Goal: Task Accomplishment & Management: Use online tool/utility

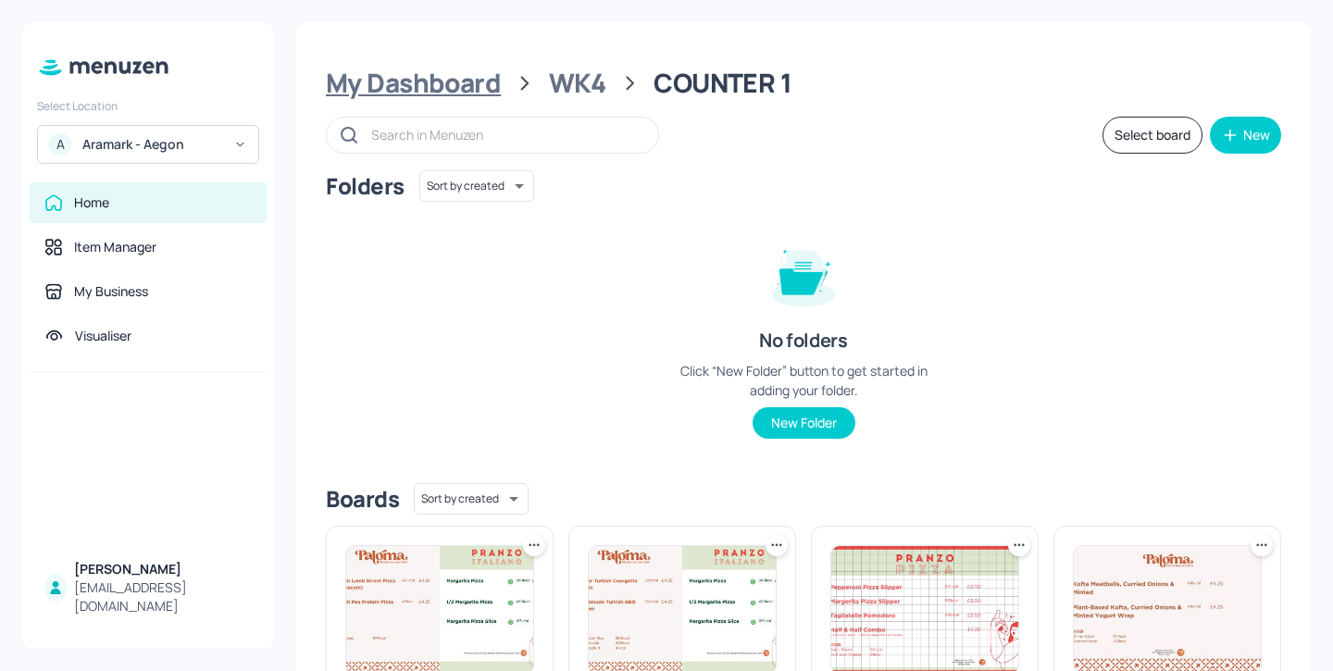
click at [462, 80] on div "My Dashboard" at bounding box center [413, 83] width 175 height 33
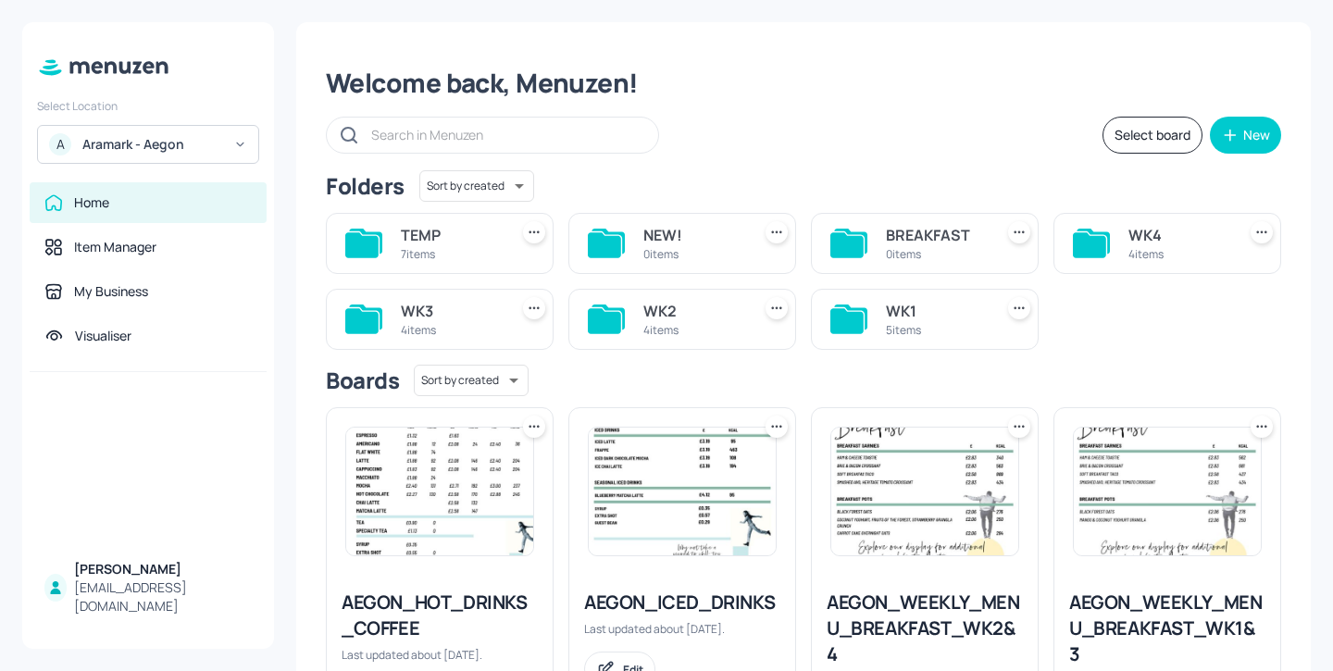
click at [899, 318] on div "WK1" at bounding box center [936, 311] width 100 height 22
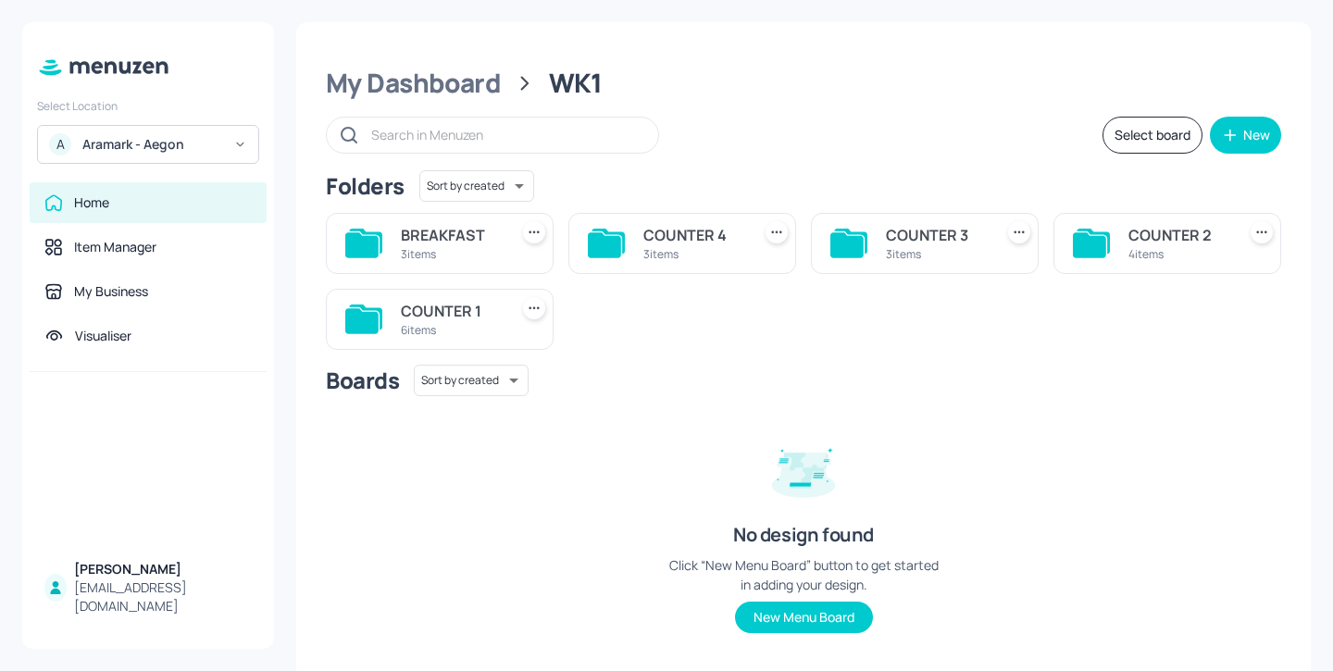
click at [1132, 219] on div "COUNTER 2 4 items" at bounding box center [1167, 243] width 228 height 61
click at [1141, 238] on div "COUNTER 2" at bounding box center [1178, 235] width 100 height 22
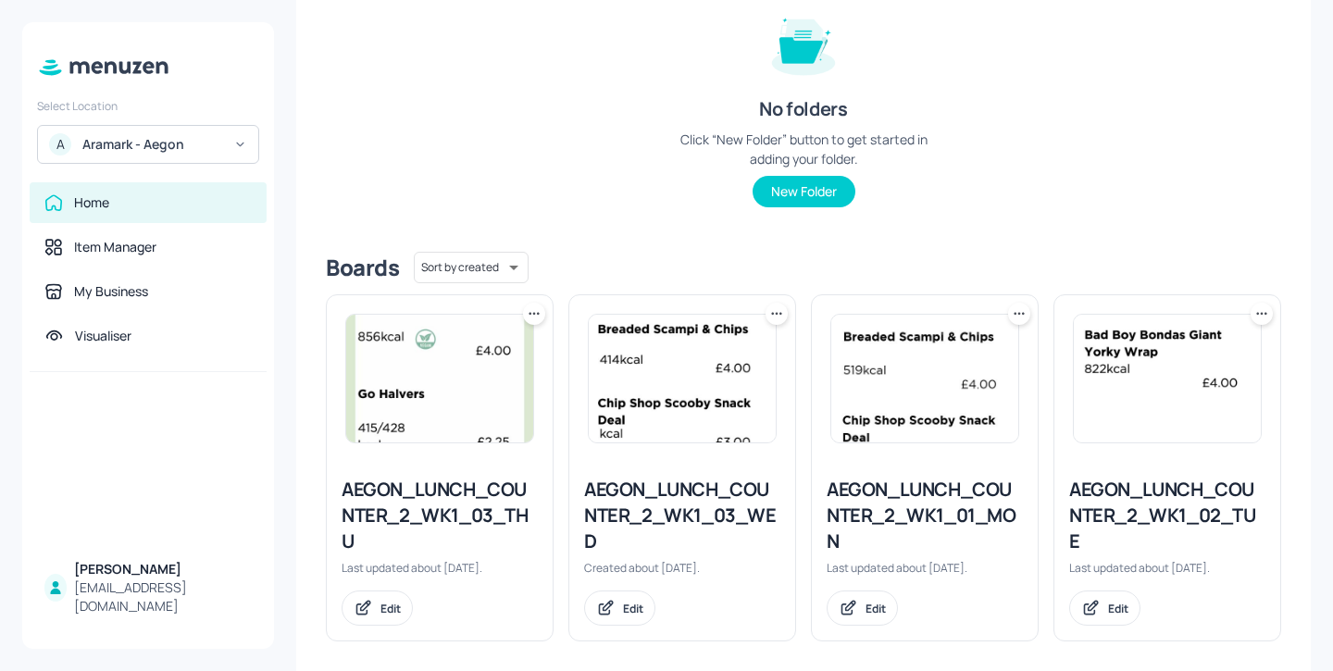
scroll to position [246, 0]
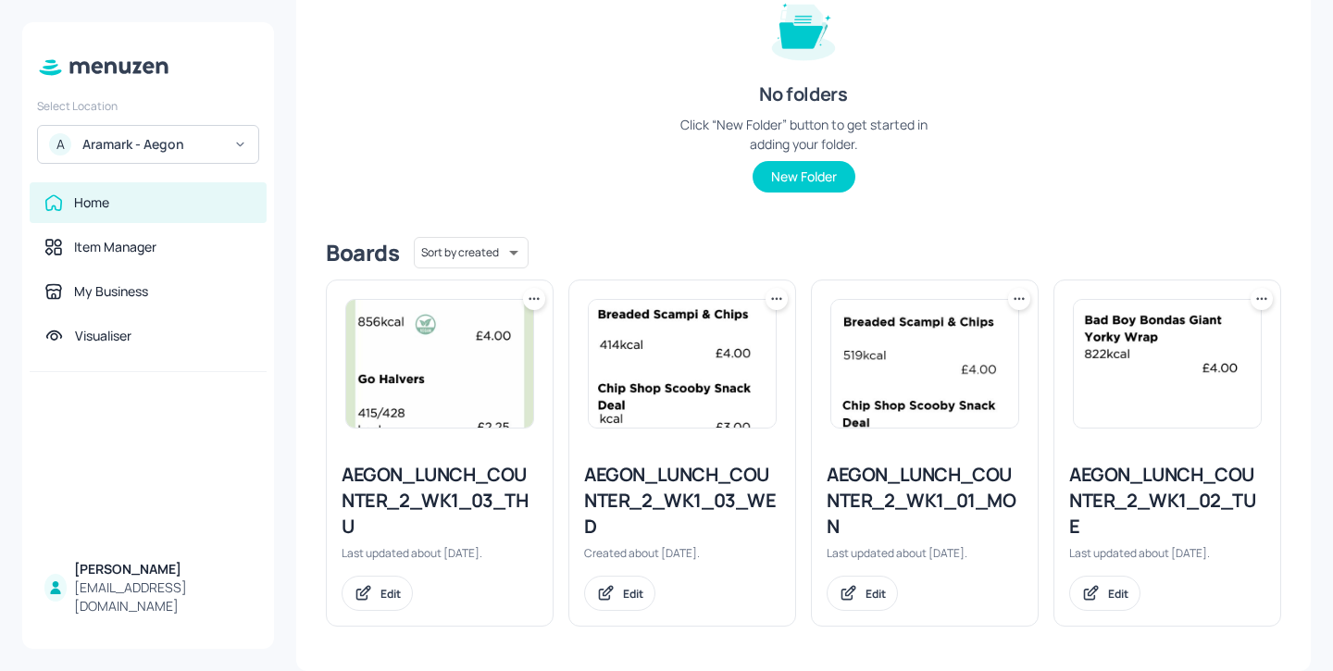
click at [967, 489] on div "AEGON_LUNCH_COUNTER_2_WK1_01_MON" at bounding box center [924, 501] width 196 height 78
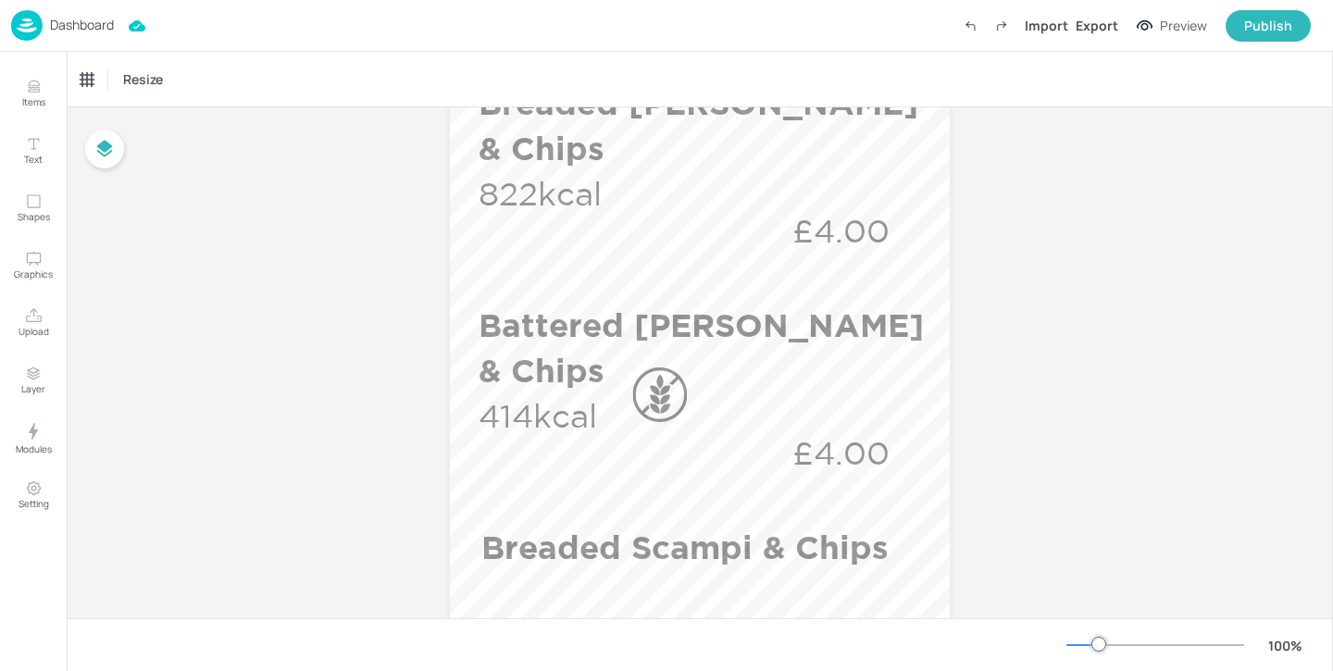
scroll to position [504, 0]
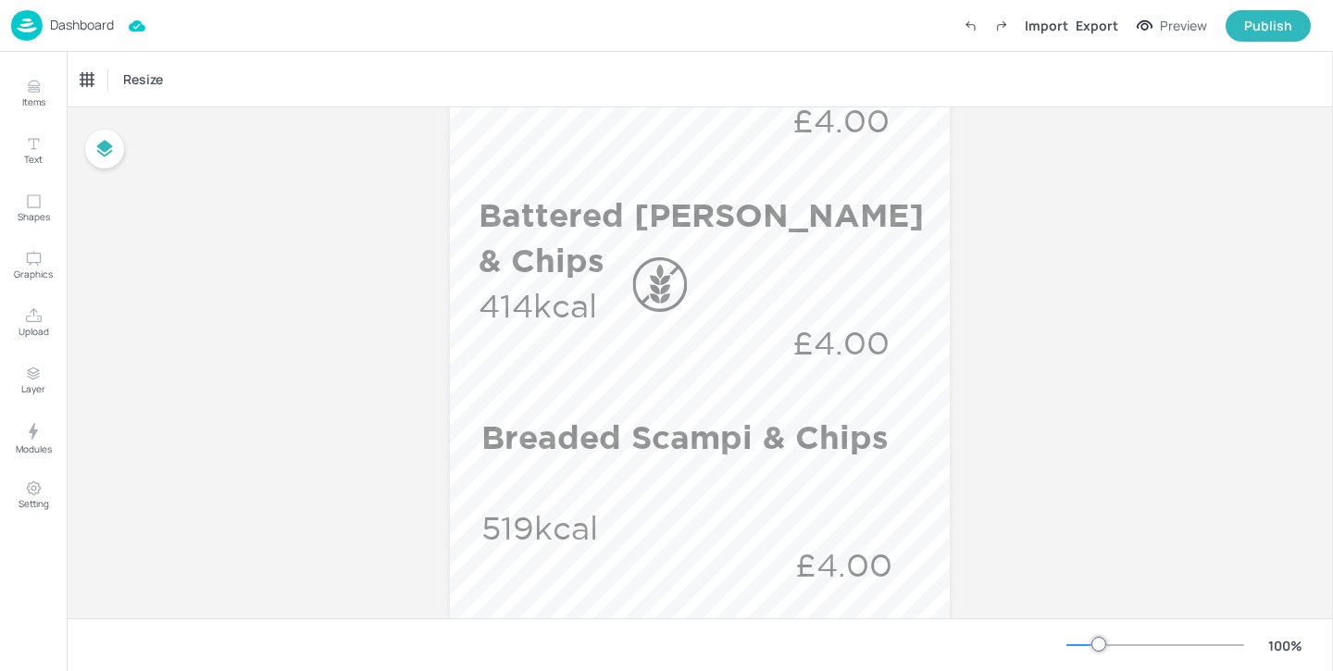
click at [98, 31] on p "Dashboard" at bounding box center [82, 25] width 64 height 13
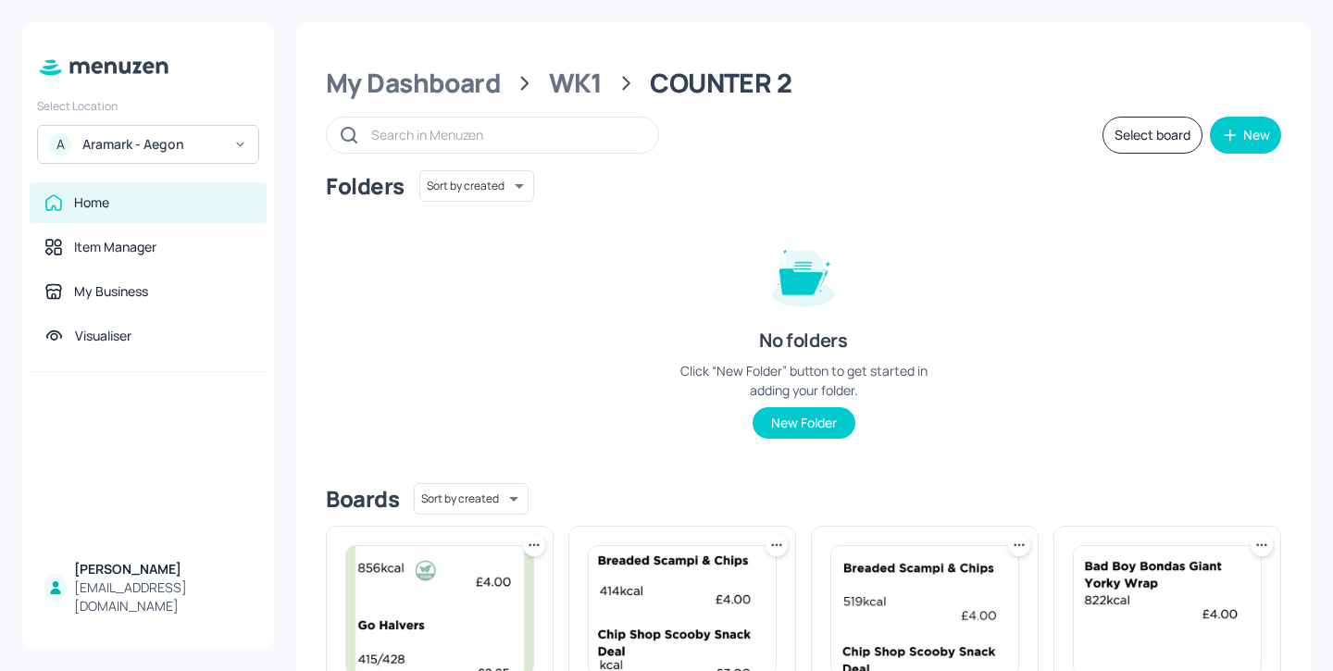
scroll to position [246, 0]
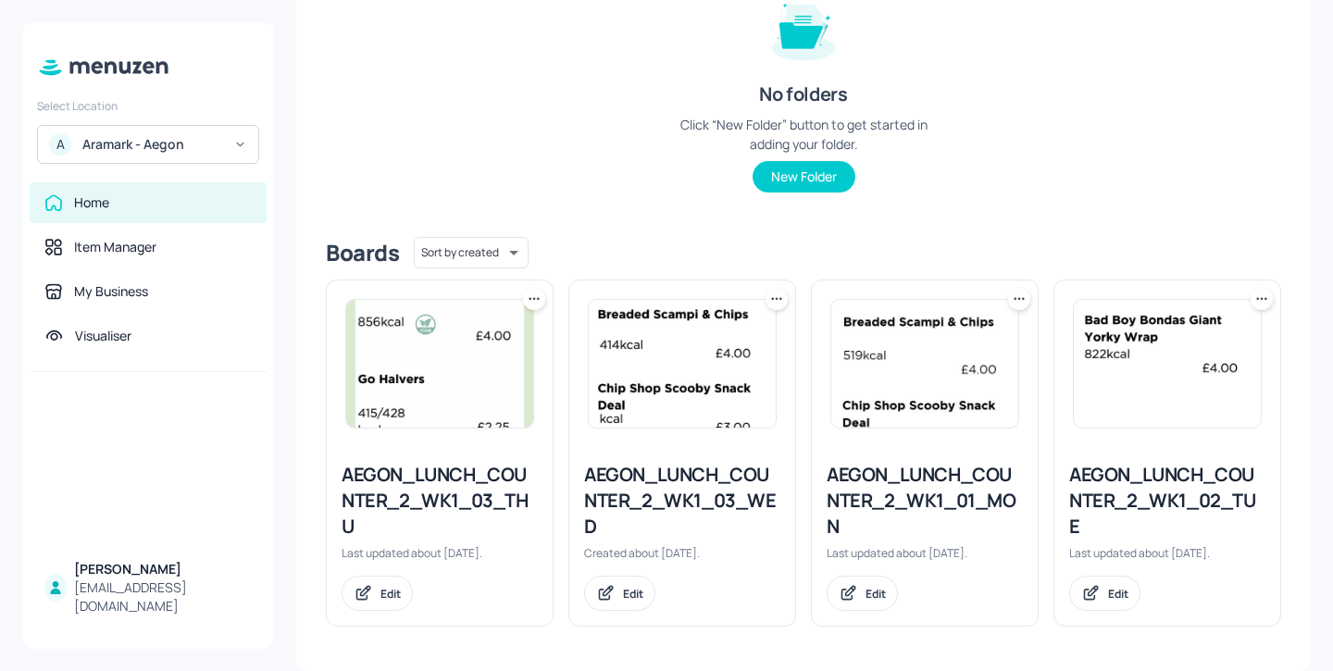
click at [1083, 469] on div "AEGON_LUNCH_COUNTER_2_WK1_02_TUE" at bounding box center [1167, 501] width 196 height 78
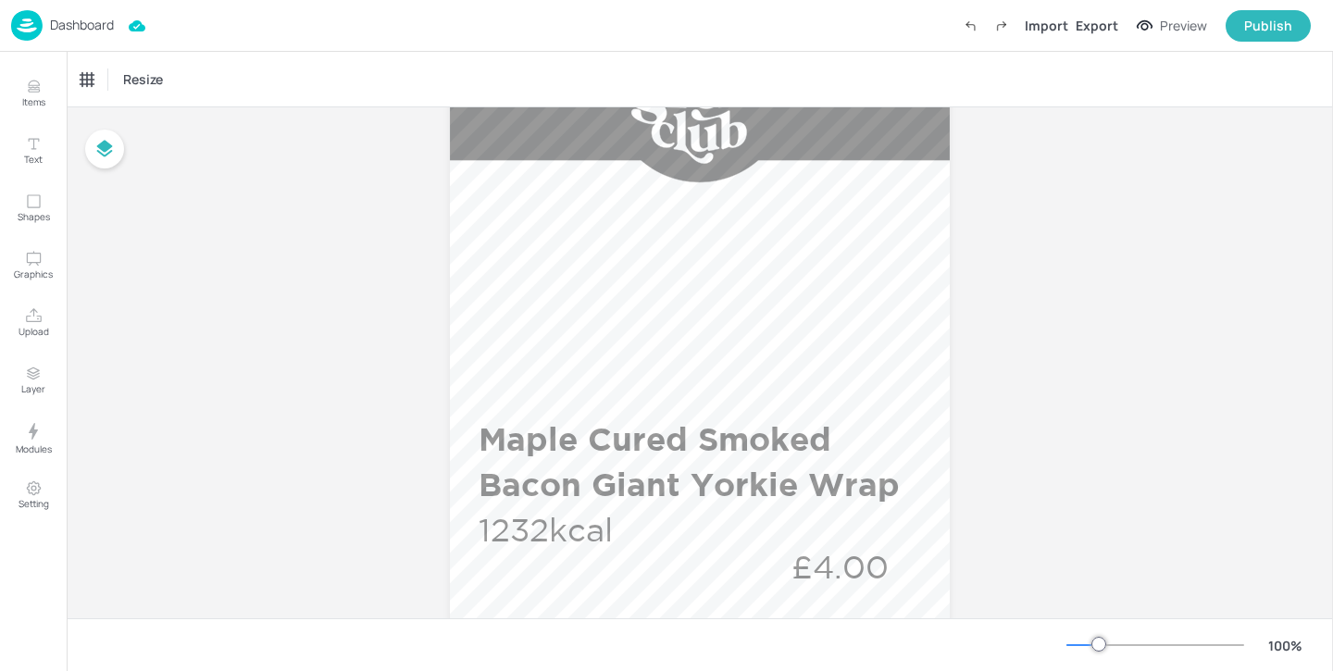
scroll to position [196, 0]
click at [106, 30] on p "Dashboard" at bounding box center [82, 25] width 64 height 13
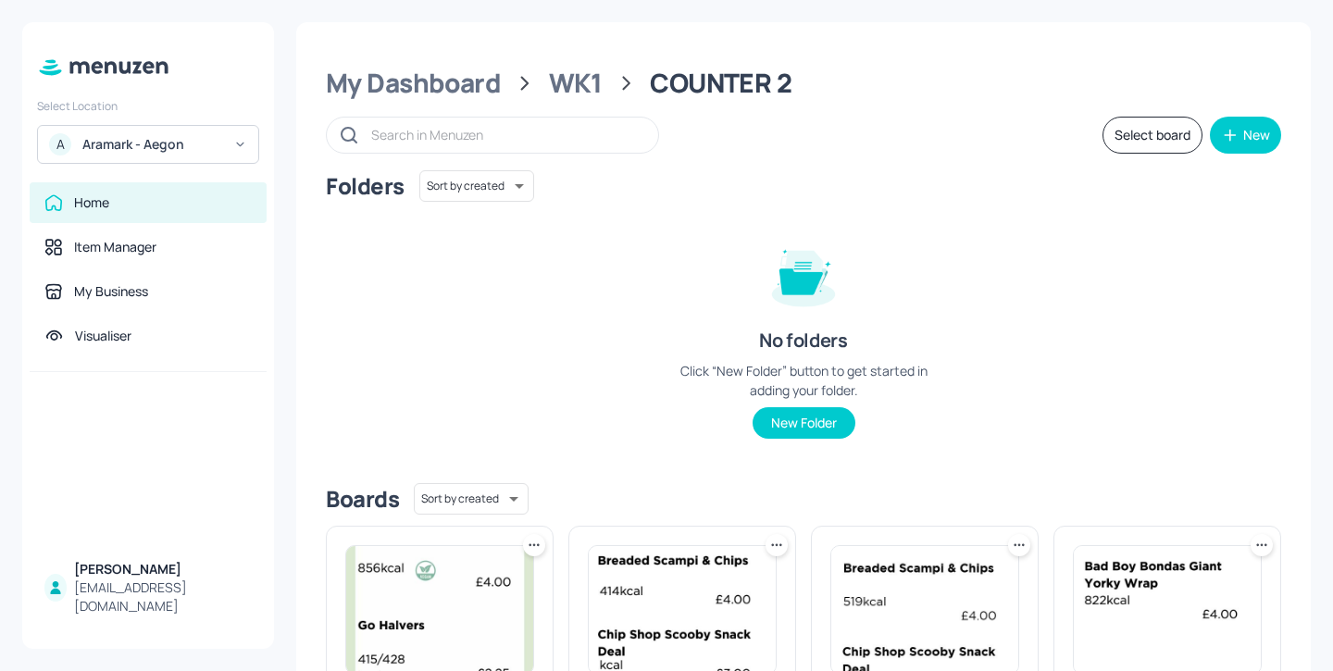
scroll to position [246, 0]
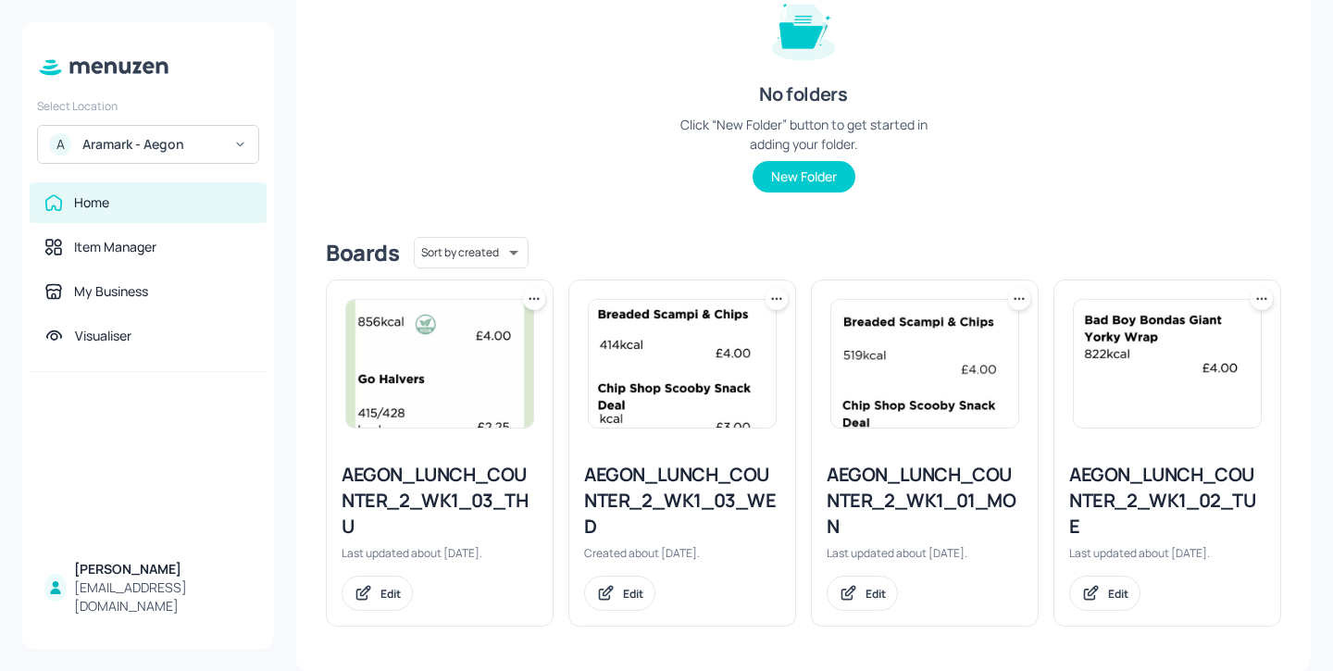
click at [931, 484] on div "AEGON_LUNCH_COUNTER_2_WK1_01_MON" at bounding box center [924, 501] width 196 height 78
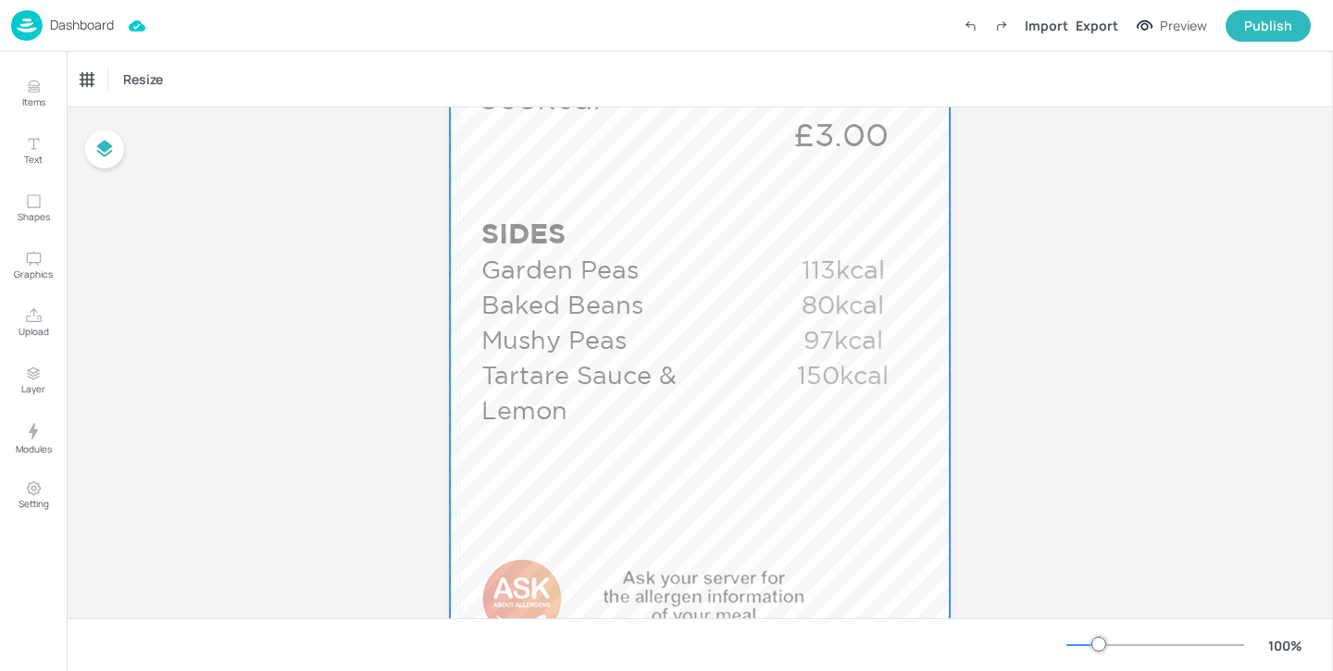
scroll to position [1115, 0]
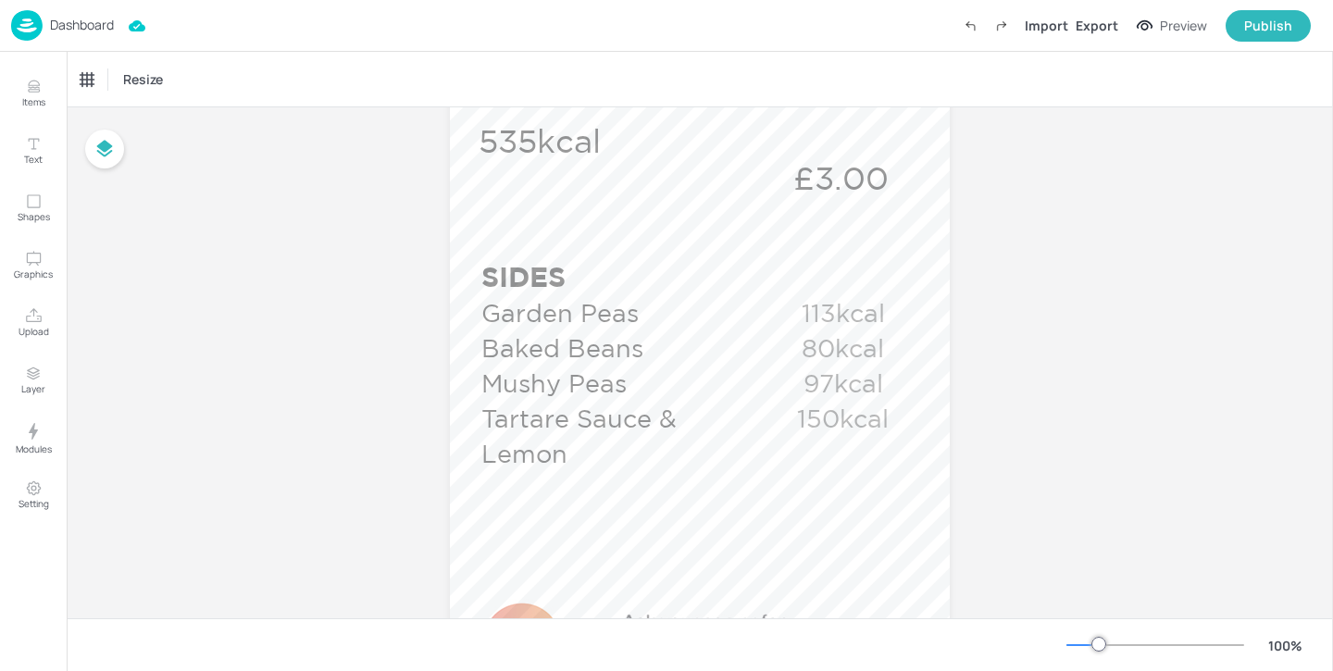
click at [79, 27] on p "Dashboard" at bounding box center [82, 25] width 64 height 13
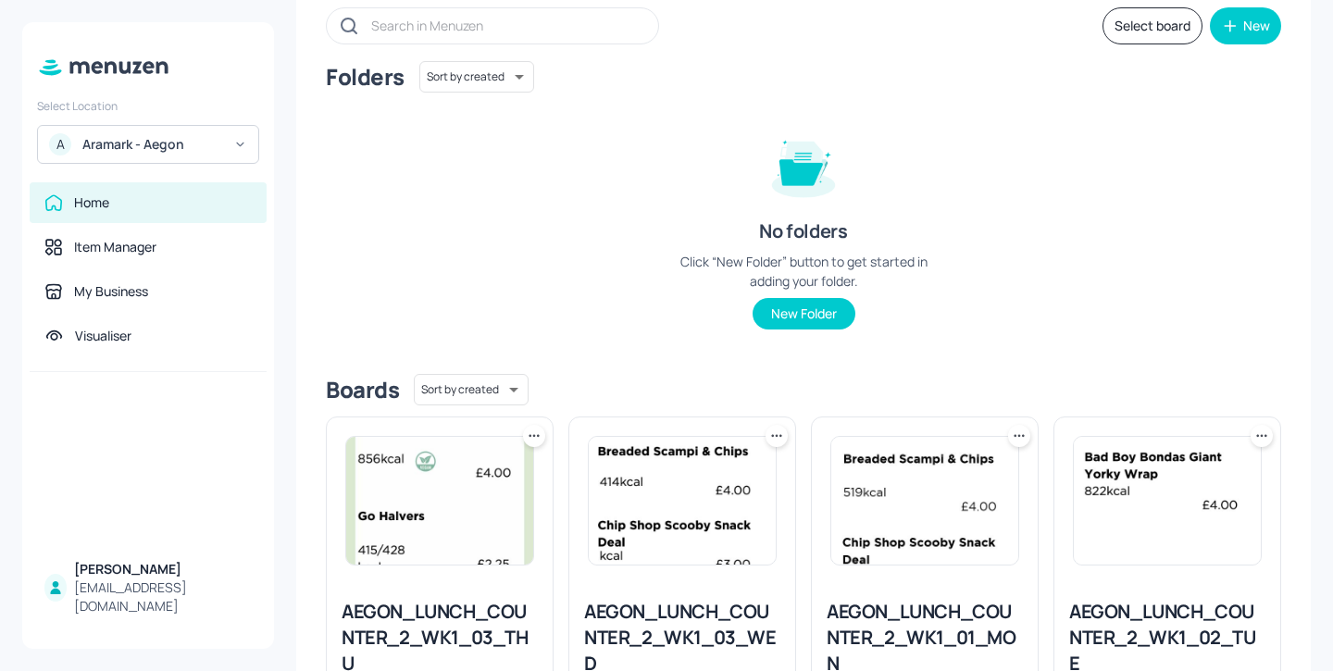
scroll to position [246, 0]
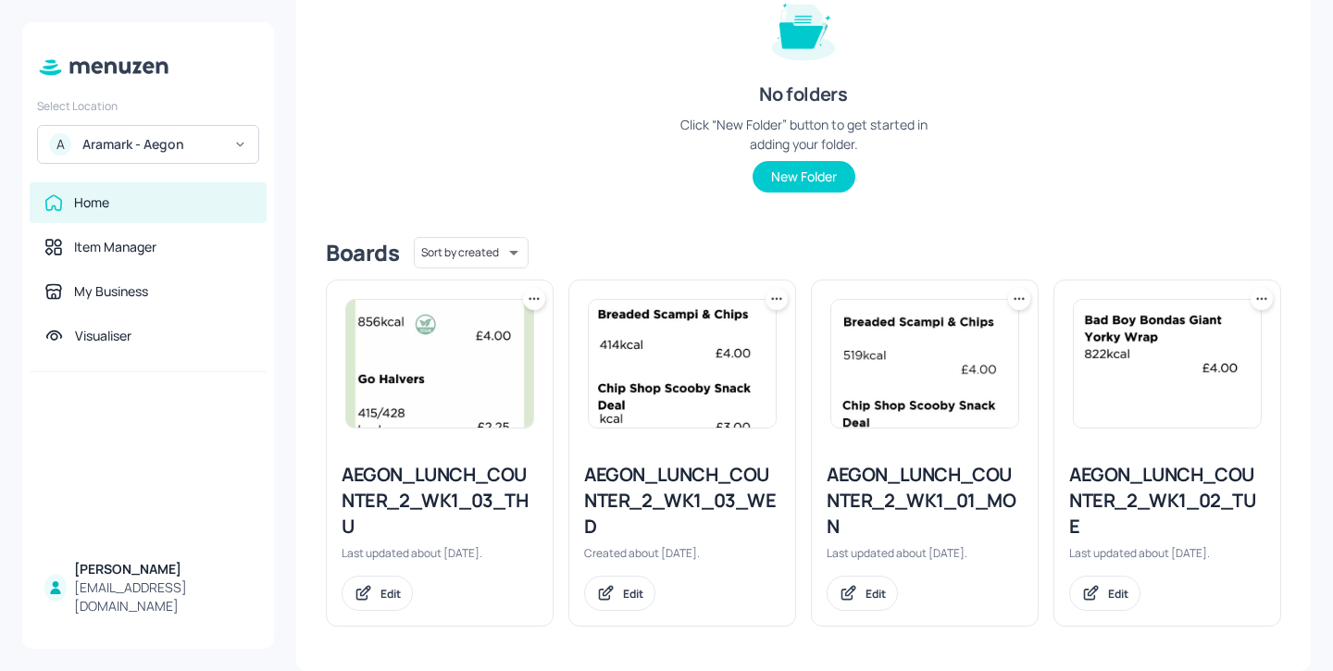
click at [1102, 488] on div "AEGON_LUNCH_COUNTER_2_WK1_02_TUE" at bounding box center [1167, 501] width 196 height 78
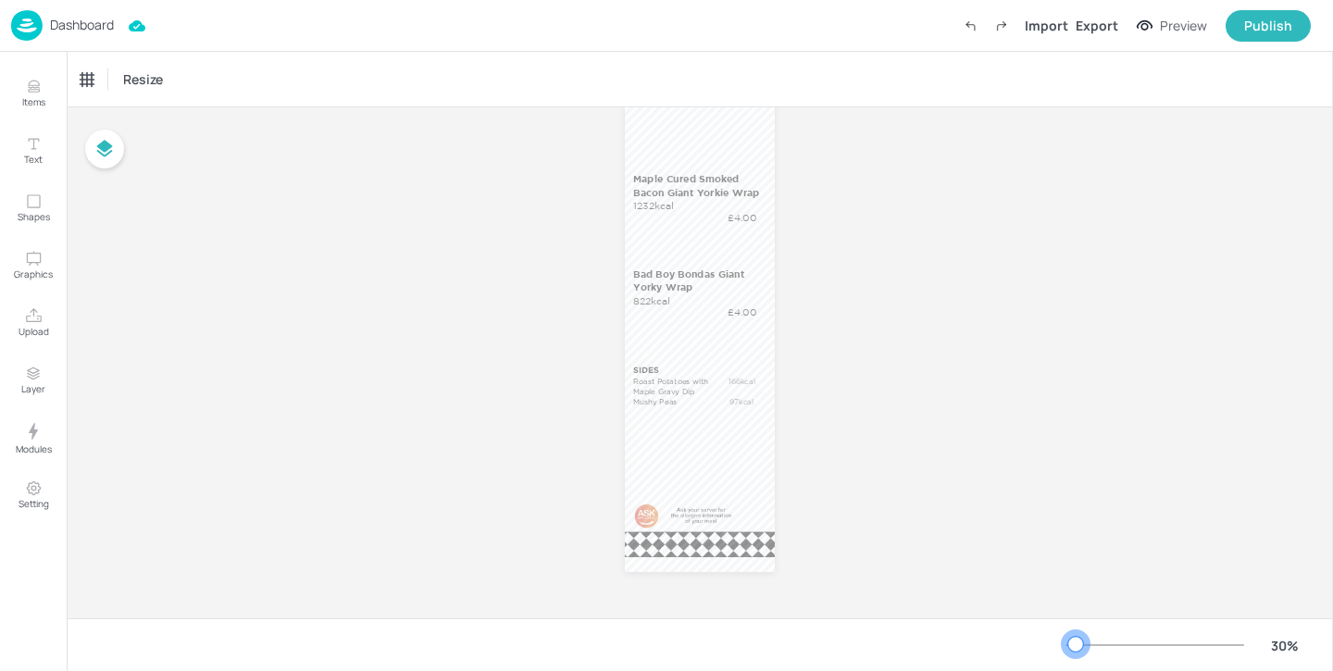
scroll to position [128, 0]
drag, startPoint x: 1102, startPoint y: 641, endPoint x: 1074, endPoint y: 641, distance: 28.7
click at [1074, 641] on div at bounding box center [1075, 644] width 15 height 15
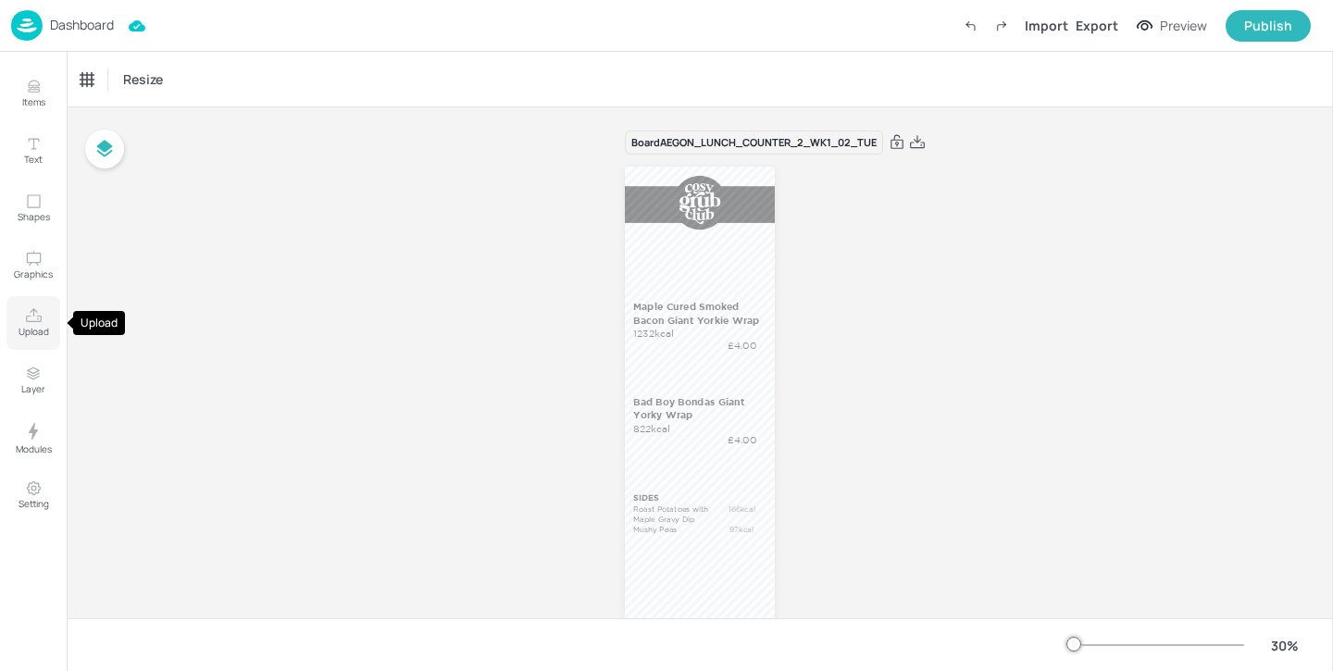
click at [32, 327] on p "Upload" at bounding box center [34, 331] width 31 height 13
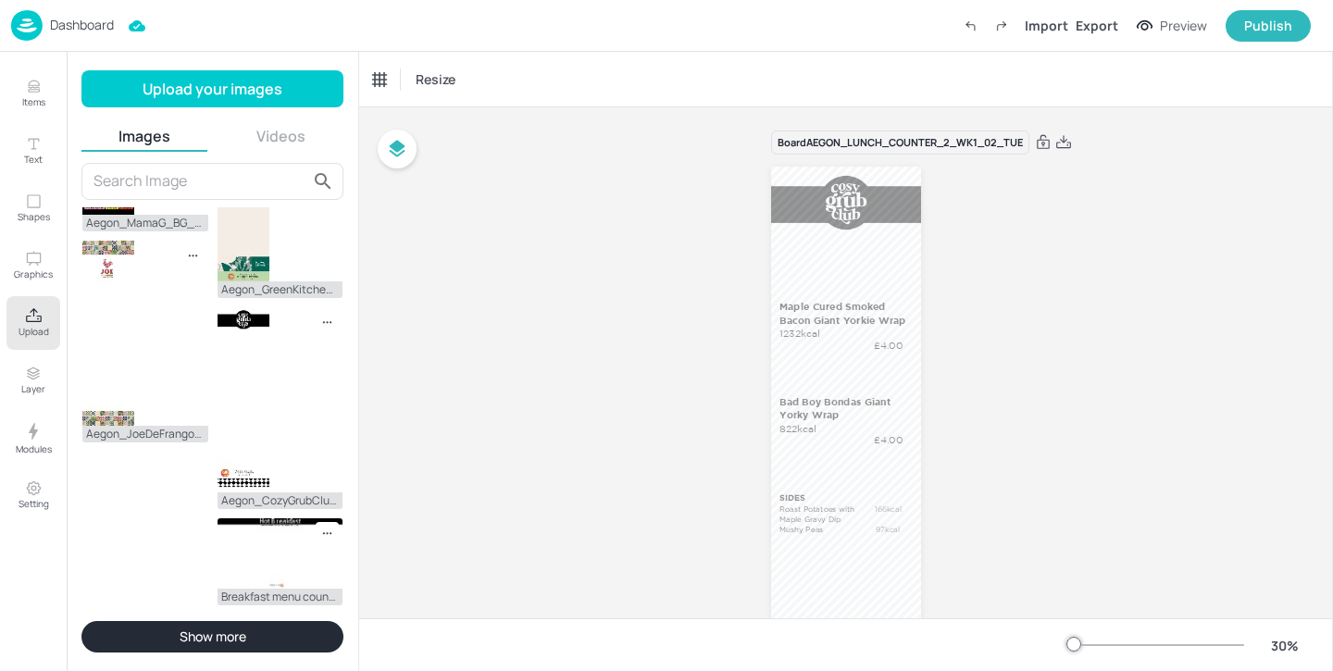
scroll to position [1298, 0]
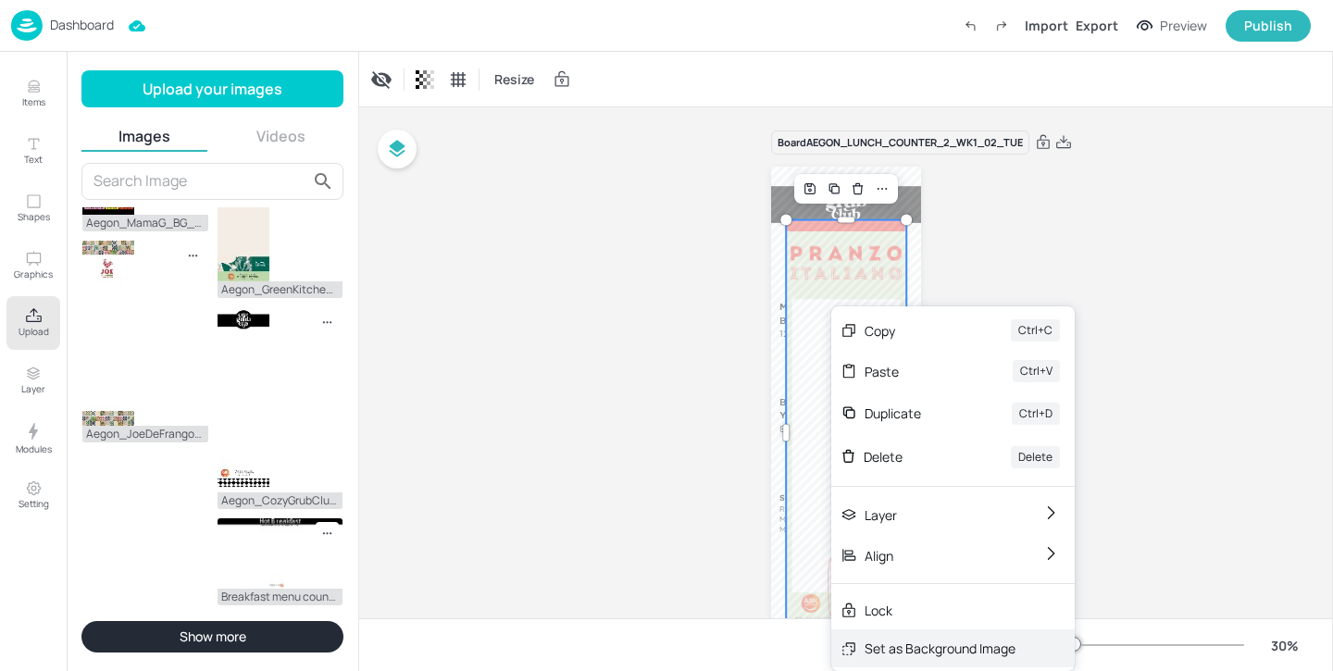
click at [940, 643] on div "Set as Background Image" at bounding box center [939, 648] width 151 height 19
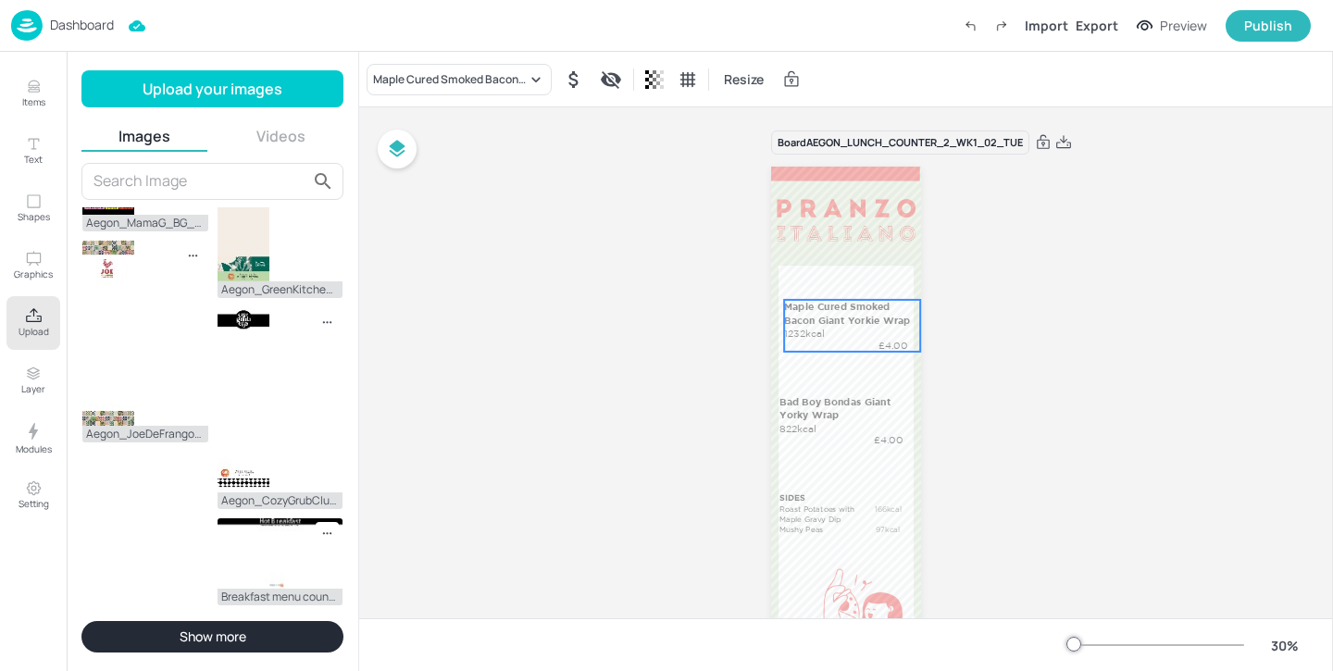
click at [863, 326] on p "Maple Cured Smoked Bacon Giant Yorkie Wrap" at bounding box center [850, 313] width 133 height 27
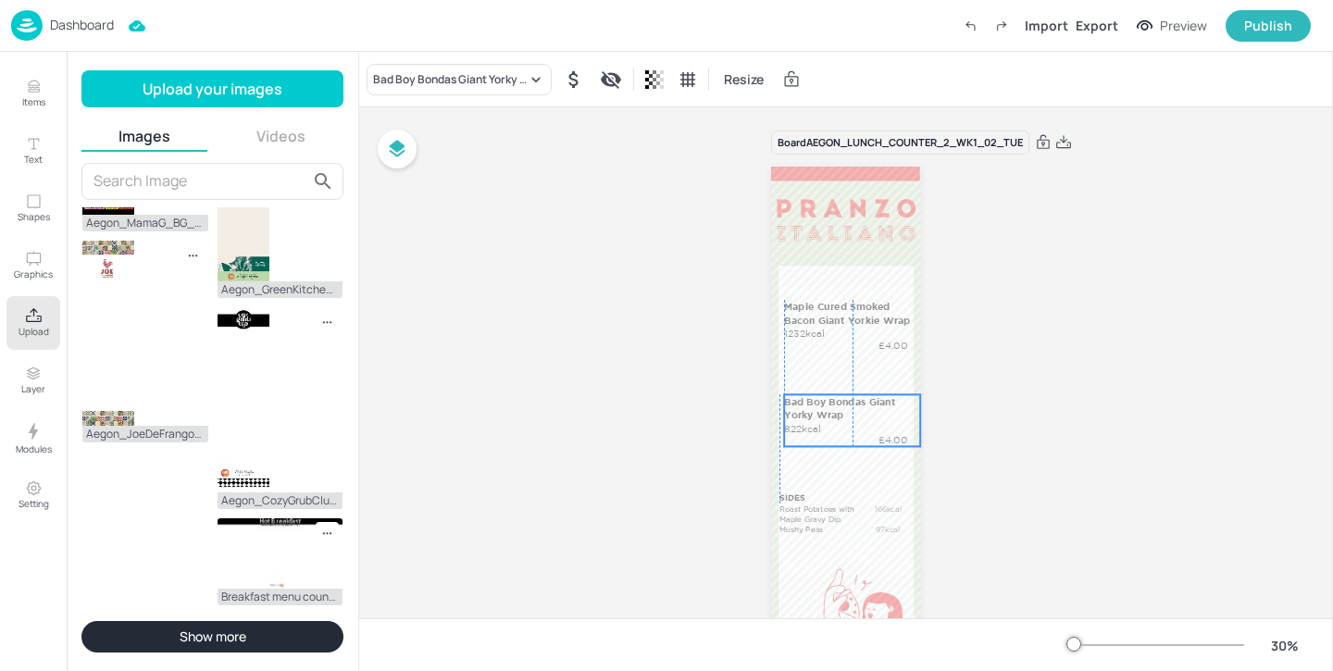
click at [833, 415] on p "Bad Boy Bondas Giant Yorky Wrap" at bounding box center [850, 407] width 133 height 27
click at [833, 423] on div "Bad Boy Bondas Giant Yorky Wrap 822kcal £4.00" at bounding box center [852, 420] width 136 height 52
click at [832, 427] on div "Bad Boy Bondas Giant Yorky Wrap 822kcal £4.00" at bounding box center [852, 420] width 136 height 52
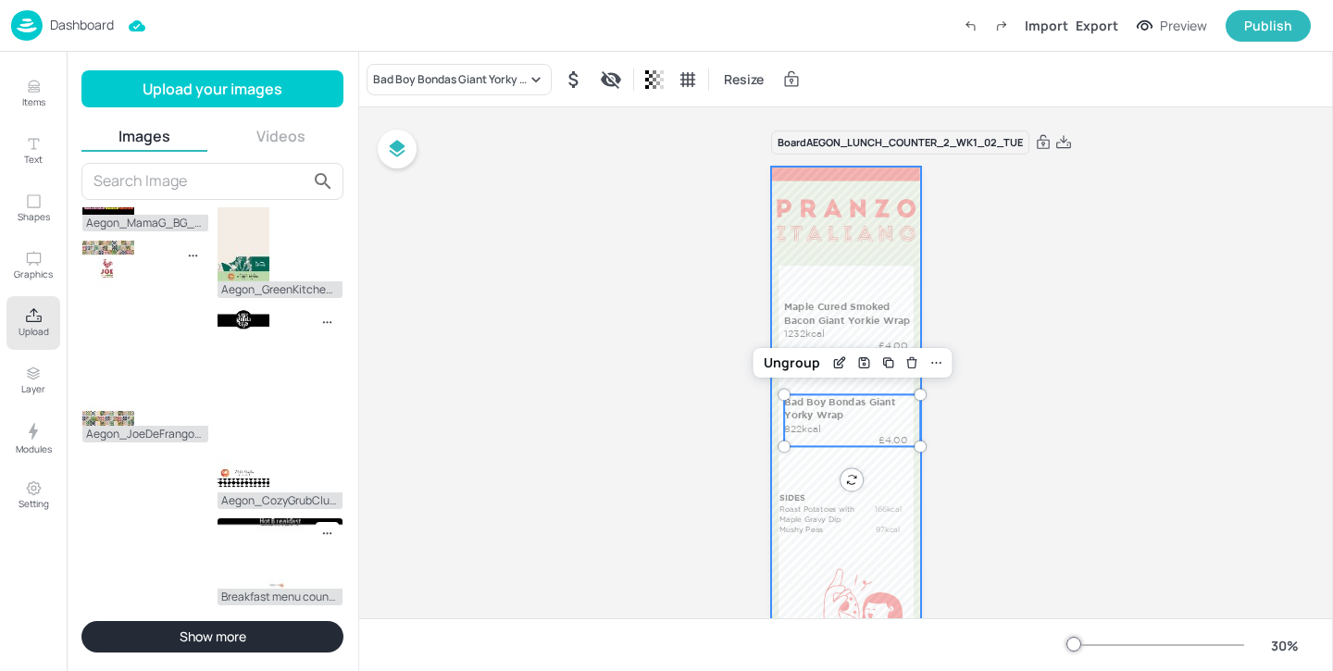
click at [806, 475] on div at bounding box center [846, 433] width 150 height 533
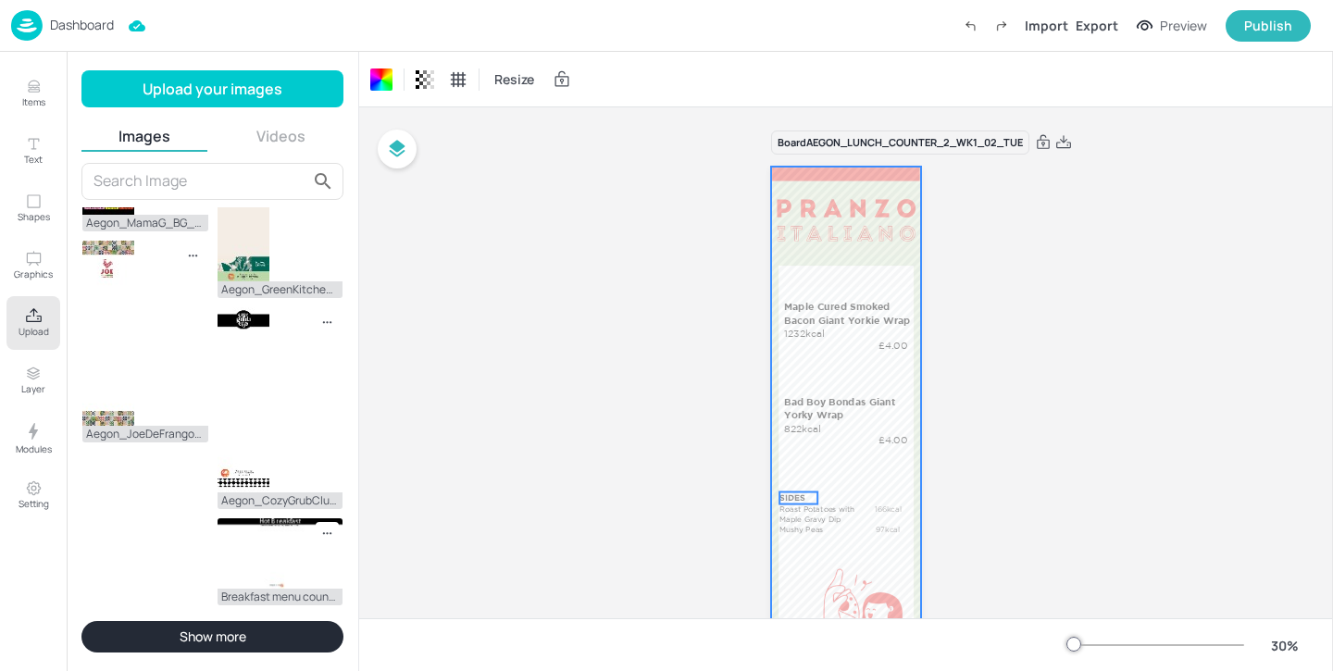
click at [794, 496] on p "SIDES" at bounding box center [798, 498] width 38 height 12
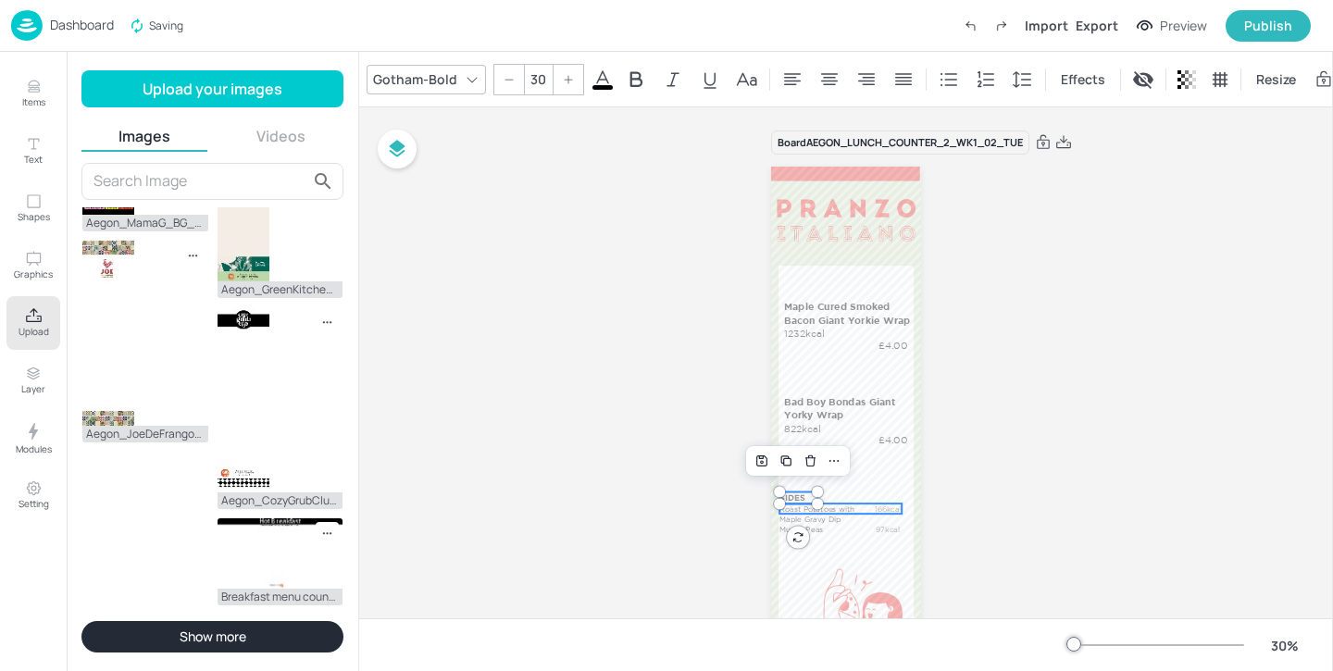
click at [833, 505] on p "Roast Potatoes with Maple Gravy Dip" at bounding box center [821, 513] width 85 height 21
click at [828, 527] on p "Mushy Peas" at bounding box center [821, 530] width 85 height 10
click at [830, 514] on p "Roast Potatoes with Maple Gravy Dip" at bounding box center [827, 513] width 85 height 21
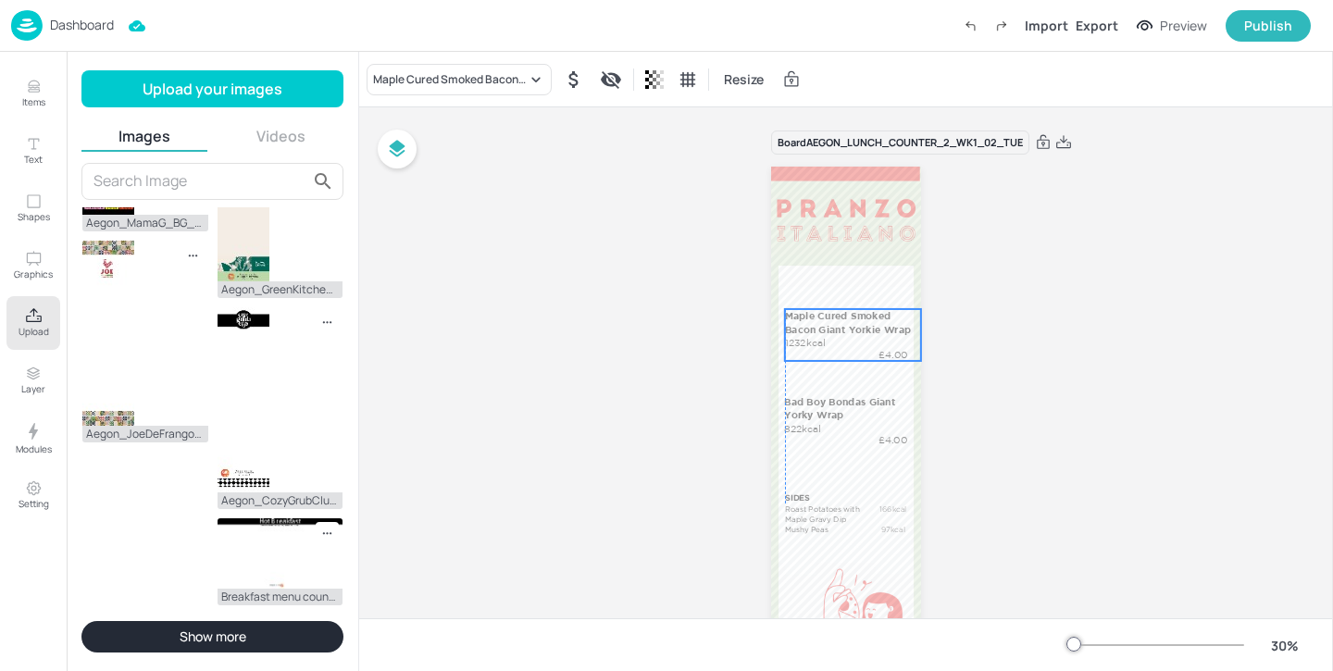
click at [822, 332] on p "Maple Cured Smoked Bacon Giant Yorkie Wrap" at bounding box center [851, 322] width 133 height 27
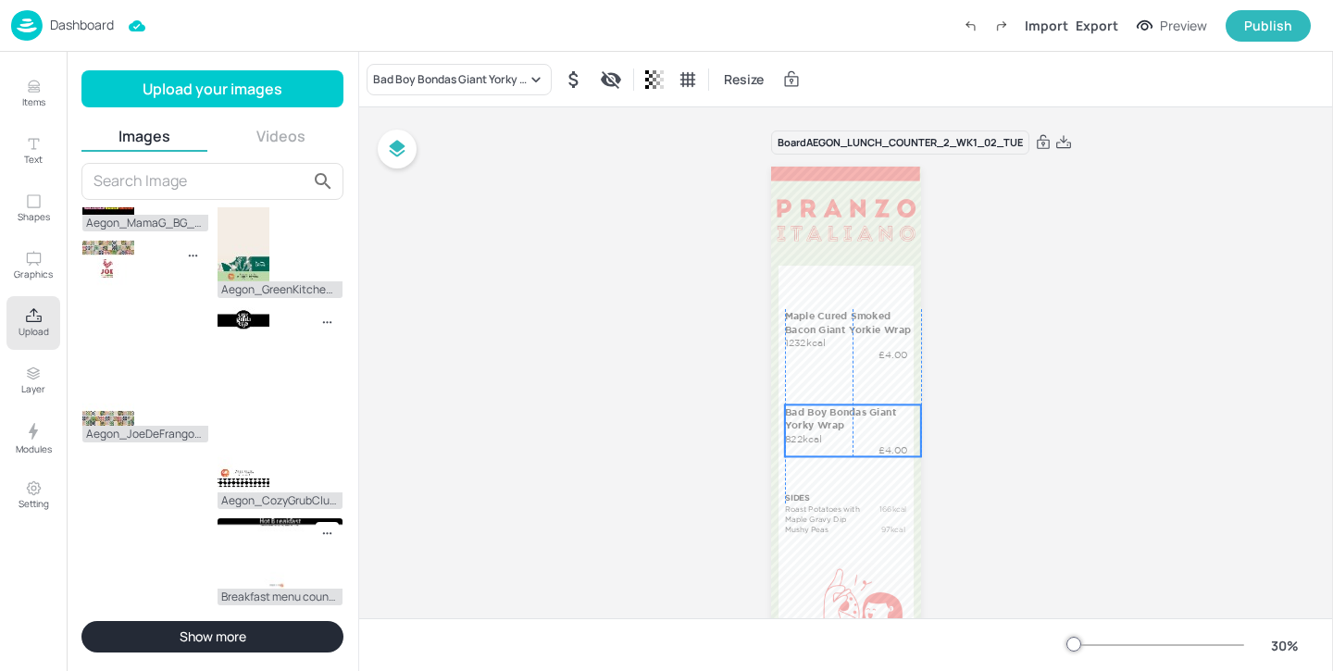
drag, startPoint x: 818, startPoint y: 399, endPoint x: 817, endPoint y: 409, distance: 10.2
click at [817, 409] on p "Bad Boy Bondas Giant Yorky Wrap" at bounding box center [851, 417] width 133 height 27
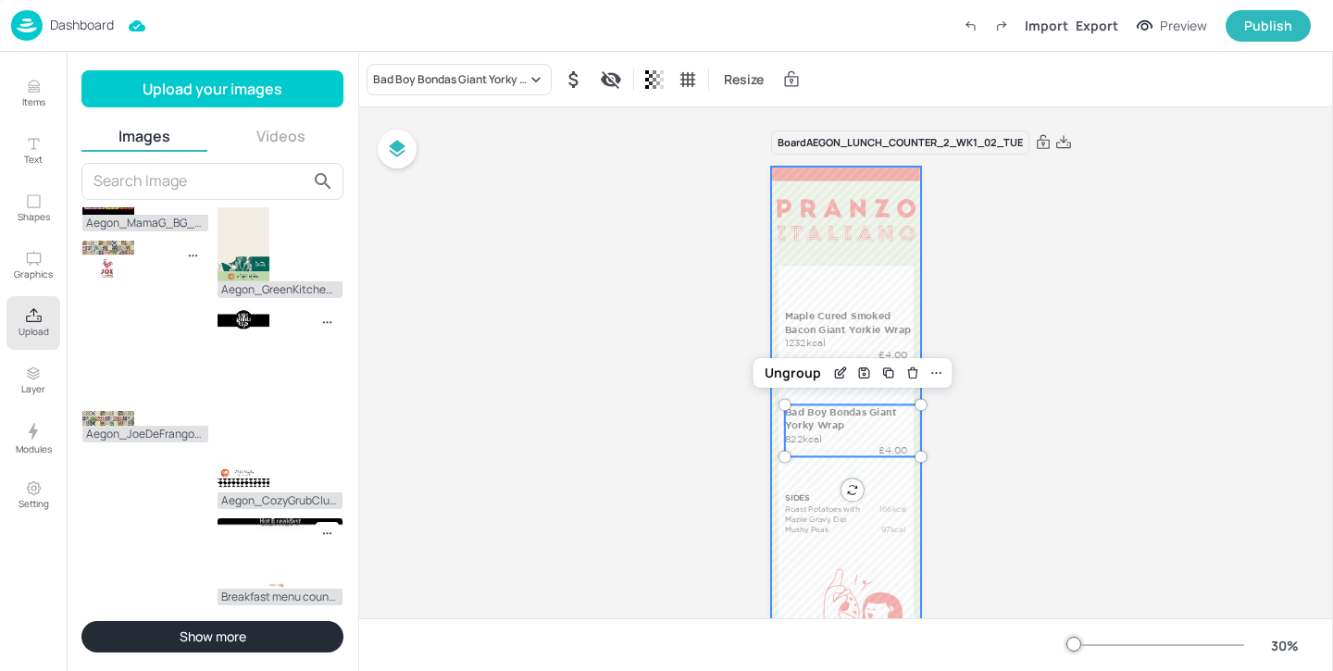
click at [826, 255] on div at bounding box center [846, 433] width 150 height 533
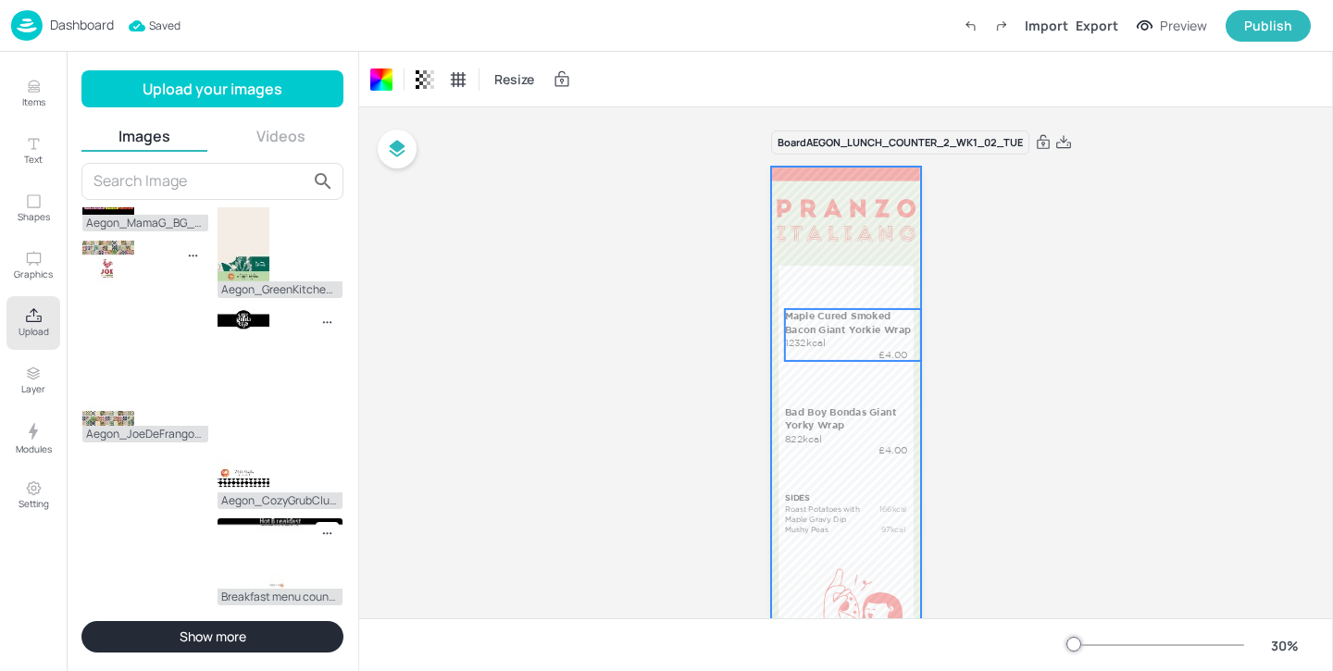
click at [814, 325] on p "Maple Cured Smoked Bacon Giant Yorkie Wrap" at bounding box center [851, 322] width 133 height 27
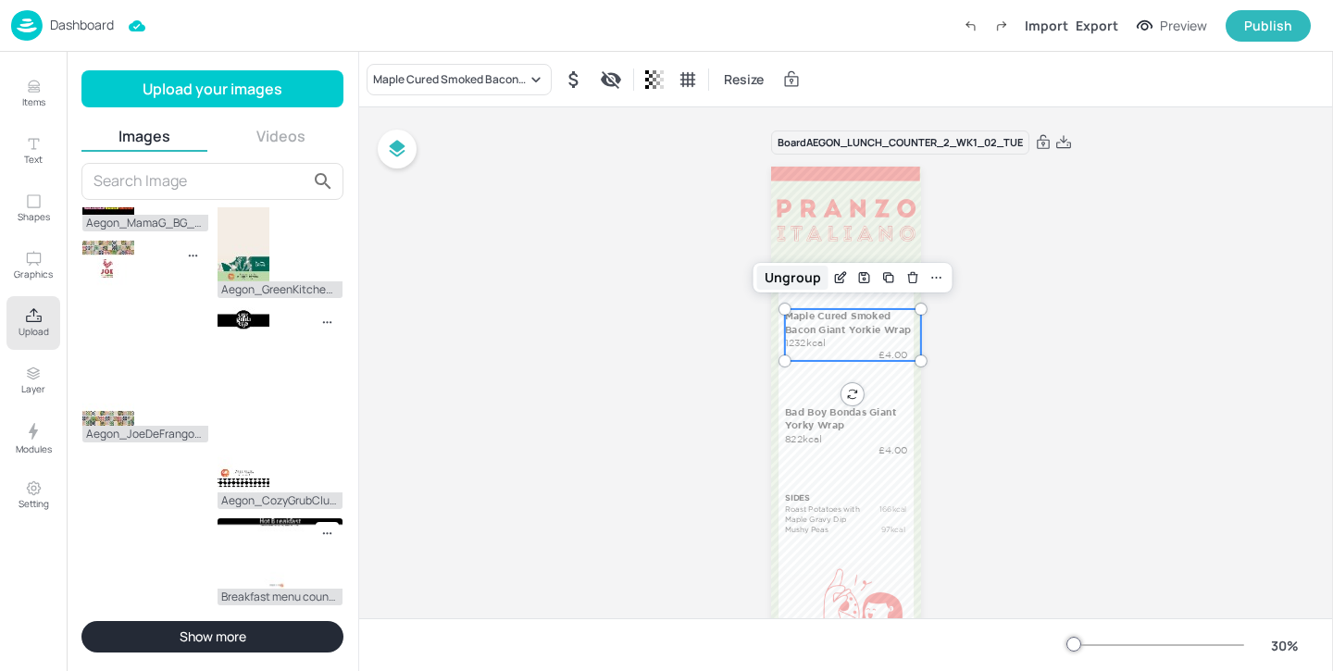
click at [805, 282] on div "Ungroup" at bounding box center [792, 278] width 71 height 24
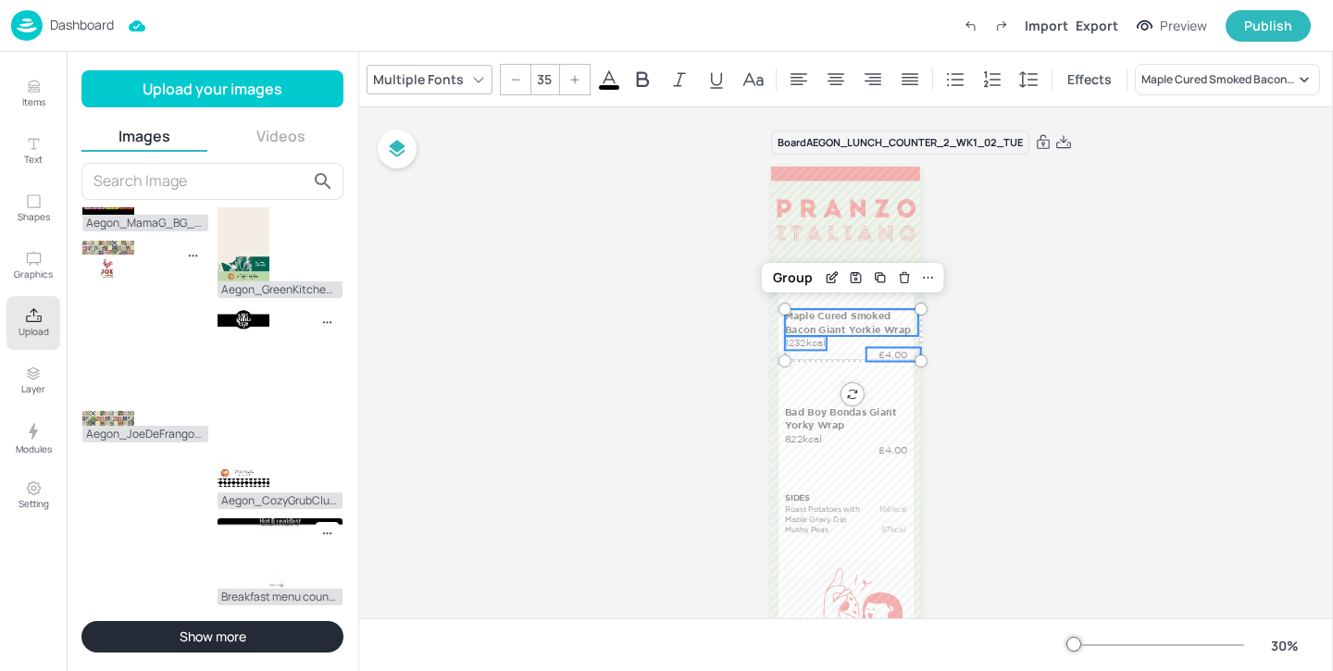
click at [913, 322] on p "Maple Cured Smoked Bacon Giant Yorkie Wrap" at bounding box center [851, 322] width 133 height 27
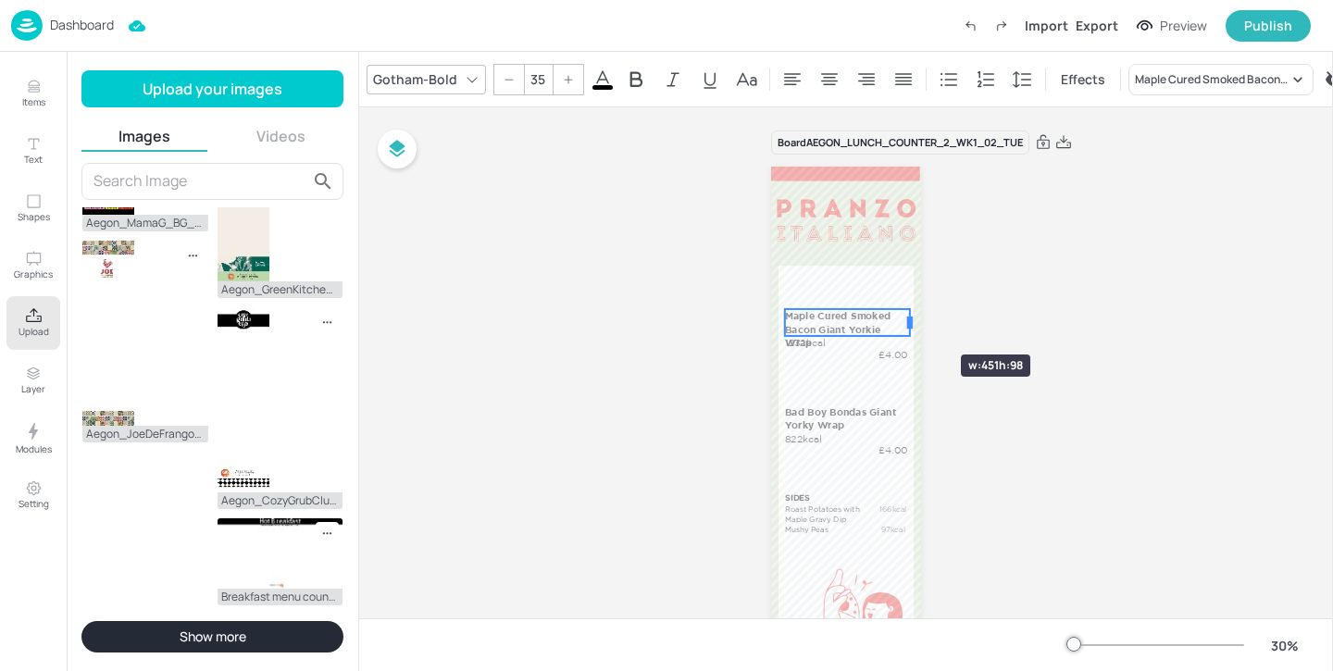
click at [907, 321] on div at bounding box center [910, 323] width 6 height 17
drag, startPoint x: 817, startPoint y: 343, endPoint x: 817, endPoint y: 357, distance: 13.9
click at [817, 357] on p "1232kcal" at bounding box center [806, 357] width 42 height 14
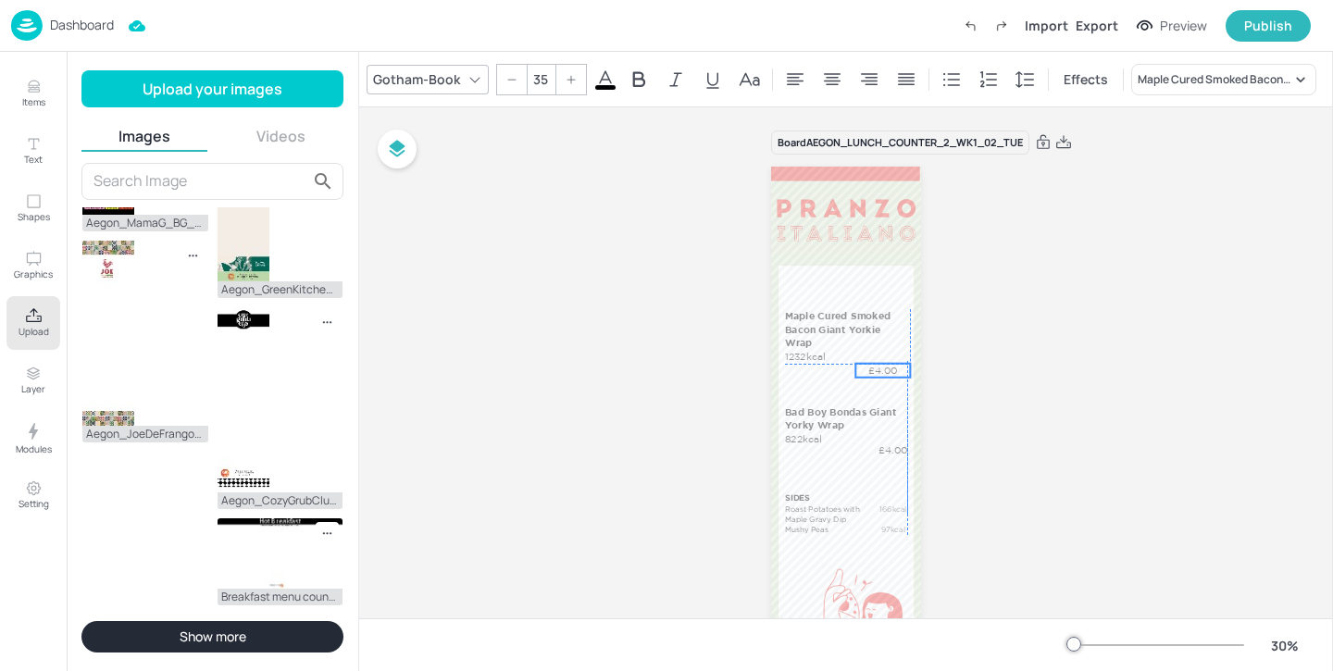
drag, startPoint x: 889, startPoint y: 356, endPoint x: 876, endPoint y: 370, distance: 19.0
click at [876, 370] on p "£4.00" at bounding box center [882, 371] width 55 height 14
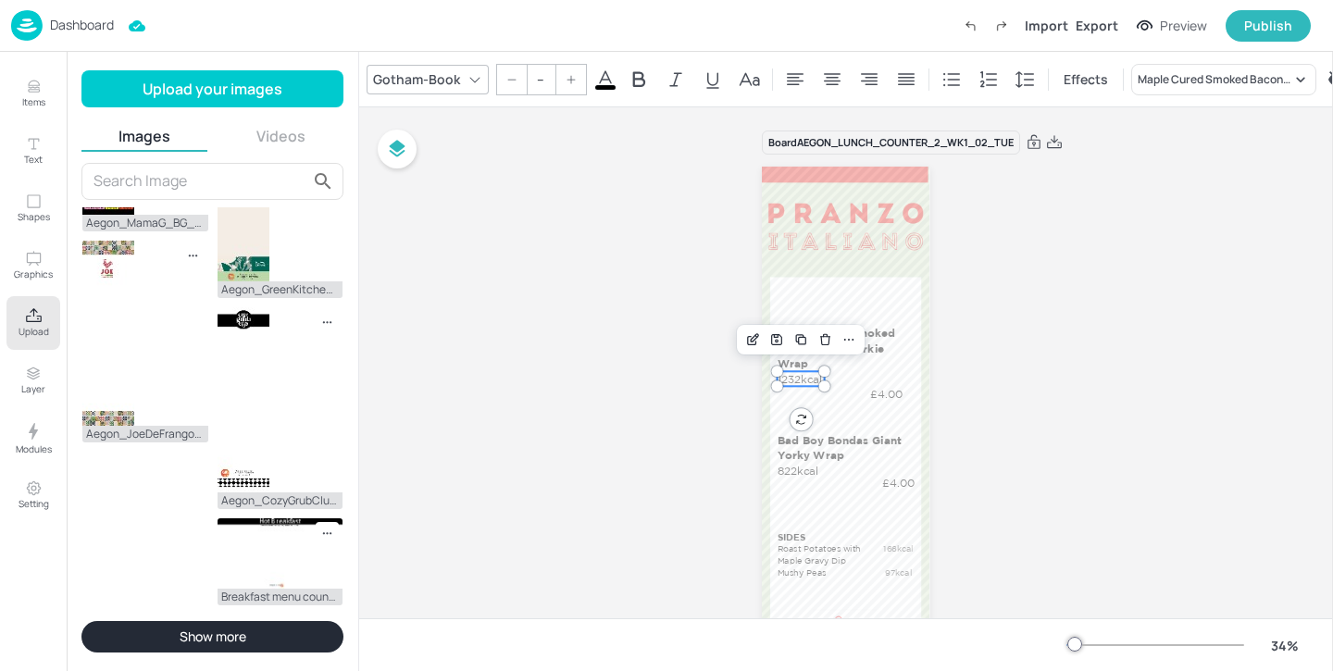
type input "35"
click at [788, 378] on p "1232kcal" at bounding box center [800, 378] width 46 height 15
click at [973, 19] on icon "Undo (Ctrl + Z)" at bounding box center [970, 26] width 17 height 17
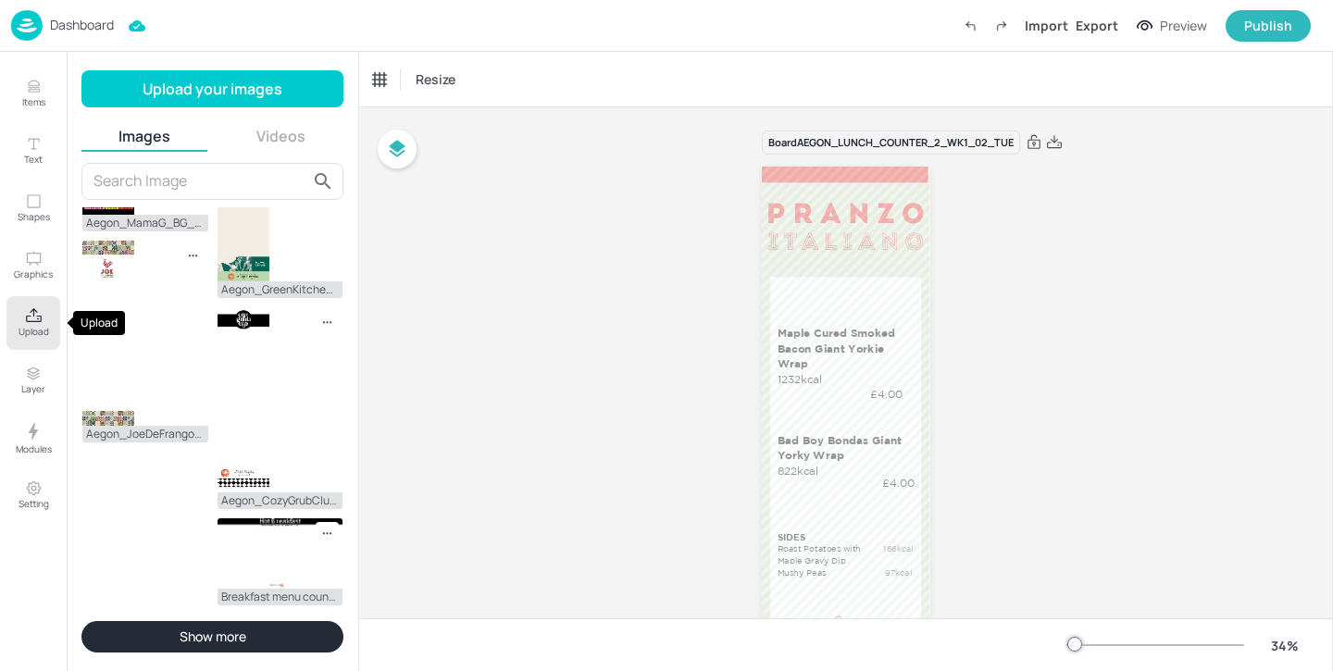
click at [48, 321] on button "Upload" at bounding box center [33, 323] width 54 height 54
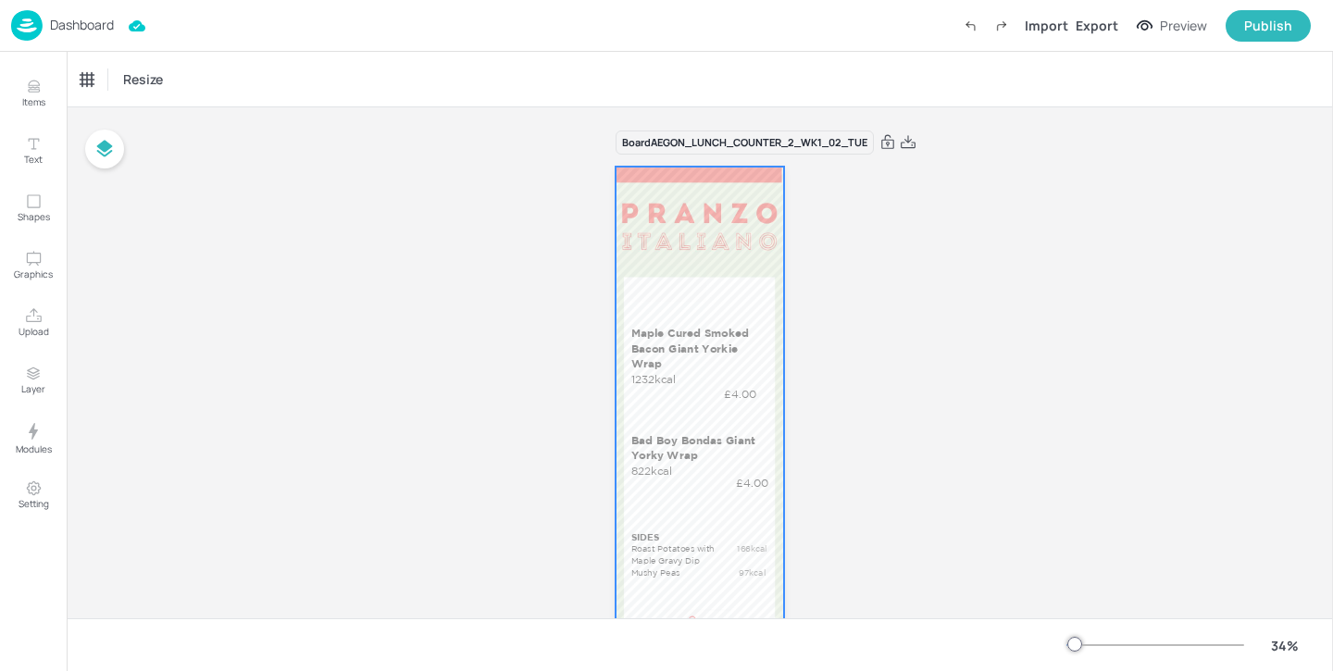
click at [724, 370] on p "Maple Cured Smoked Bacon Giant Yorkie Wrap" at bounding box center [701, 348] width 140 height 45
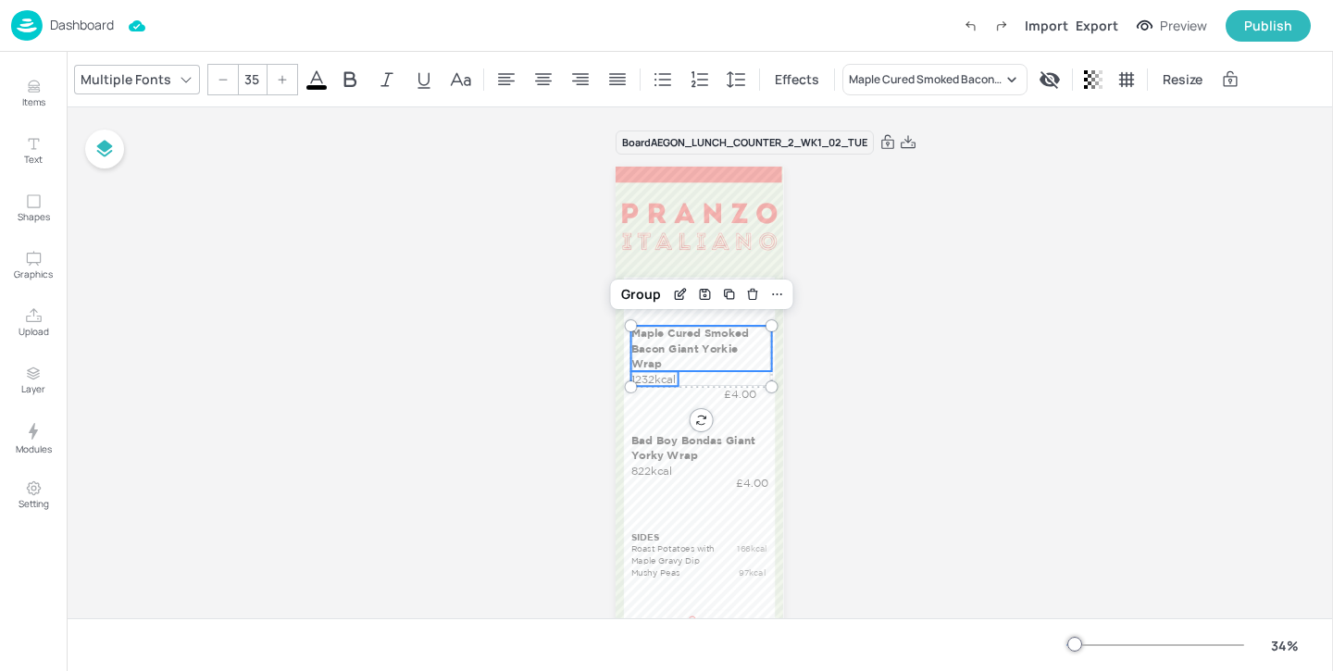
click at [656, 379] on p "1232kcal" at bounding box center [654, 378] width 46 height 15
click at [745, 394] on p "£4.00" at bounding box center [741, 394] width 61 height 15
click at [638, 299] on div "Group" at bounding box center [641, 294] width 55 height 24
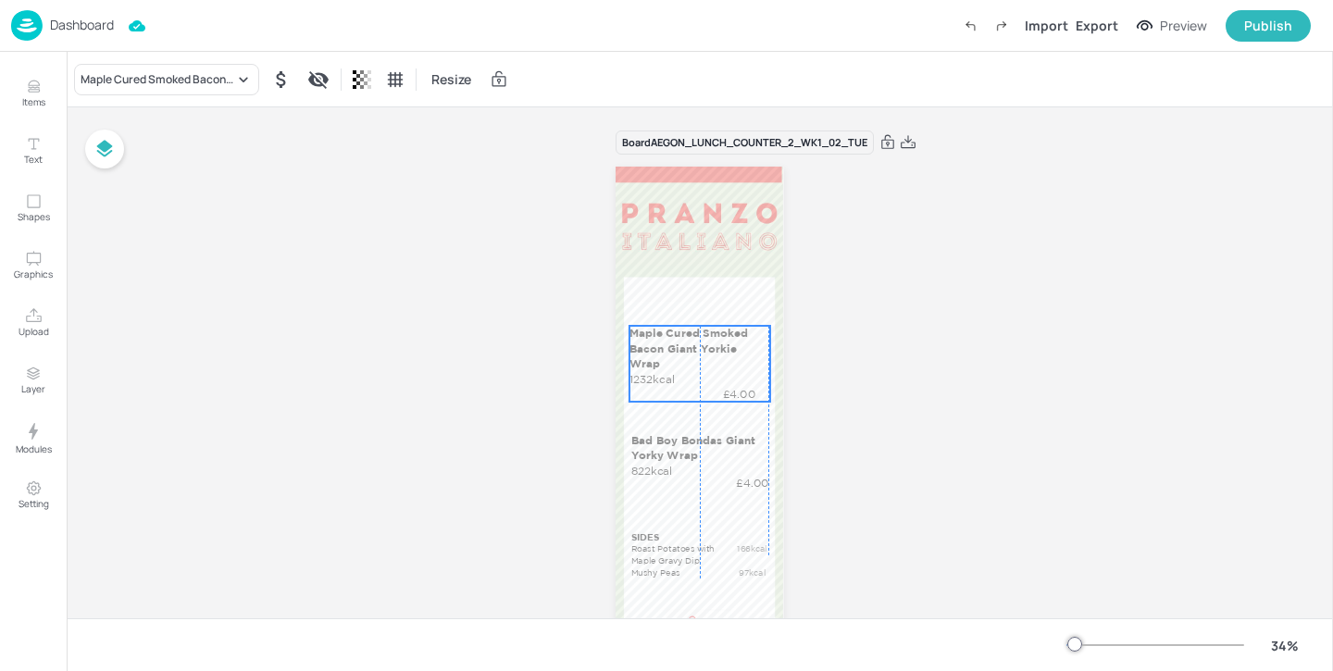
click at [673, 358] on p "Maple Cured Smoked Bacon Giant Yorkie Wrap" at bounding box center [699, 348] width 140 height 45
click at [657, 451] on p "Bad Boy Bondas Giant Yorky Wrap" at bounding box center [705, 448] width 149 height 31
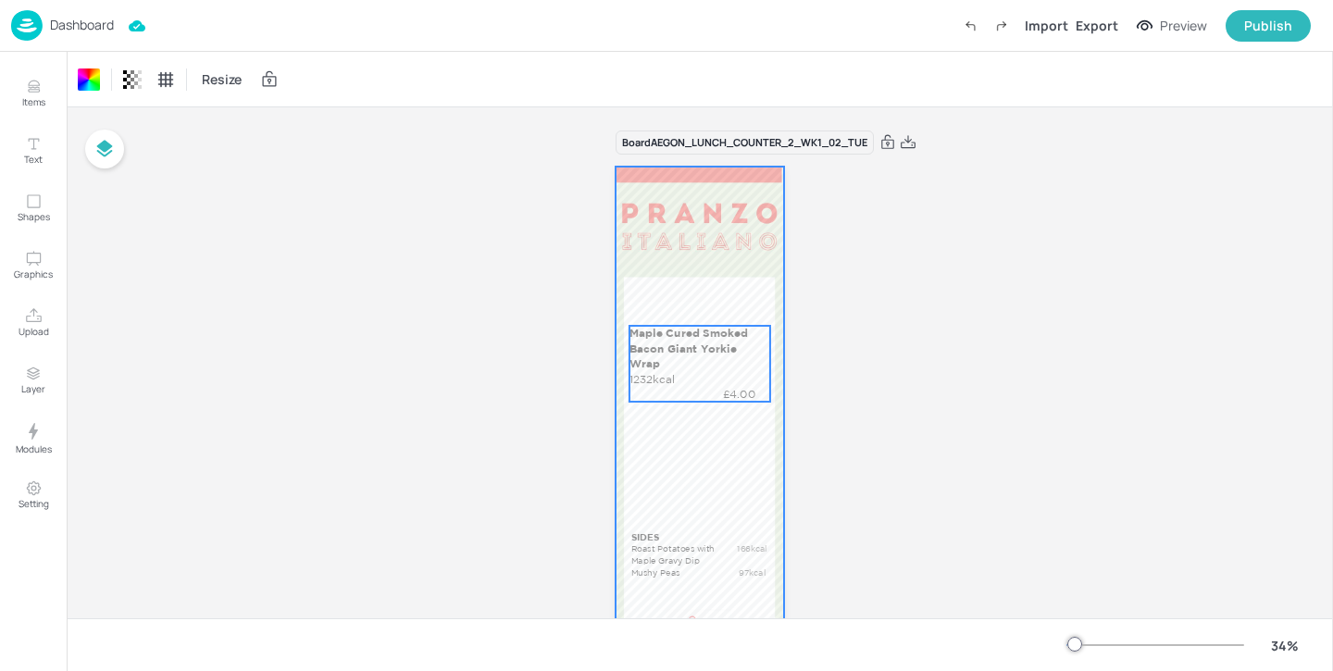
click at [687, 374] on div "Maple Cured Smoked Bacon Giant Yorkie Wrap 1232kcal £4.00" at bounding box center [699, 364] width 140 height 76
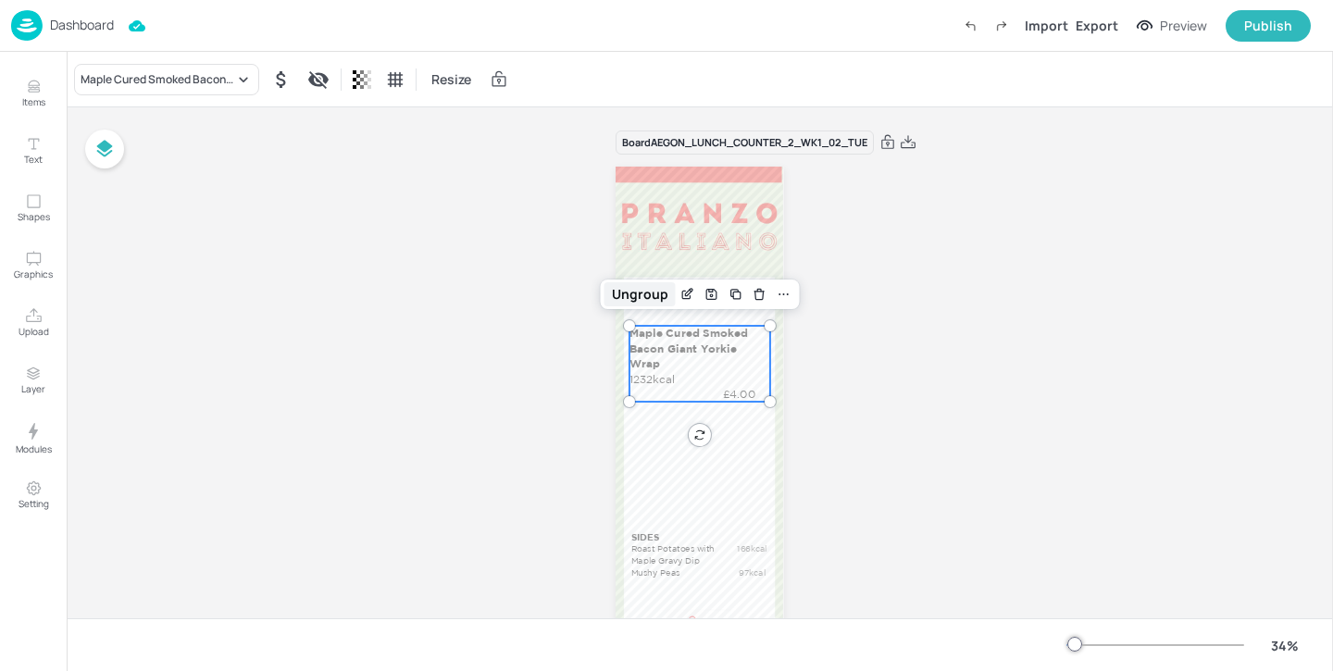
click at [657, 294] on div "Ungroup" at bounding box center [639, 294] width 71 height 24
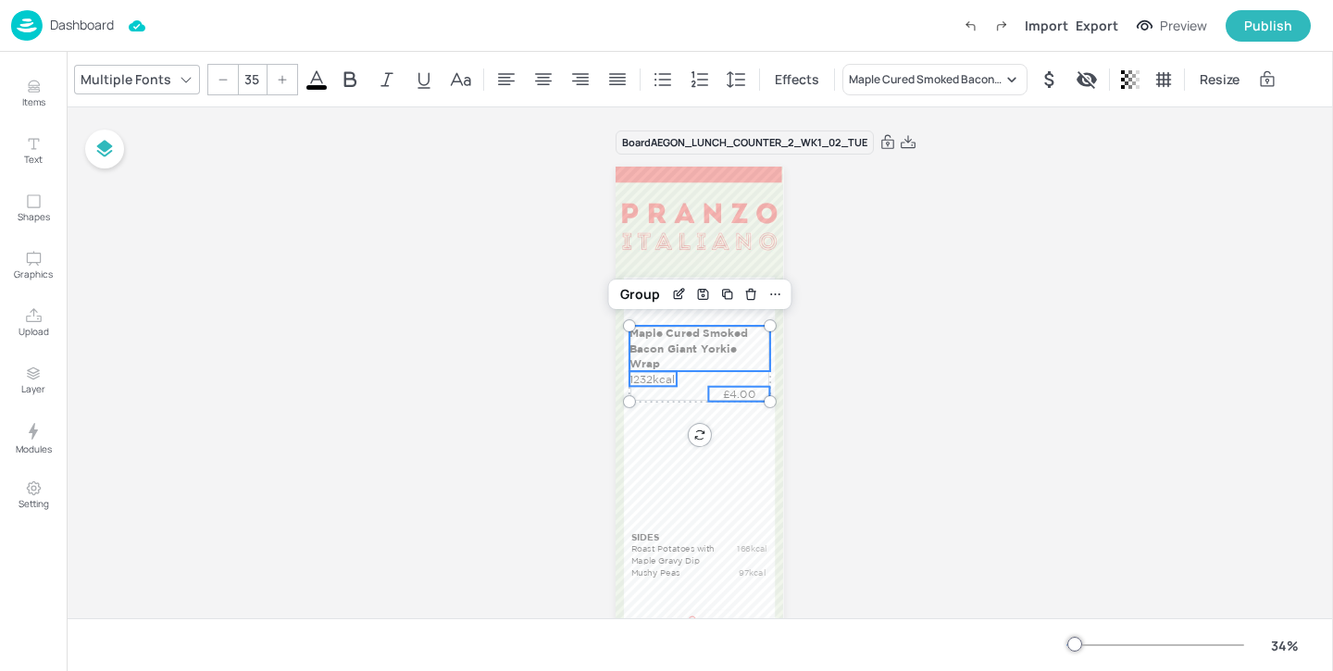
click at [743, 395] on p "£4.00" at bounding box center [739, 394] width 61 height 15
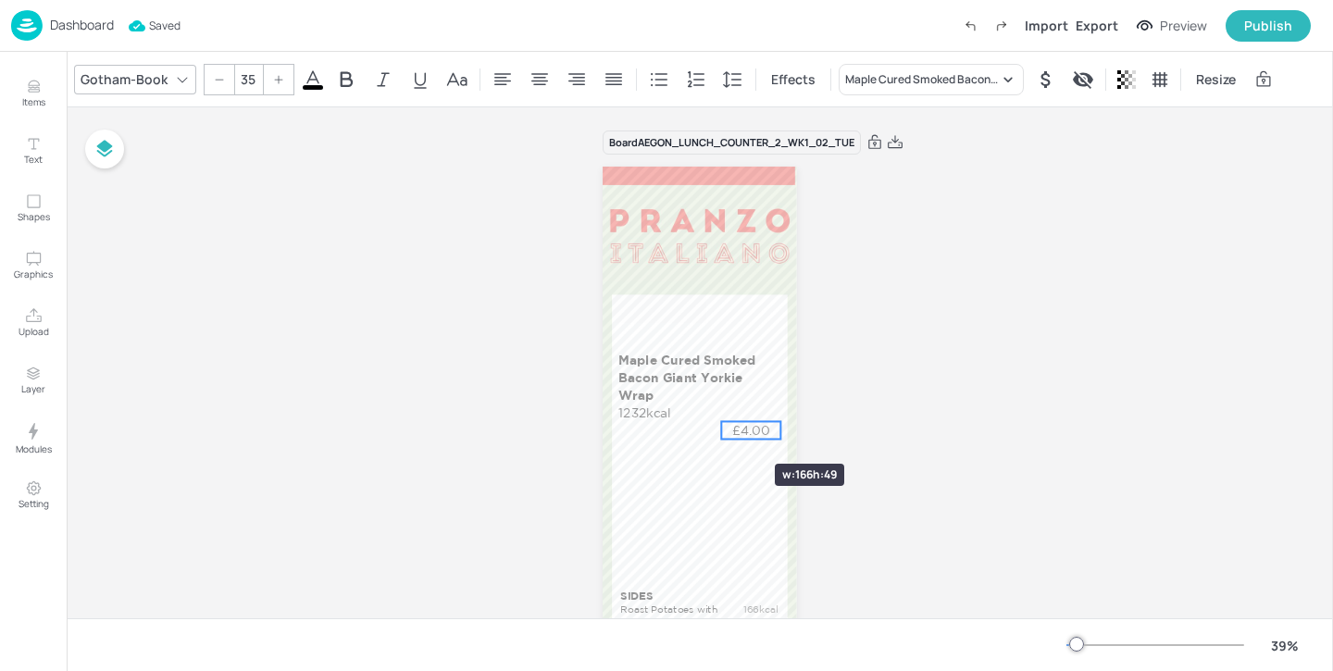
drag, startPoint x: 708, startPoint y: 430, endPoint x: 719, endPoint y: 430, distance: 11.1
click at [719, 430] on div at bounding box center [721, 430] width 15 height 18
click at [652, 416] on p "1232kcal" at bounding box center [645, 413] width 54 height 18
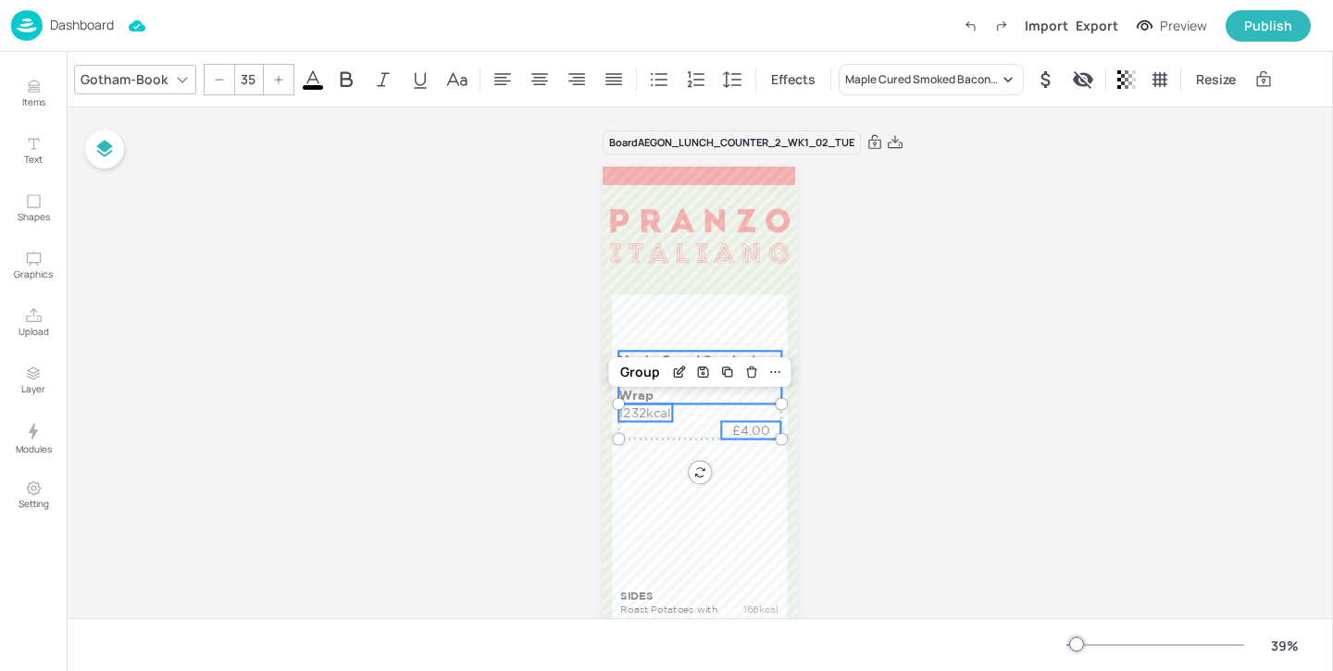
click at [649, 397] on p "Maple Cured Smoked Bacon Giant Yorkie Wrap" at bounding box center [699, 377] width 162 height 53
click at [646, 321] on div "Group" at bounding box center [640, 319] width 55 height 24
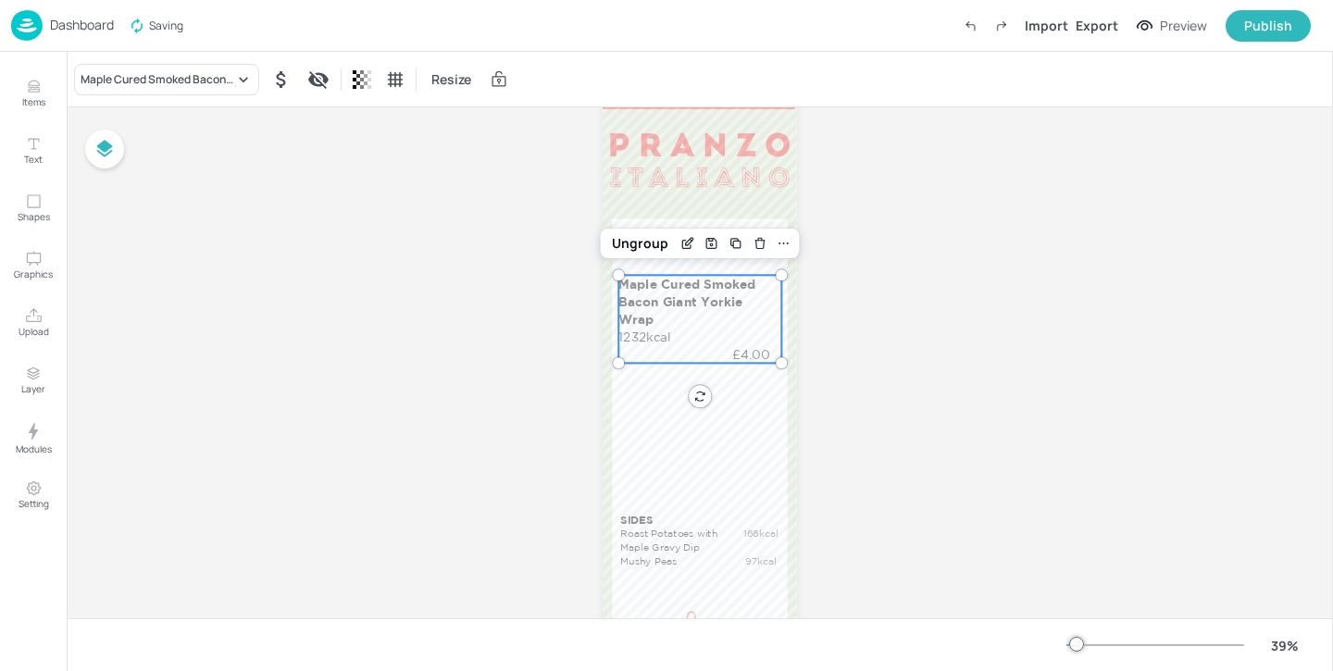
scroll to position [81, 0]
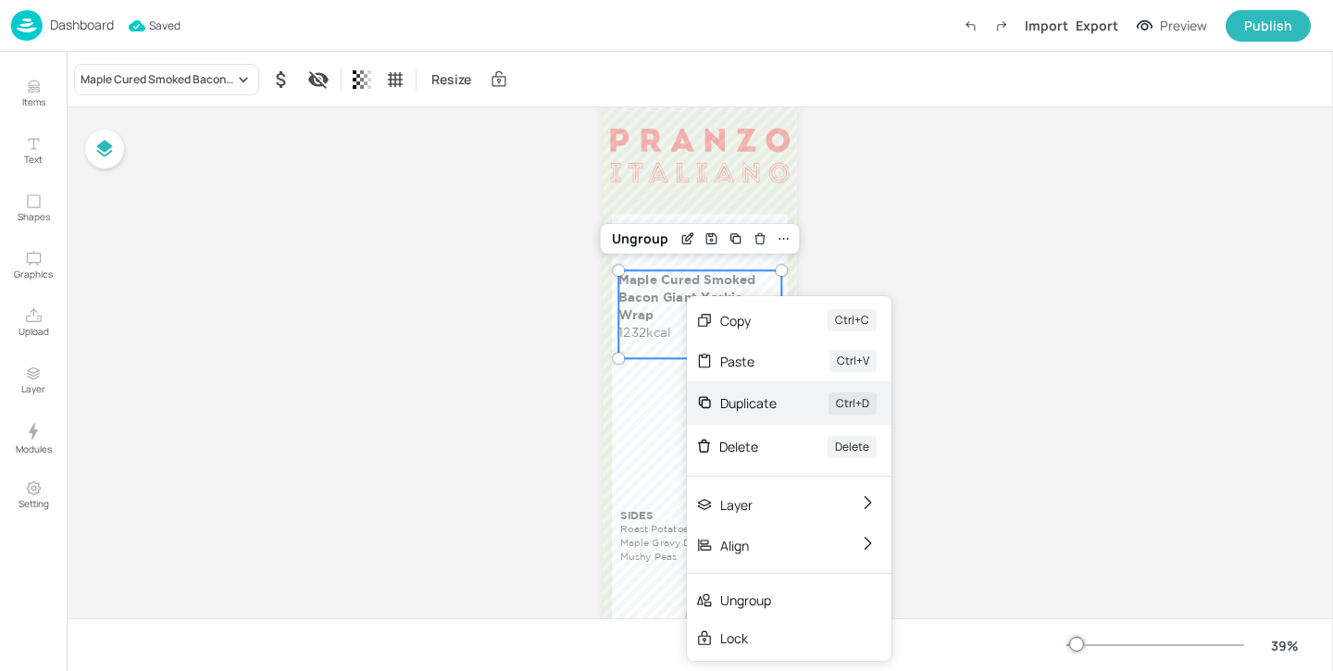
click at [739, 416] on div "Duplicate Ctrl+D" at bounding box center [789, 402] width 205 height 43
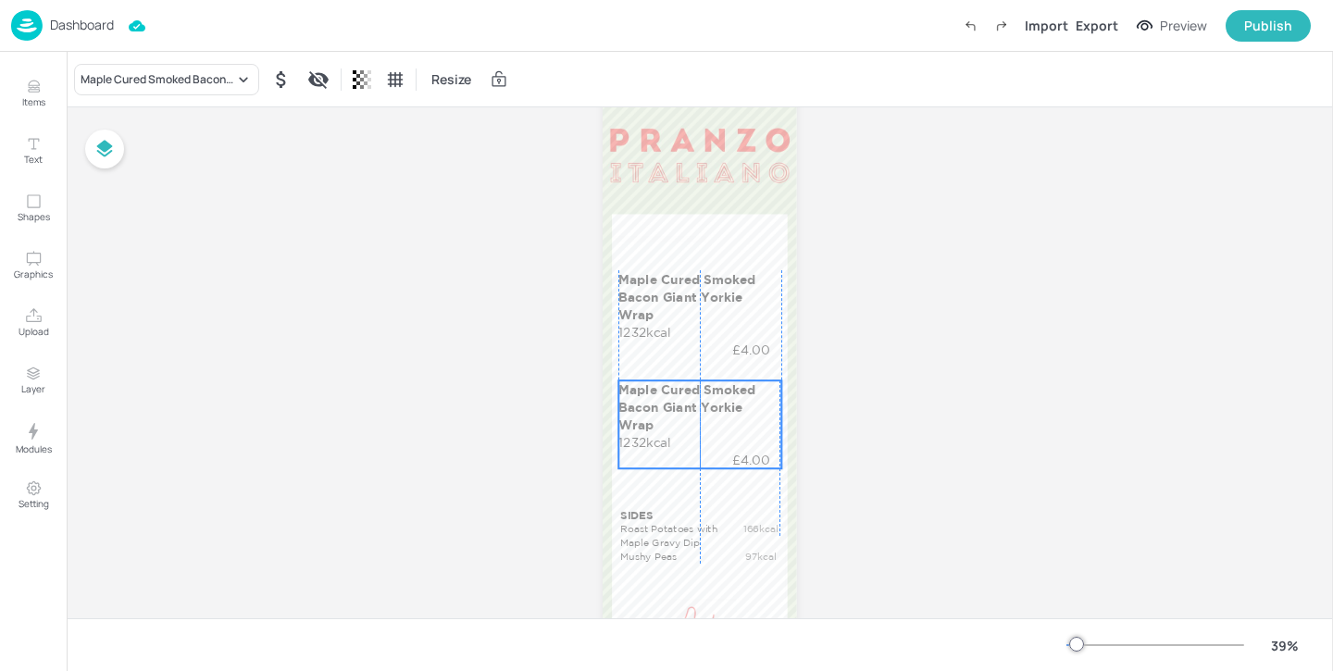
drag, startPoint x: 709, startPoint y: 330, endPoint x: 704, endPoint y: 437, distance: 106.5
click at [704, 437] on div "Maple Cured Smoked Bacon Giant Yorkie Wrap 1232kcal £4.00" at bounding box center [699, 424] width 162 height 88
click at [713, 301] on p "Maple Cured Smoked Bacon Giant Yorkie Wrap" at bounding box center [699, 296] width 162 height 53
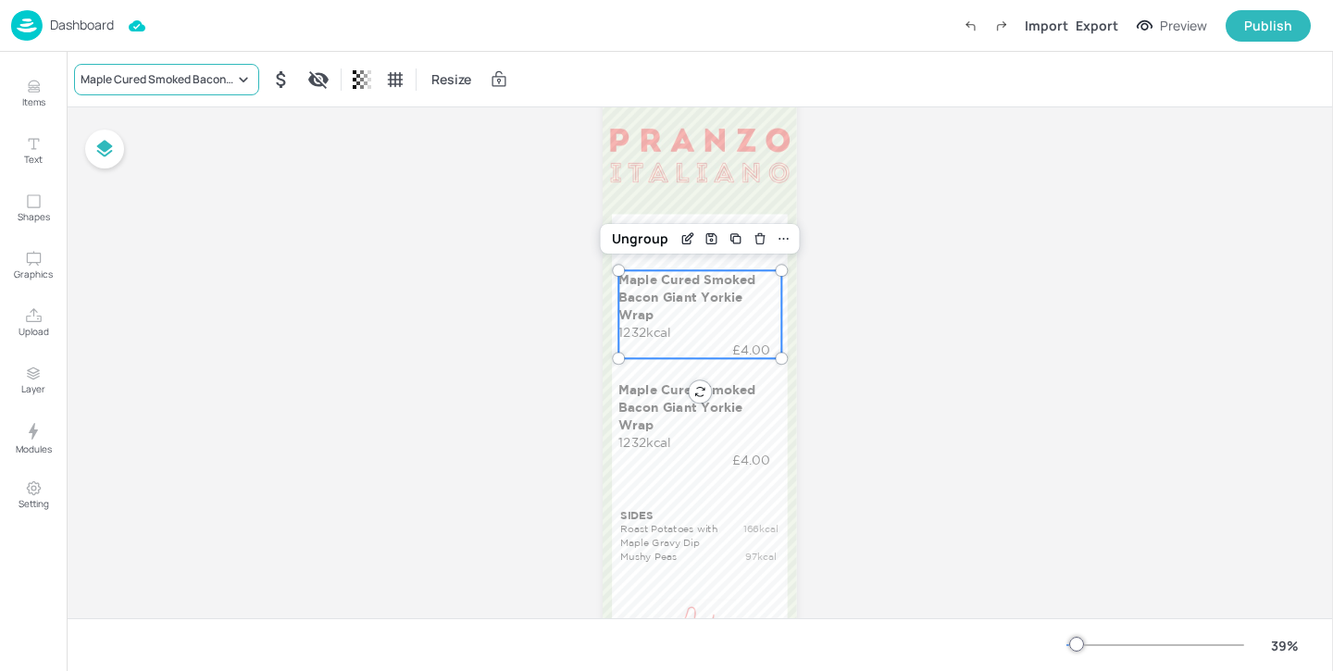
click at [210, 68] on div "Maple Cured Smoked Bacon Giant Yorkie Wrap" at bounding box center [166, 79] width 185 height 31
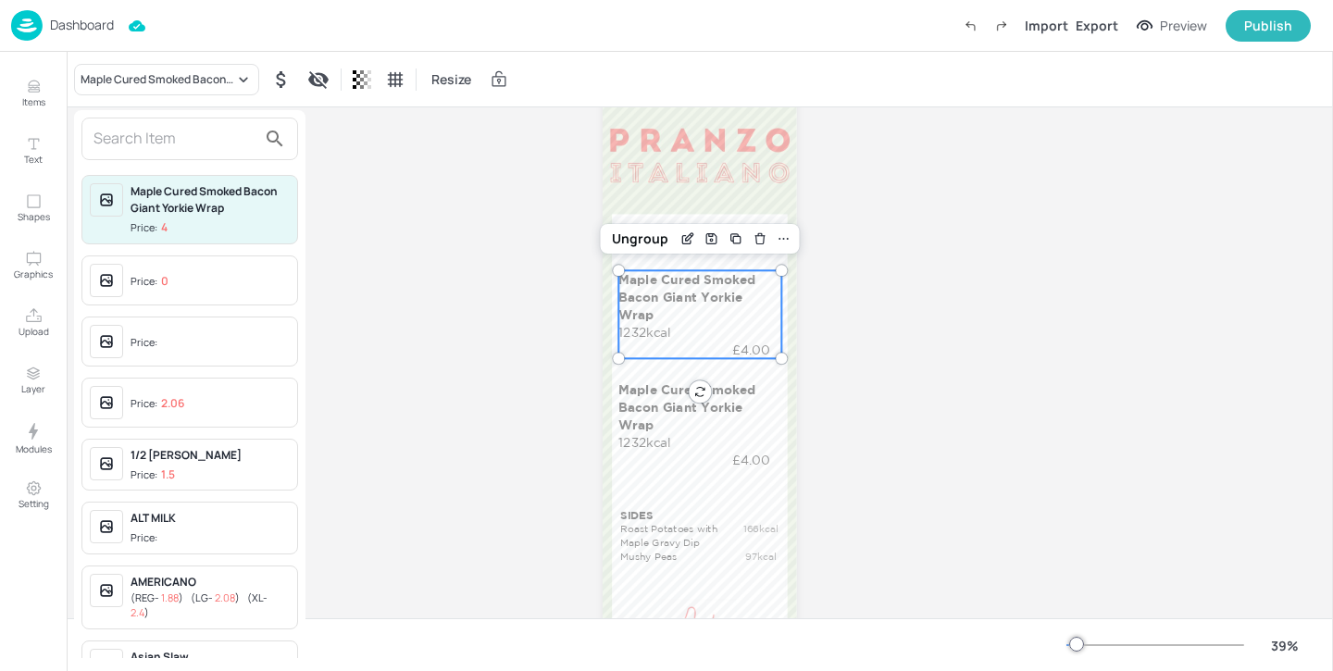
click at [205, 152] on input "text" at bounding box center [174, 139] width 163 height 30
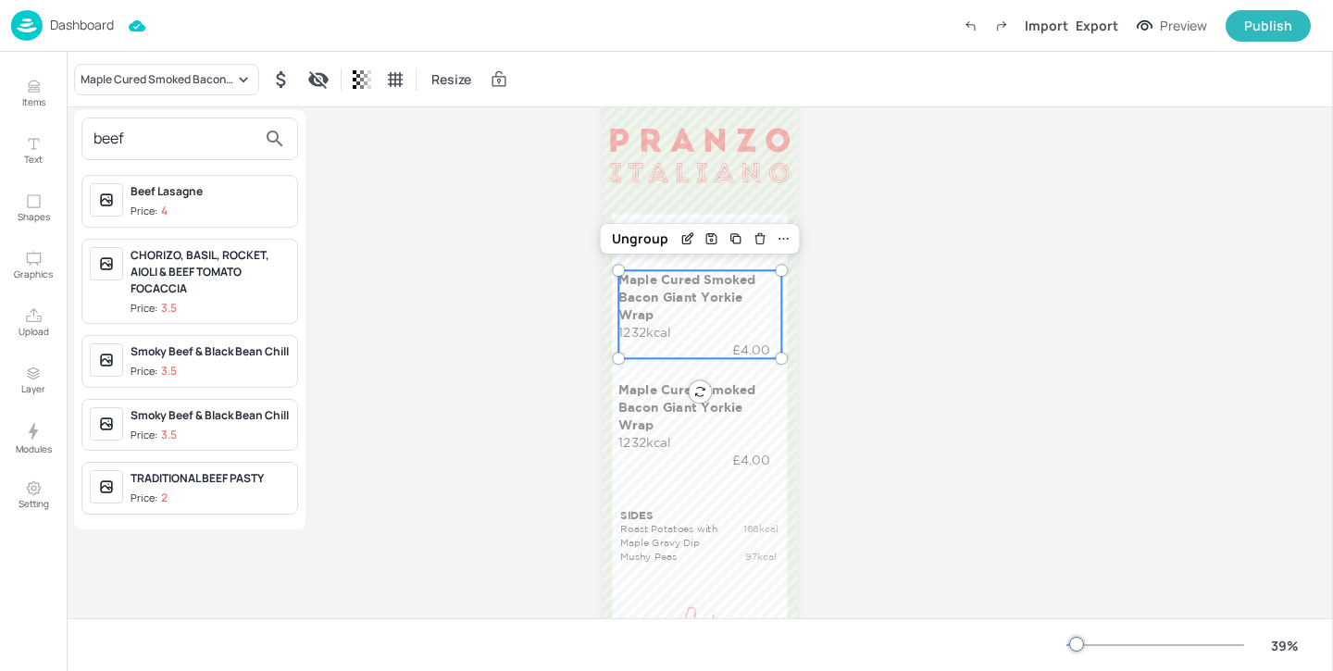
type input "beef"
click at [237, 207] on span "Price: 4" at bounding box center [209, 212] width 159 height 16
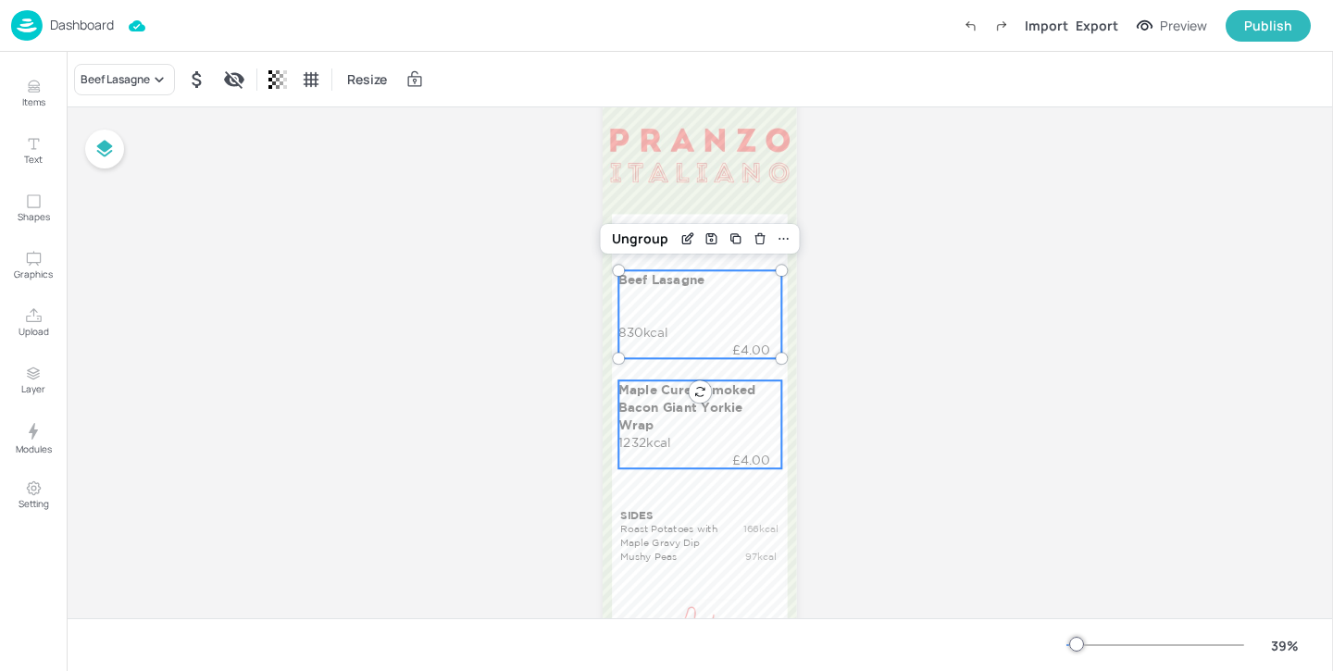
click at [701, 435] on div "Maple Cured Smoked Bacon Giant Yorkie Wrap 1232kcal £4.00" at bounding box center [699, 424] width 162 height 88
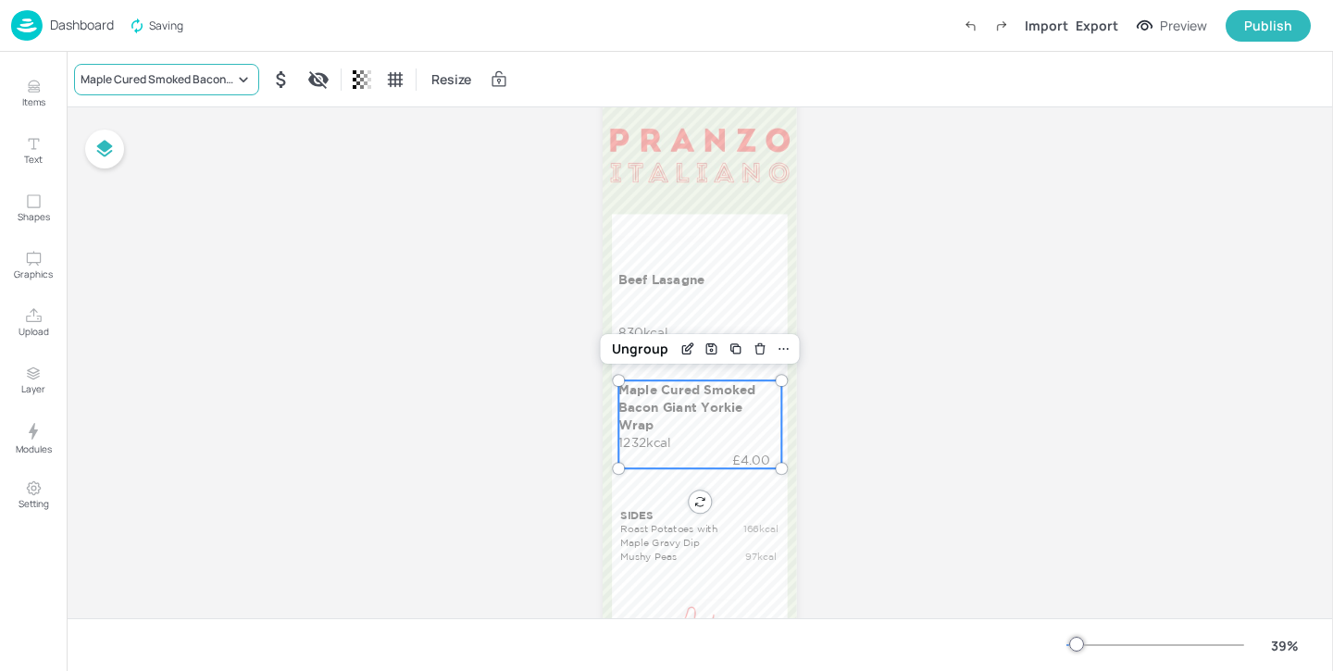
click at [190, 77] on div "Maple Cured Smoked Bacon Giant Yorkie Wrap" at bounding box center [158, 79] width 154 height 17
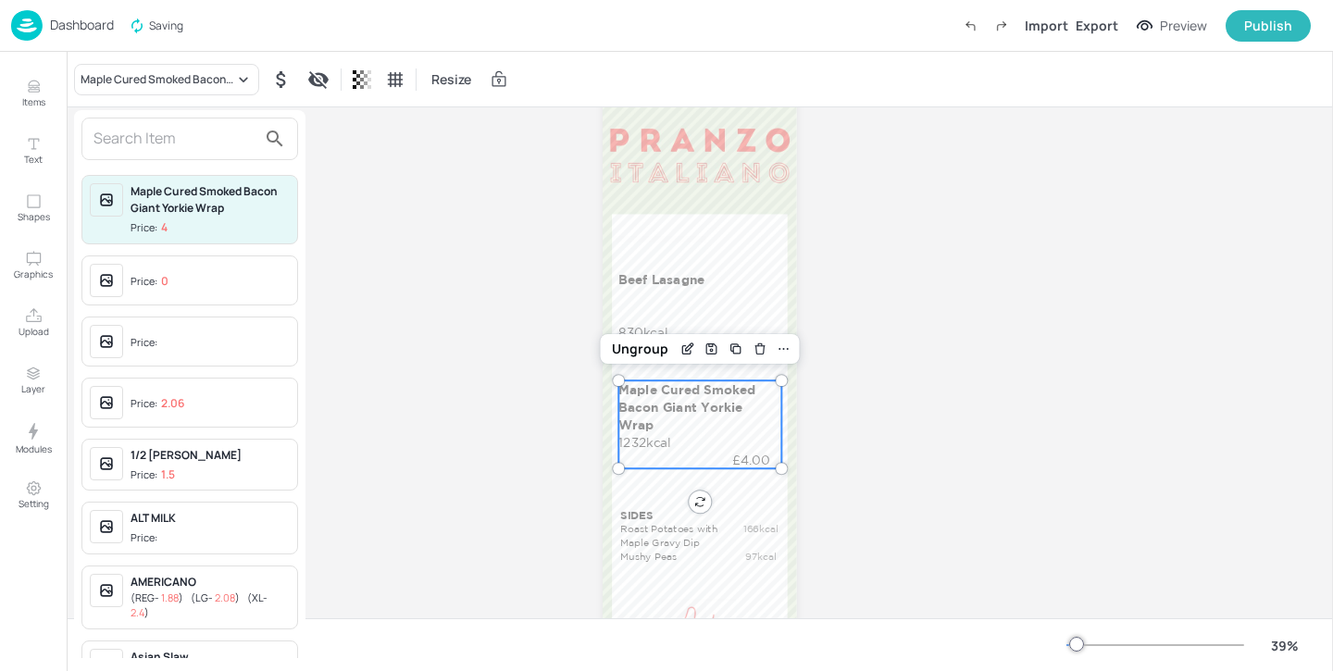
click at [174, 135] on input "text" at bounding box center [174, 139] width 163 height 30
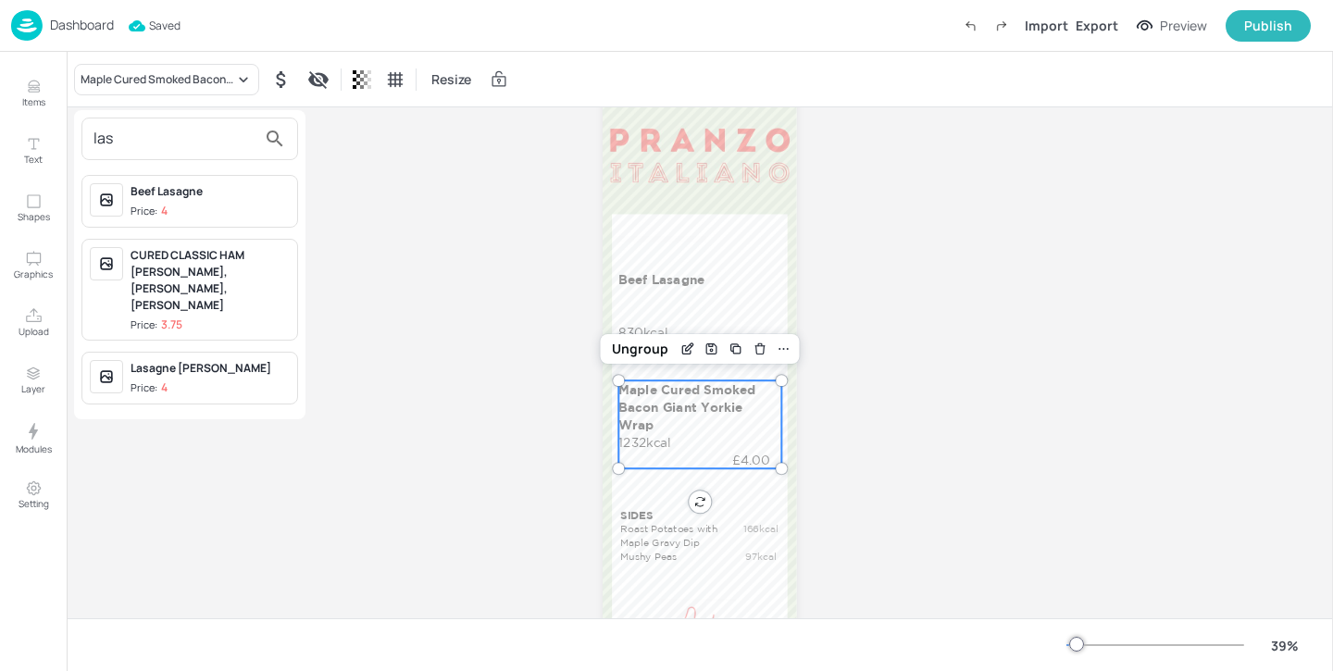
type input "las"
click at [224, 360] on div "Lasagne [PERSON_NAME]" at bounding box center [209, 368] width 159 height 17
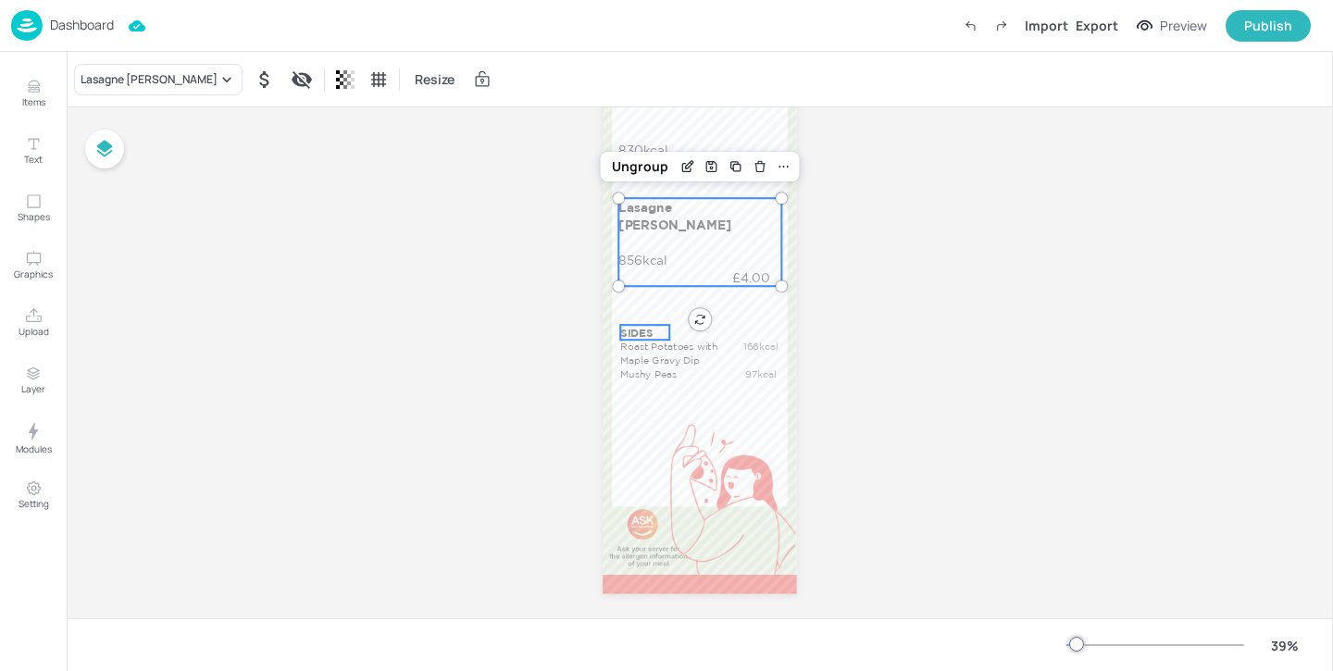
scroll to position [285, 0]
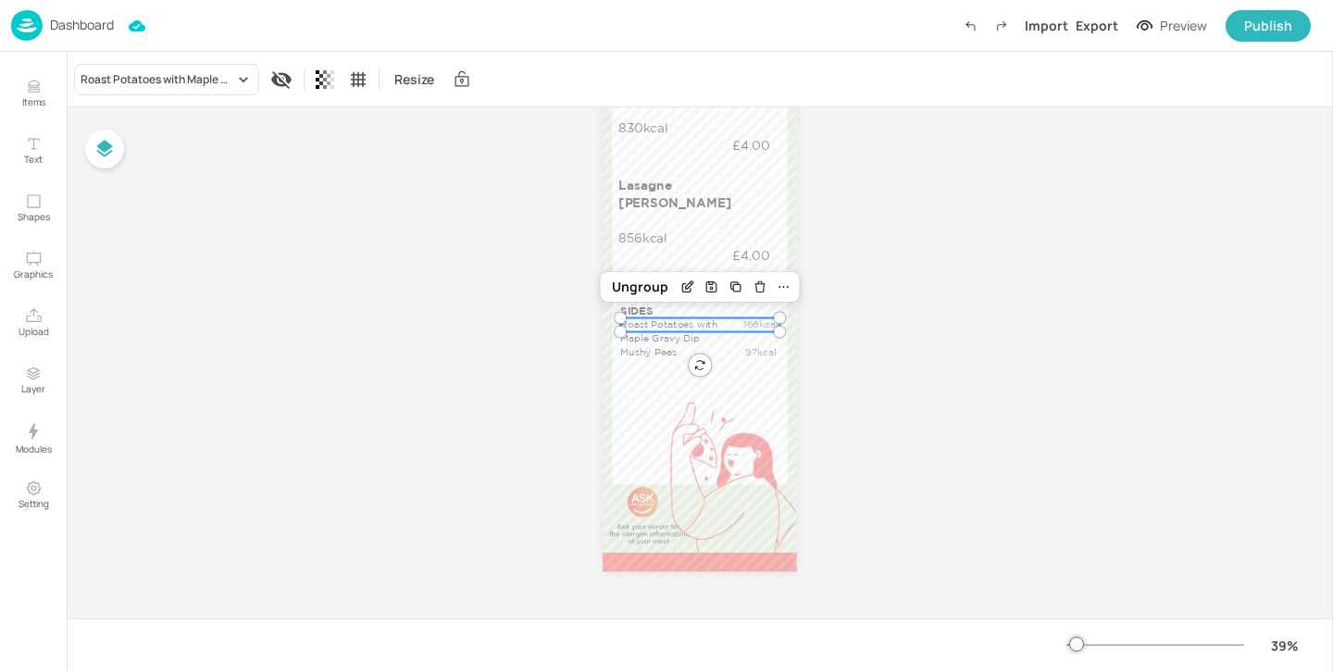
click at [686, 325] on p "Roast Potatoes with Maple Gravy Dip" at bounding box center [675, 331] width 110 height 27
click at [660, 353] on p "Mushy Peas" at bounding box center [675, 352] width 110 height 14
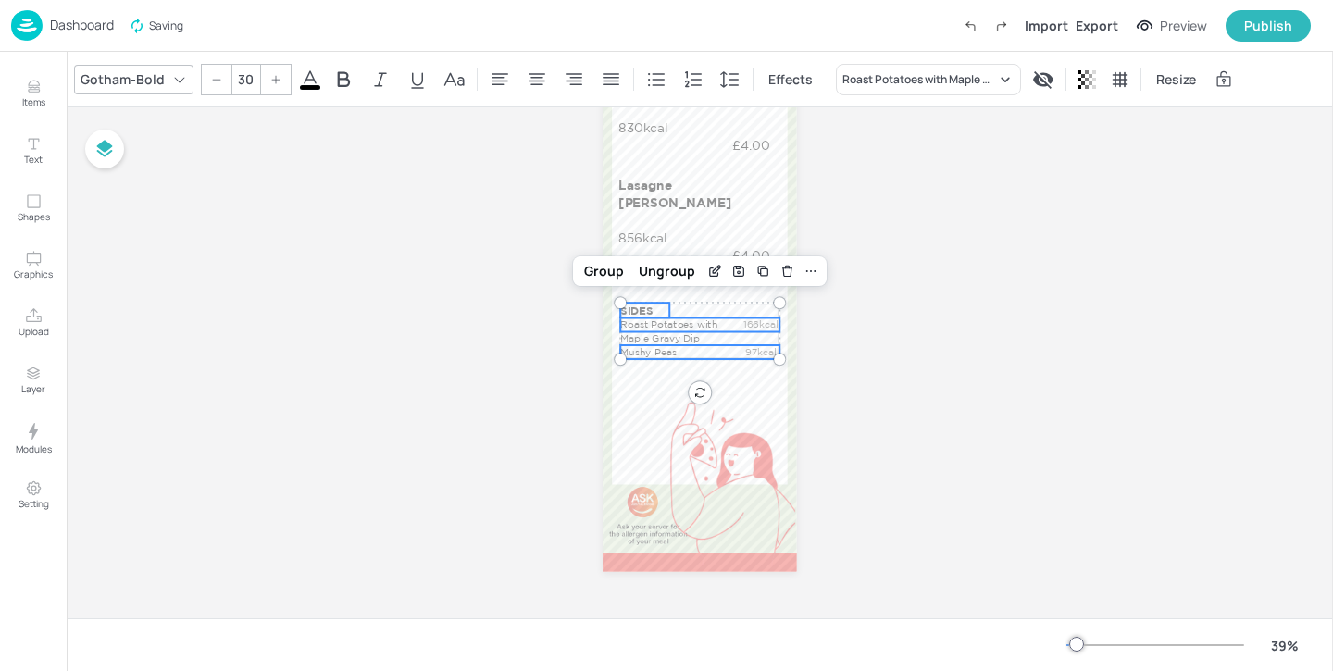
click at [644, 310] on p "SIDES" at bounding box center [644, 310] width 48 height 15
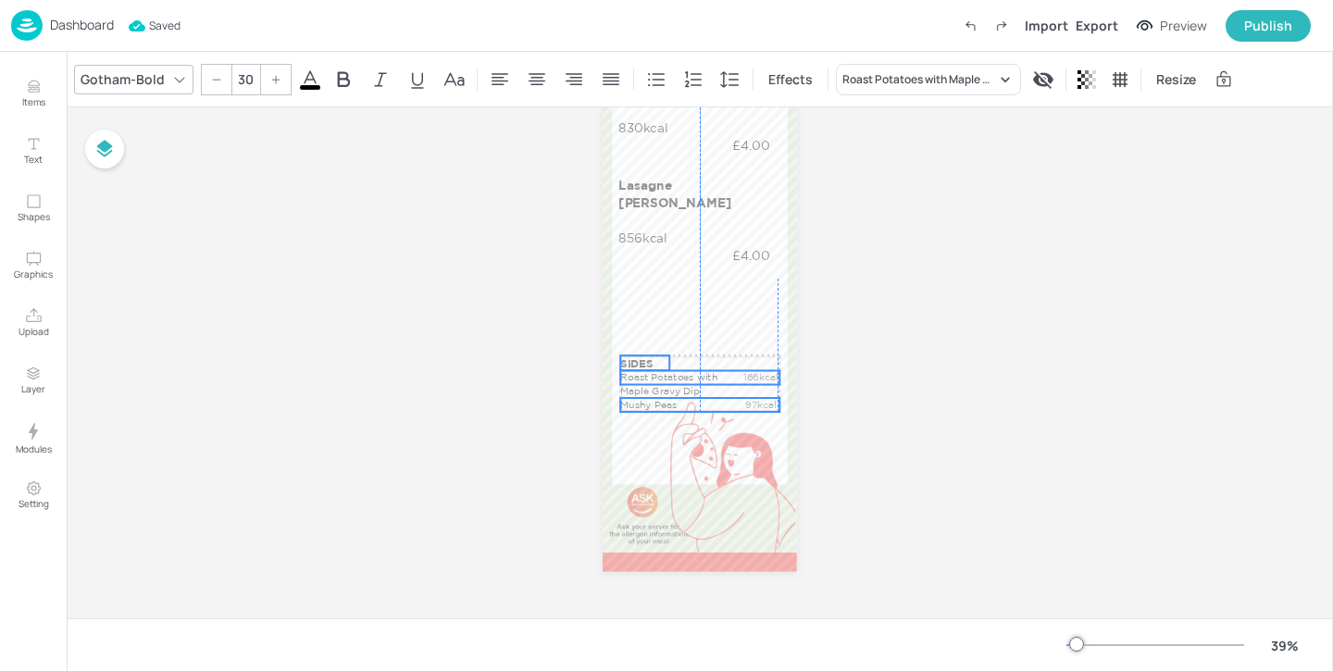
drag, startPoint x: 644, startPoint y: 310, endPoint x: 641, endPoint y: 363, distance: 52.8
click at [641, 363] on p "SIDES" at bounding box center [644, 362] width 48 height 15
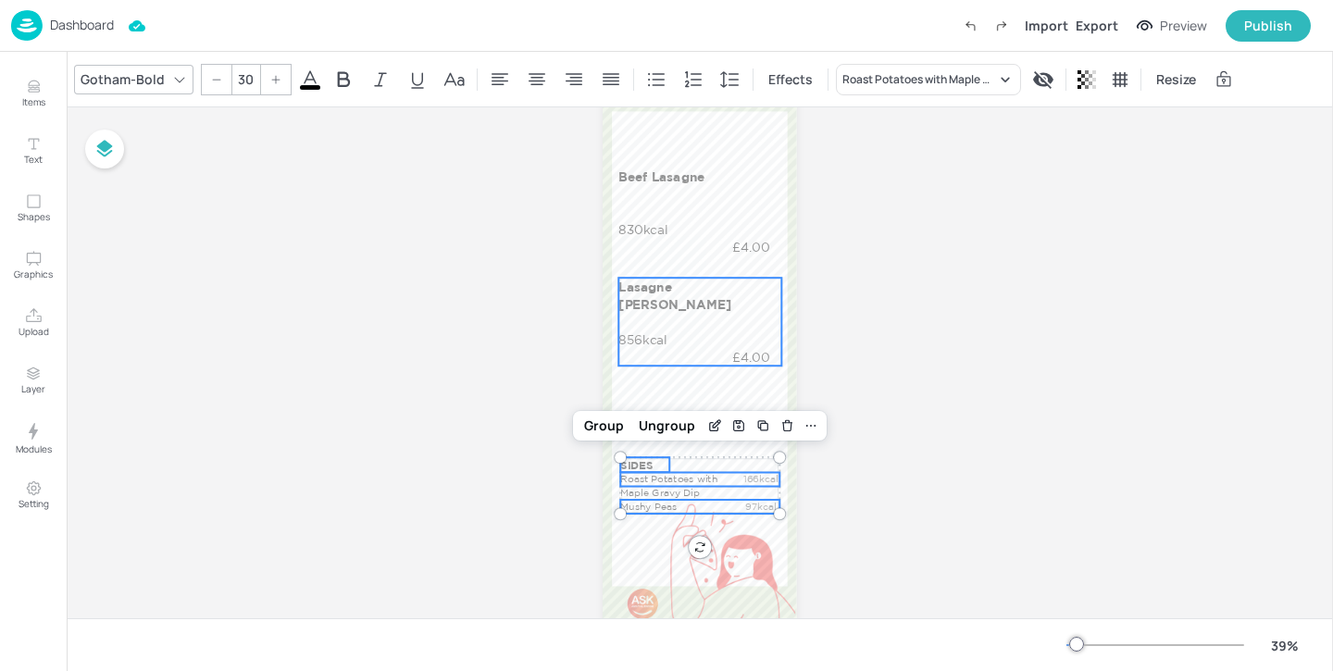
scroll to position [138, 0]
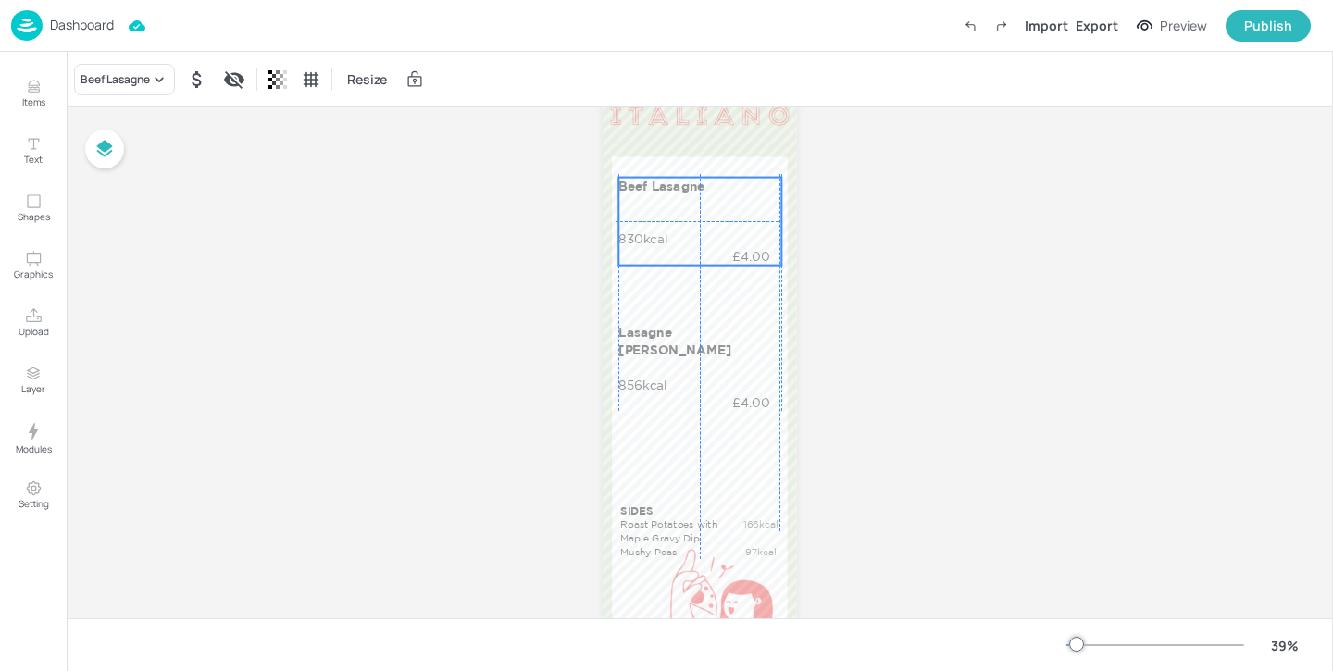
drag, startPoint x: 717, startPoint y: 275, endPoint x: 714, endPoint y: 236, distance: 39.0
click at [714, 236] on div "Beef Lasagne 830kcal £4.00" at bounding box center [699, 222] width 162 height 88
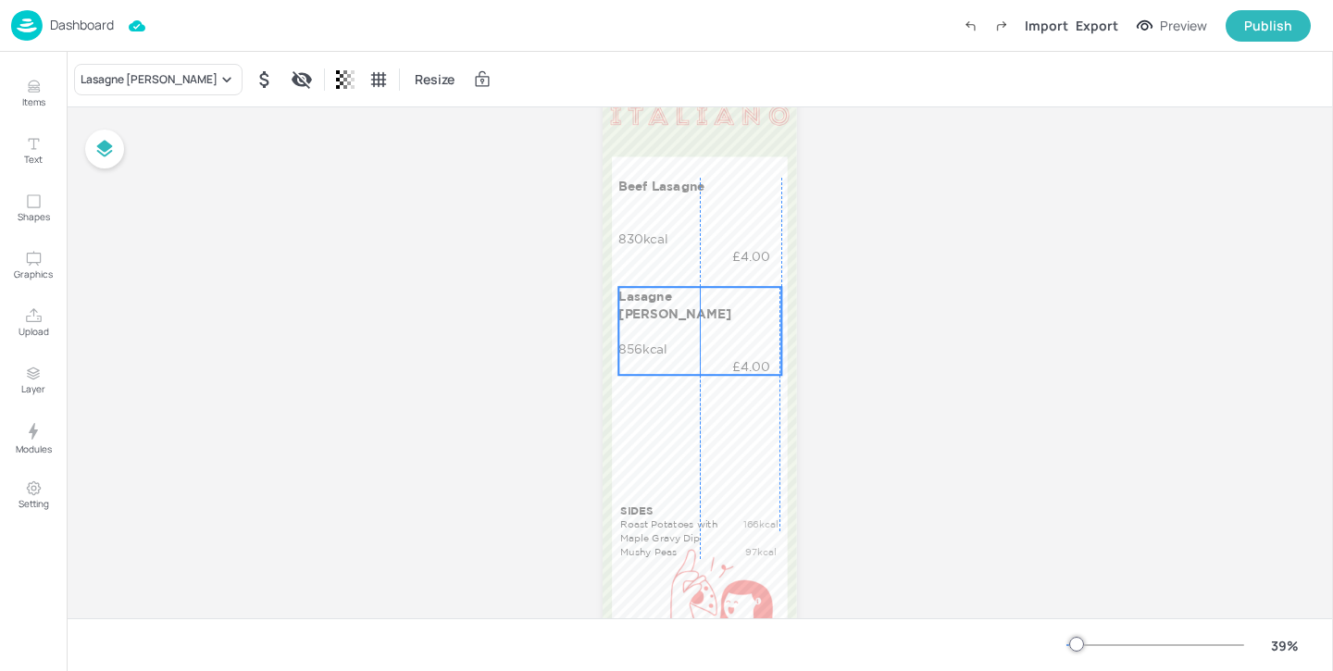
drag, startPoint x: 711, startPoint y: 372, endPoint x: 707, endPoint y: 336, distance: 36.3
click at [707, 336] on div "Lasagne [PERSON_NAME] 856kcal £4.00" at bounding box center [699, 331] width 162 height 88
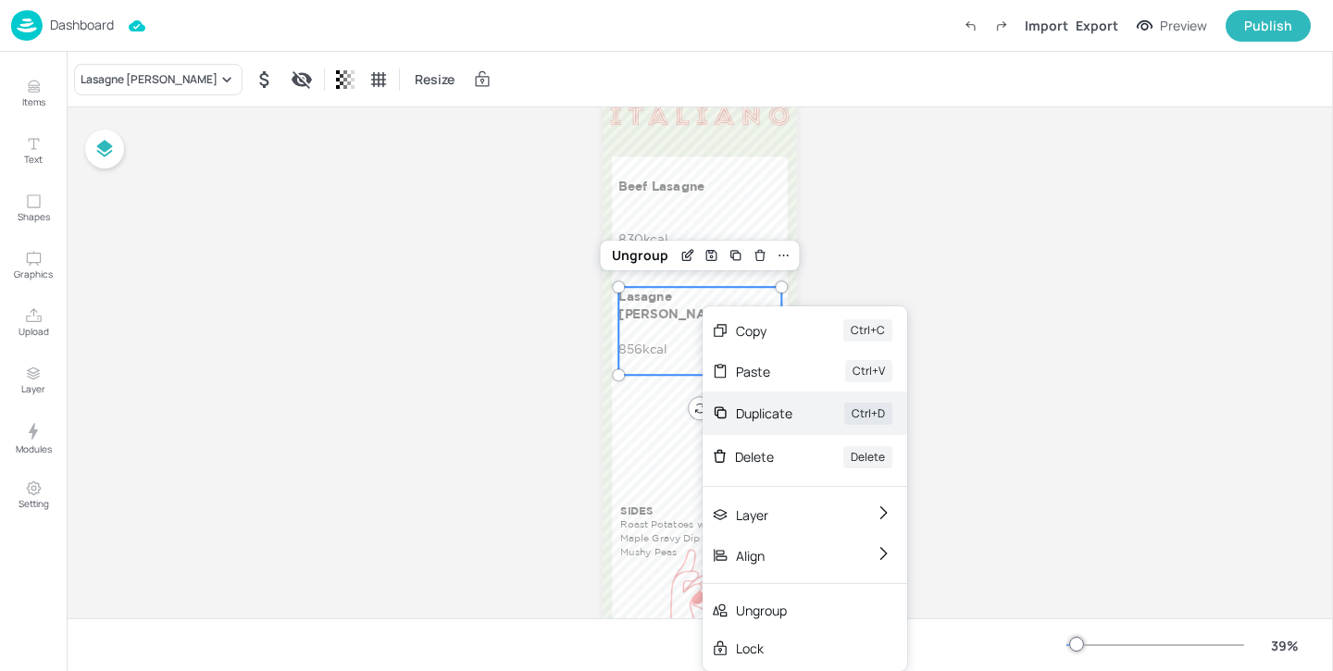
click at [773, 421] on div "Duplicate" at bounding box center [764, 413] width 56 height 19
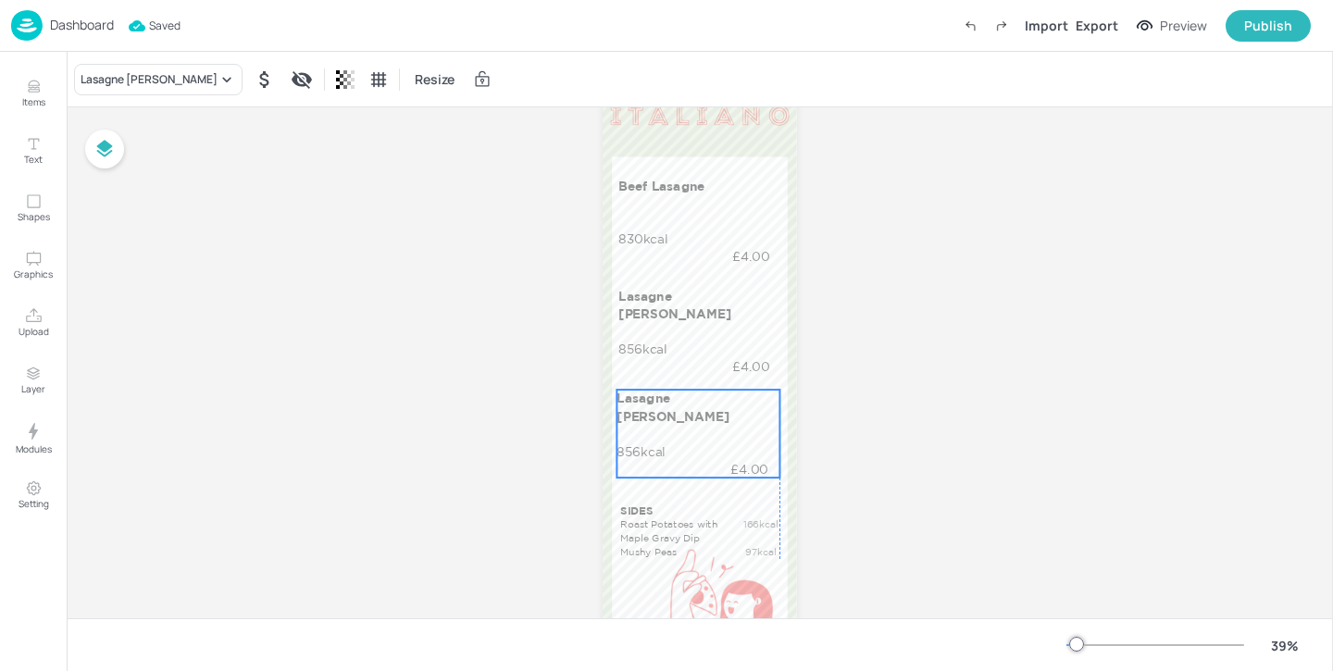
drag, startPoint x: 702, startPoint y: 334, endPoint x: 694, endPoint y: 433, distance: 99.4
click at [694, 433] on div "Lasagne [PERSON_NAME] 856kcal £4.00" at bounding box center [698, 434] width 162 height 88
click at [796, 416] on div "Board AEGON_LUNCH_COUNTER_2_WK1_02_TUE SIDES Roast Potatoes with Maple Gravy Di…" at bounding box center [700, 367] width 298 height 796
click at [679, 305] on div "Lasagne [PERSON_NAME] 856kcal £4.00" at bounding box center [699, 331] width 162 height 88
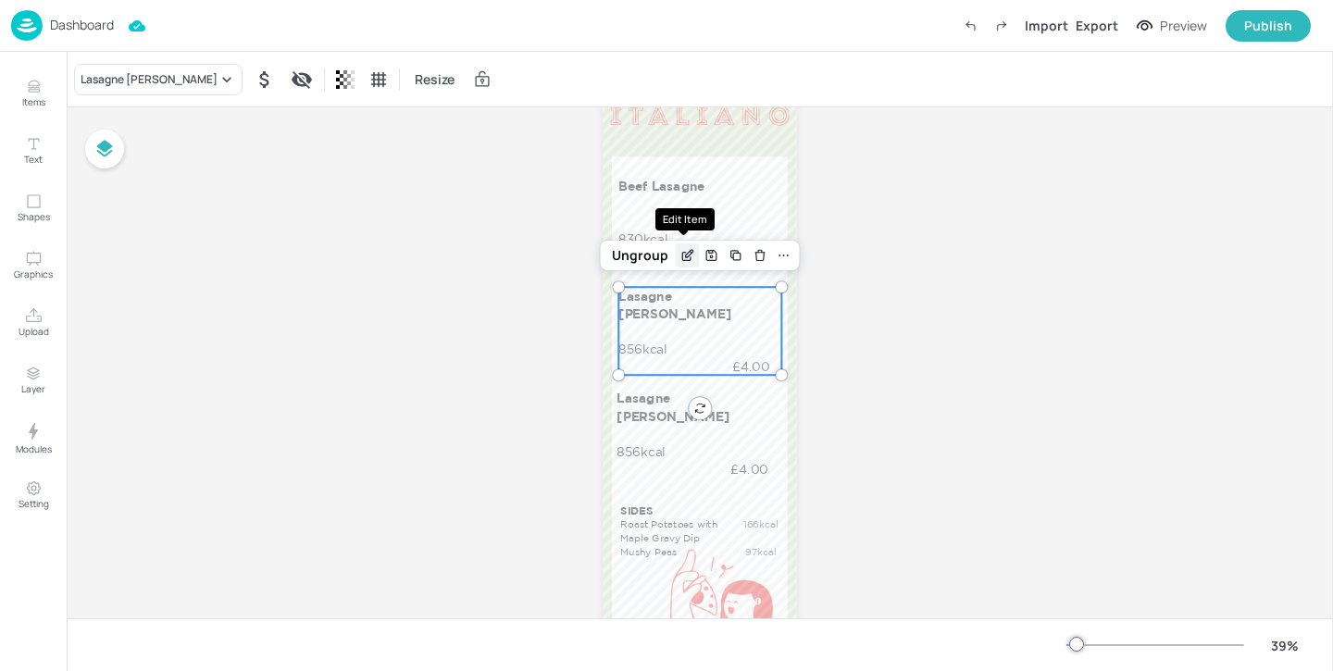
click at [682, 255] on icon "Edit Item" at bounding box center [687, 255] width 16 height 15
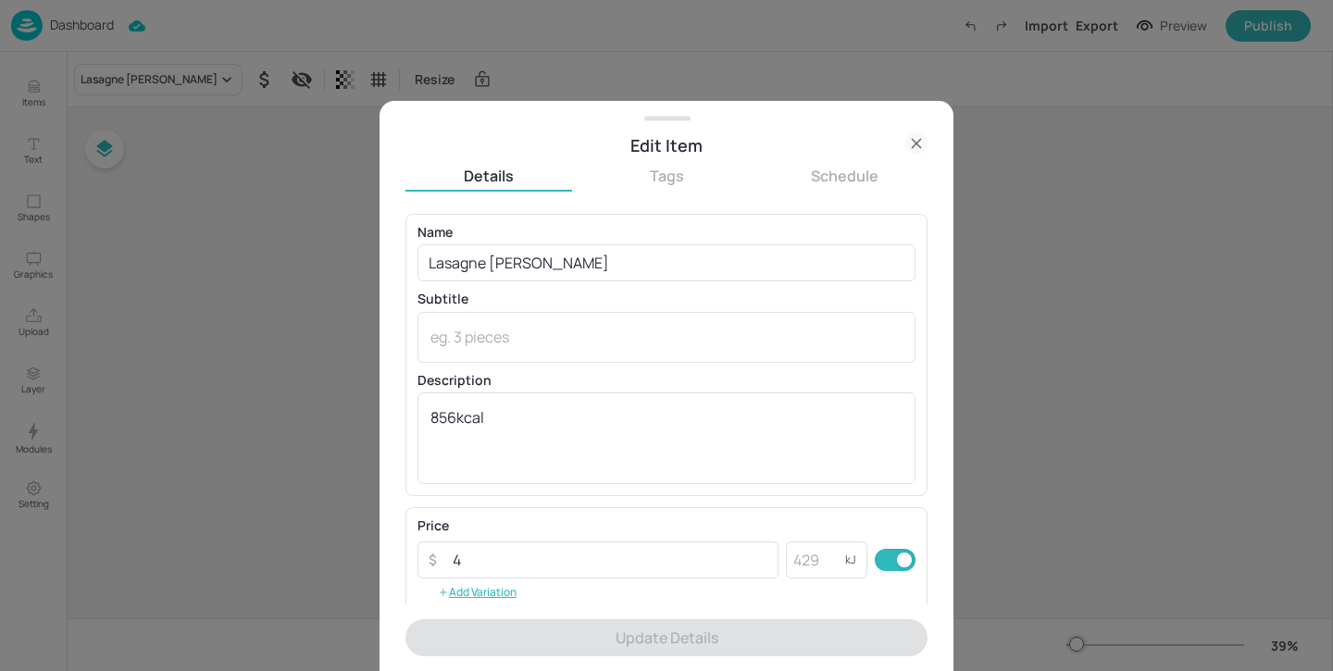
scroll to position [295, 0]
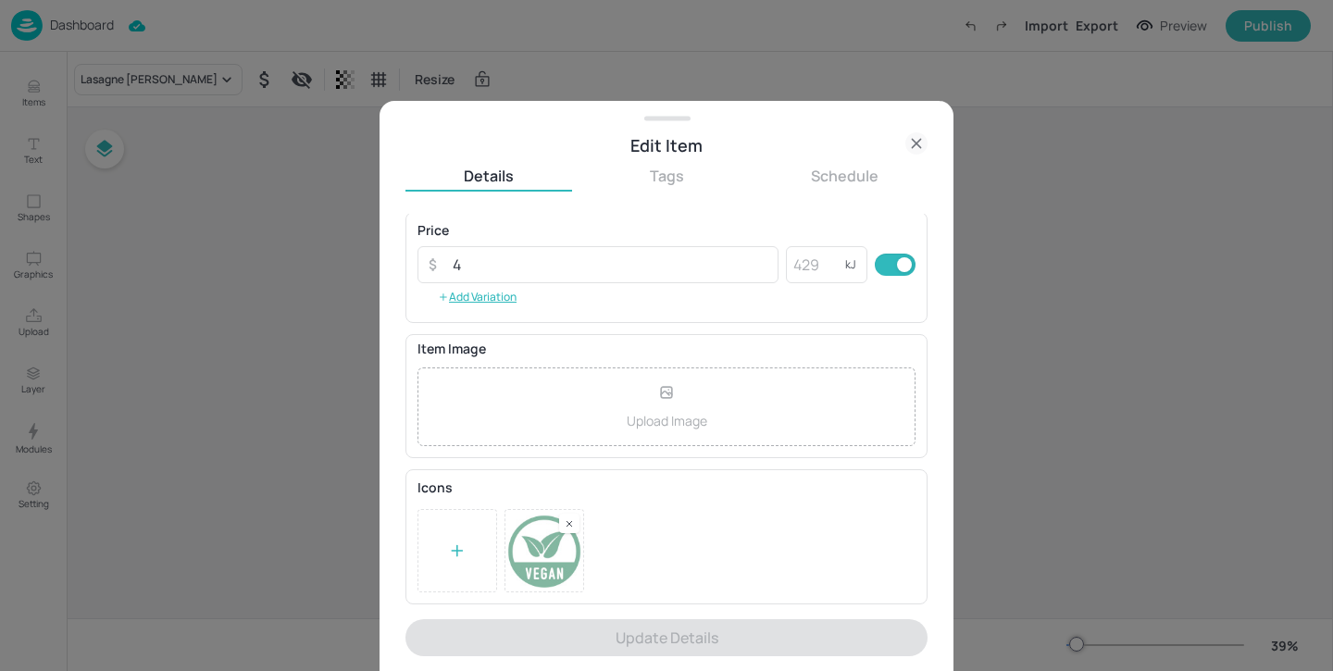
click at [570, 525] on icon at bounding box center [568, 523] width 5 height 5
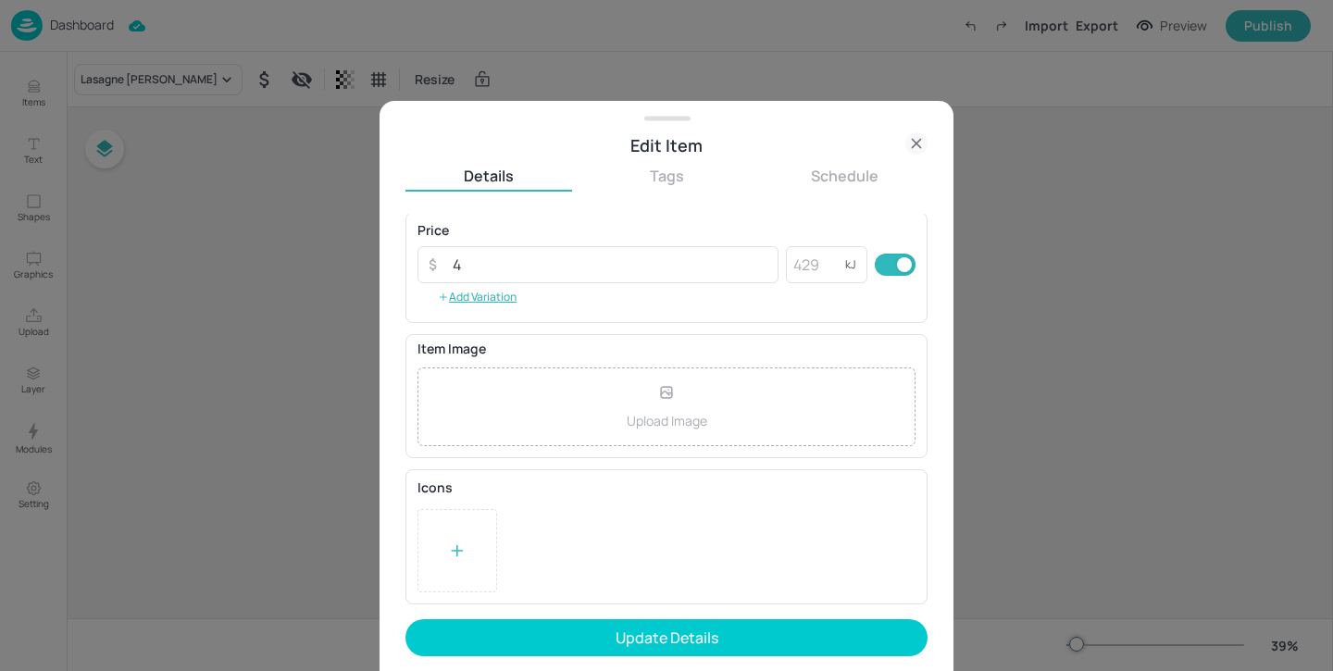
click at [464, 547] on icon at bounding box center [457, 550] width 19 height 19
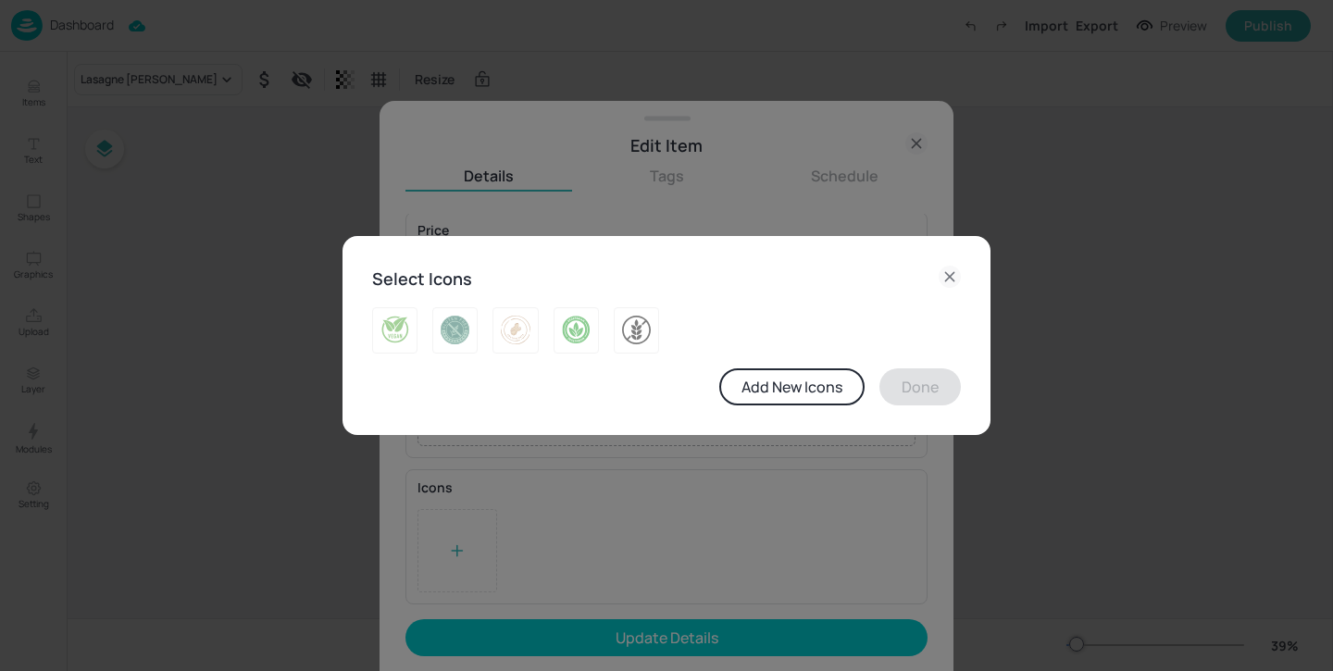
click at [602, 340] on div at bounding box center [629, 322] width 60 height 61
click at [586, 340] on img at bounding box center [576, 331] width 29 height 30
click at [926, 387] on button "Done" at bounding box center [919, 386] width 81 height 37
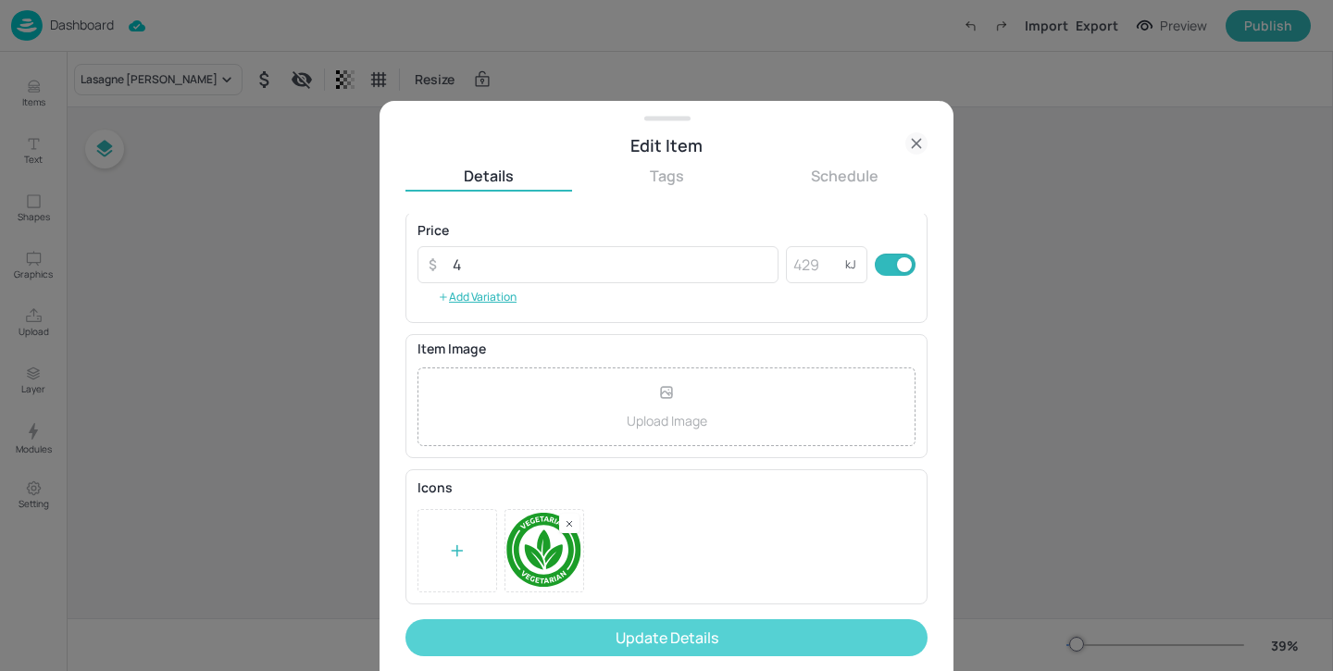
click at [808, 619] on button "Update Details" at bounding box center [666, 637] width 522 height 37
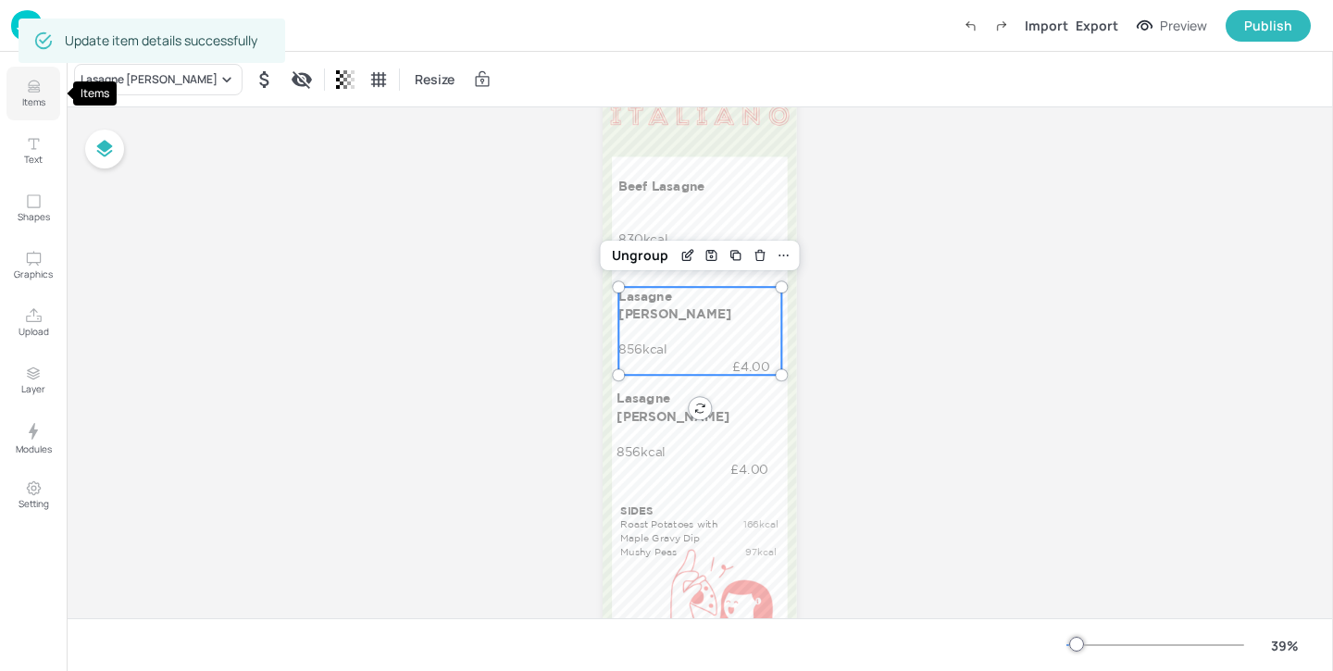
click at [39, 98] on p "Items" at bounding box center [33, 101] width 23 height 13
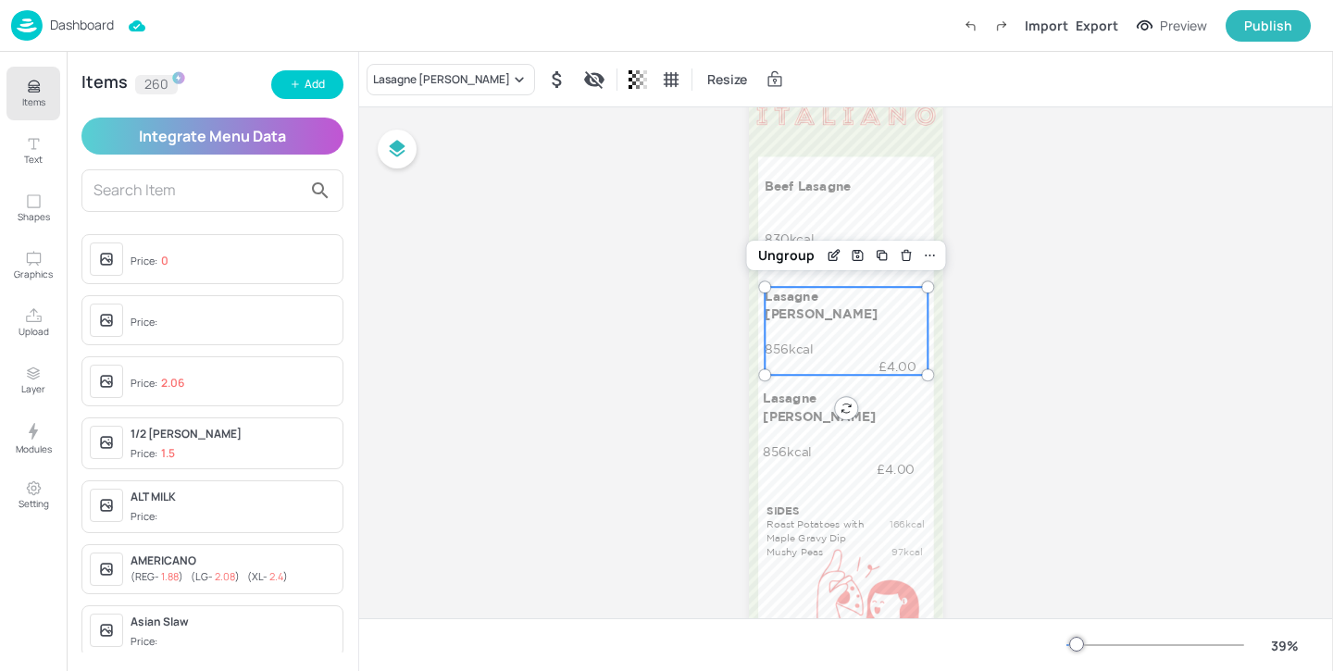
click at [224, 185] on input "text" at bounding box center [197, 191] width 208 height 30
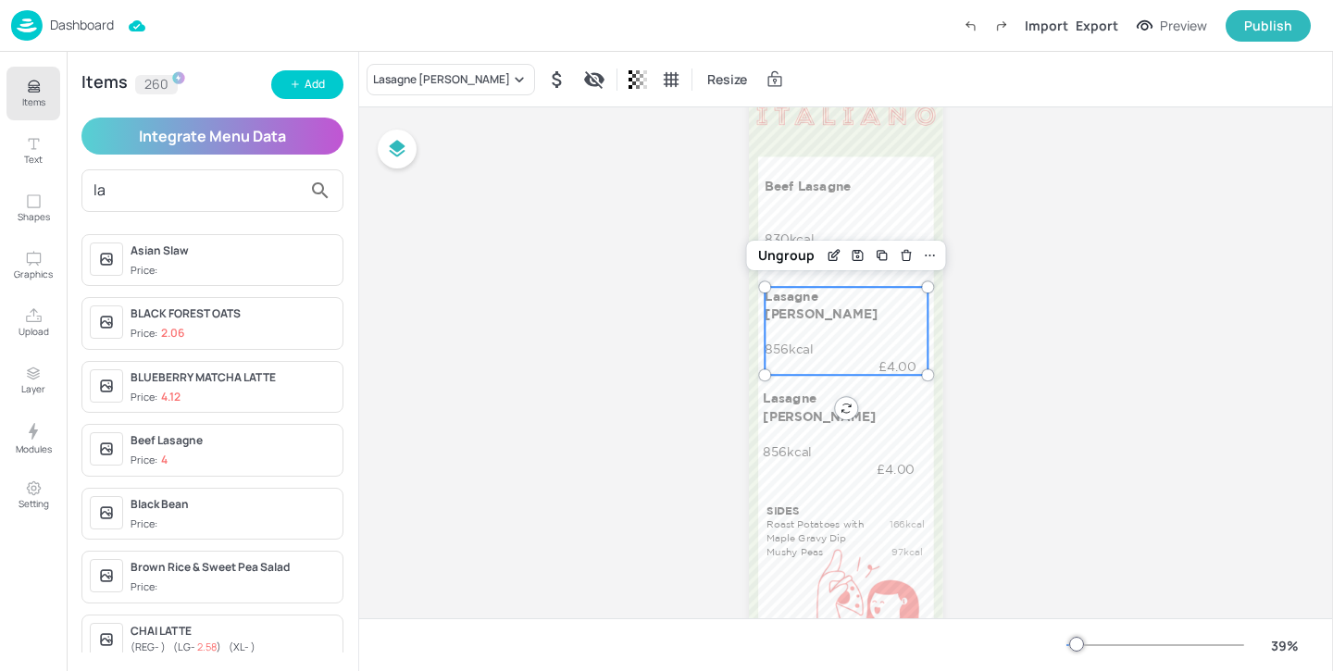
type input "las"
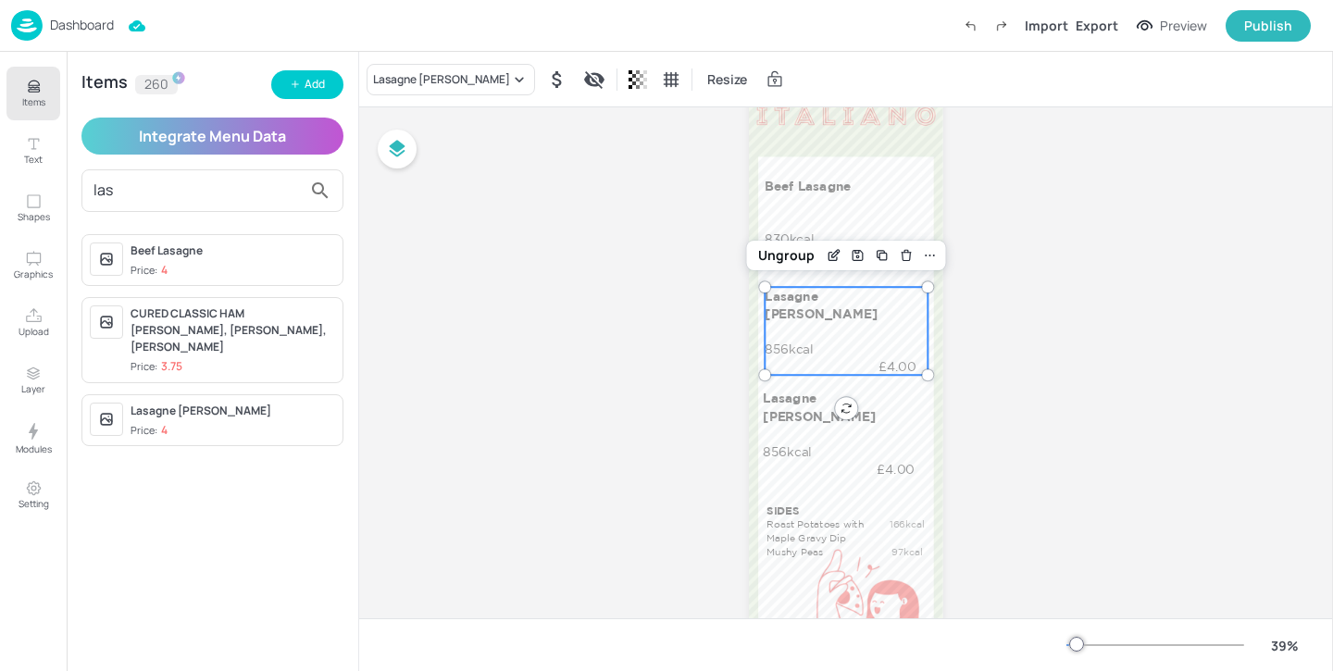
click at [232, 403] on div "Lasagne [PERSON_NAME]" at bounding box center [232, 411] width 205 height 17
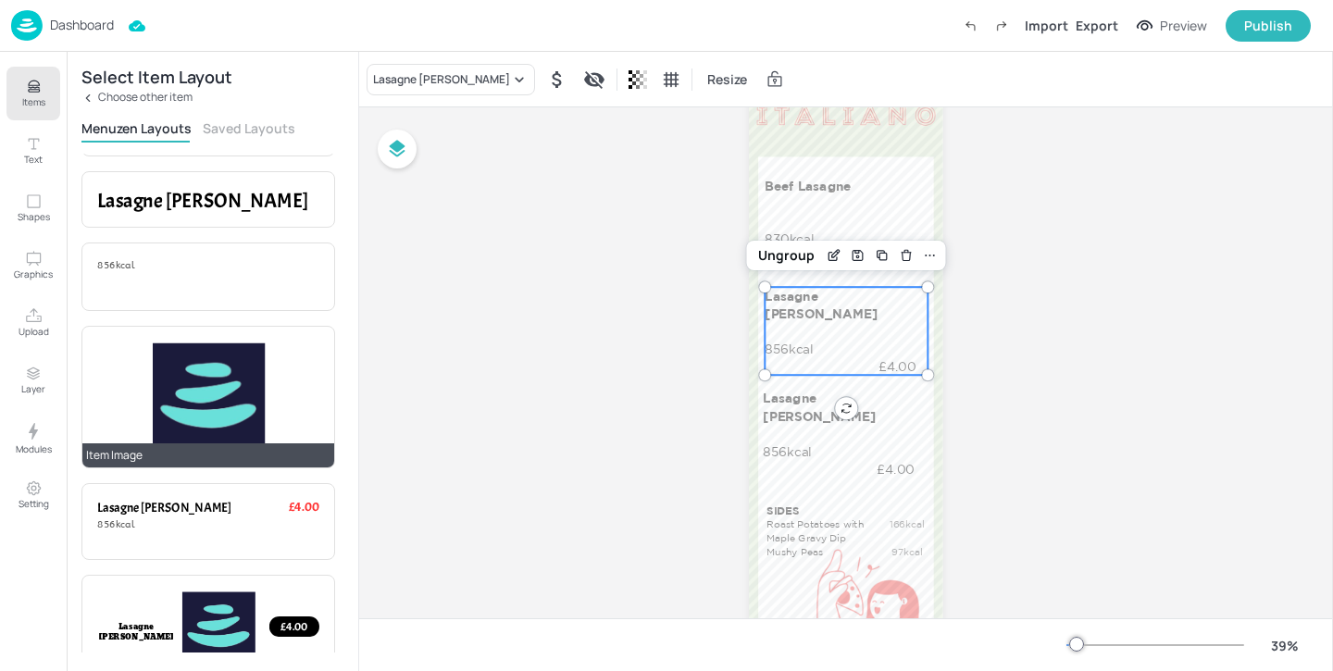
scroll to position [287, 0]
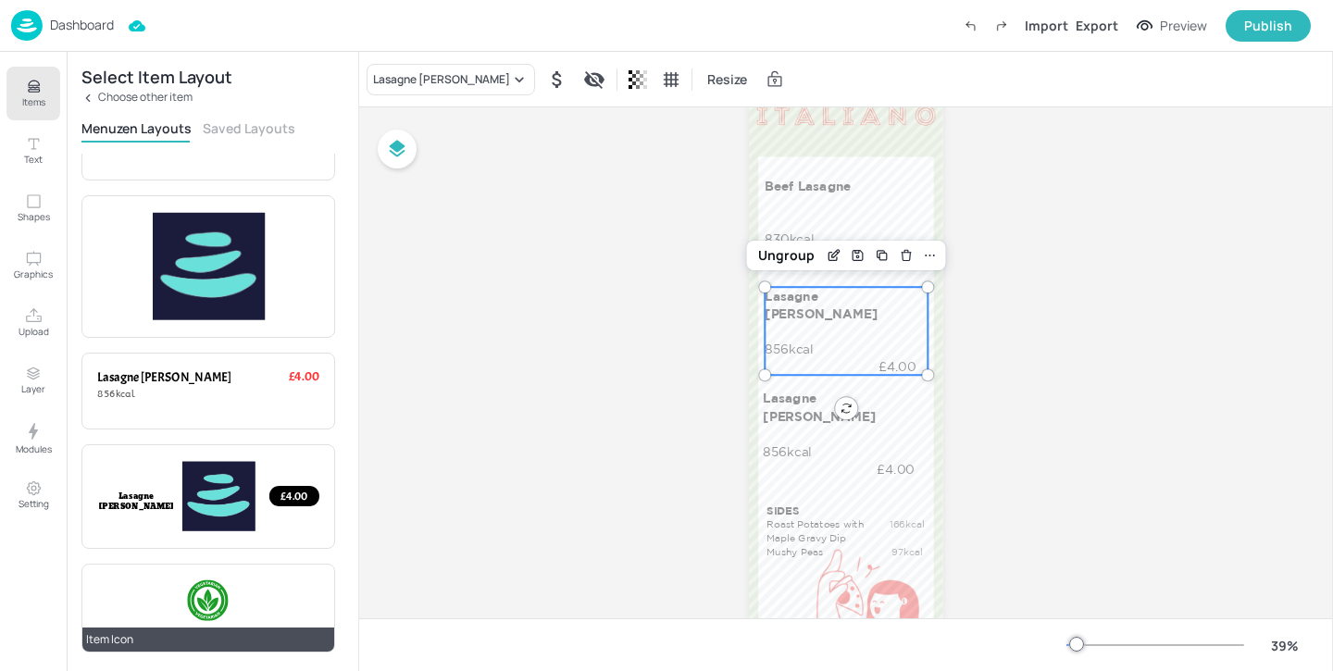
click at [221, 593] on div at bounding box center [208, 600] width 43 height 43
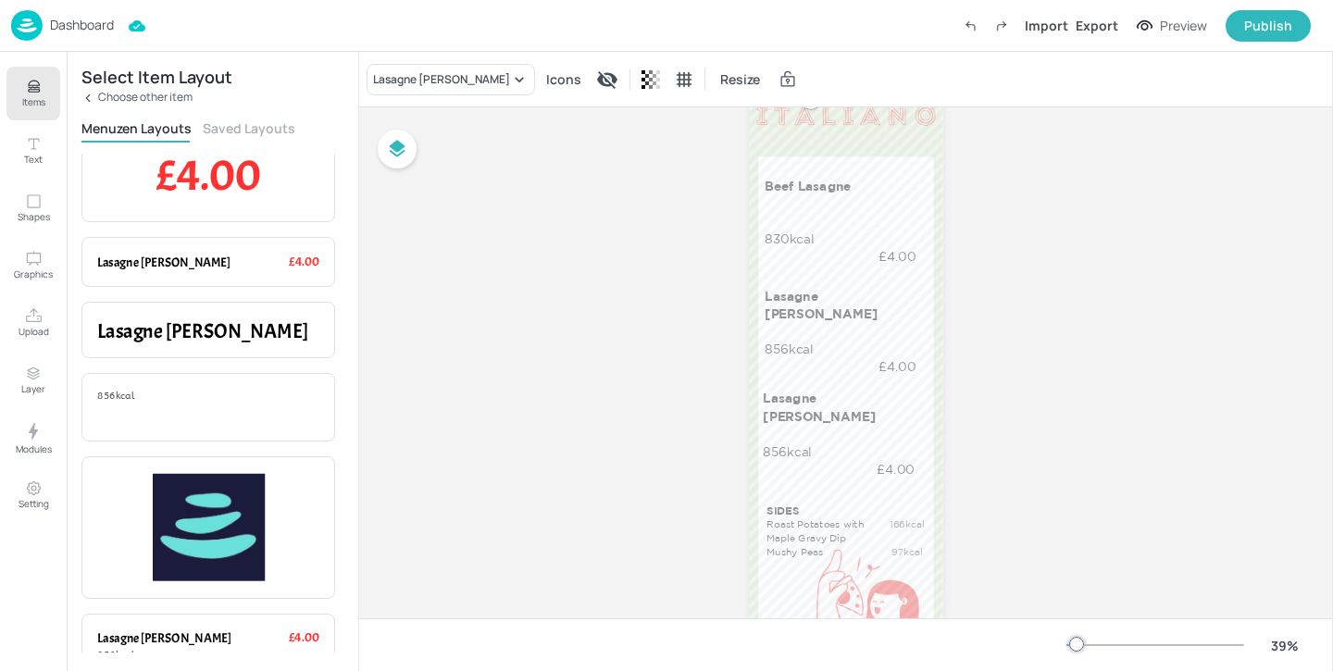
scroll to position [0, 0]
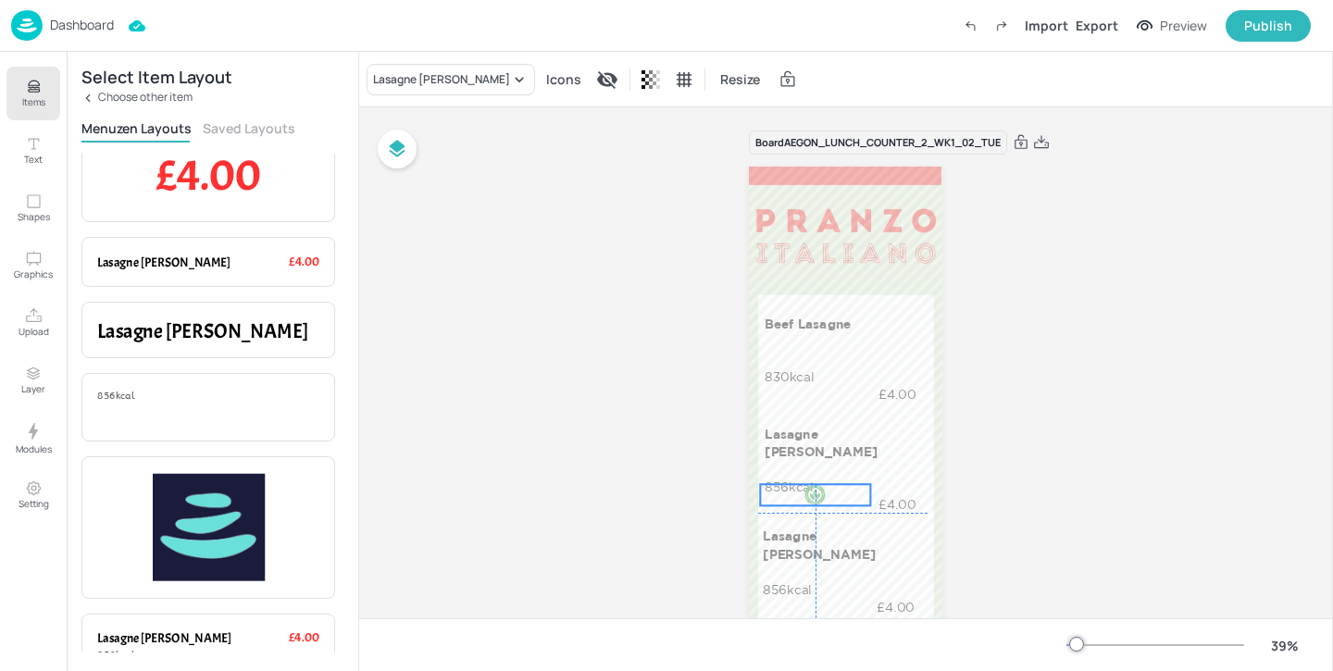
drag, startPoint x: 827, startPoint y: 183, endPoint x: 833, endPoint y: 503, distance: 319.3
click at [833, 503] on div at bounding box center [815, 494] width 110 height 21
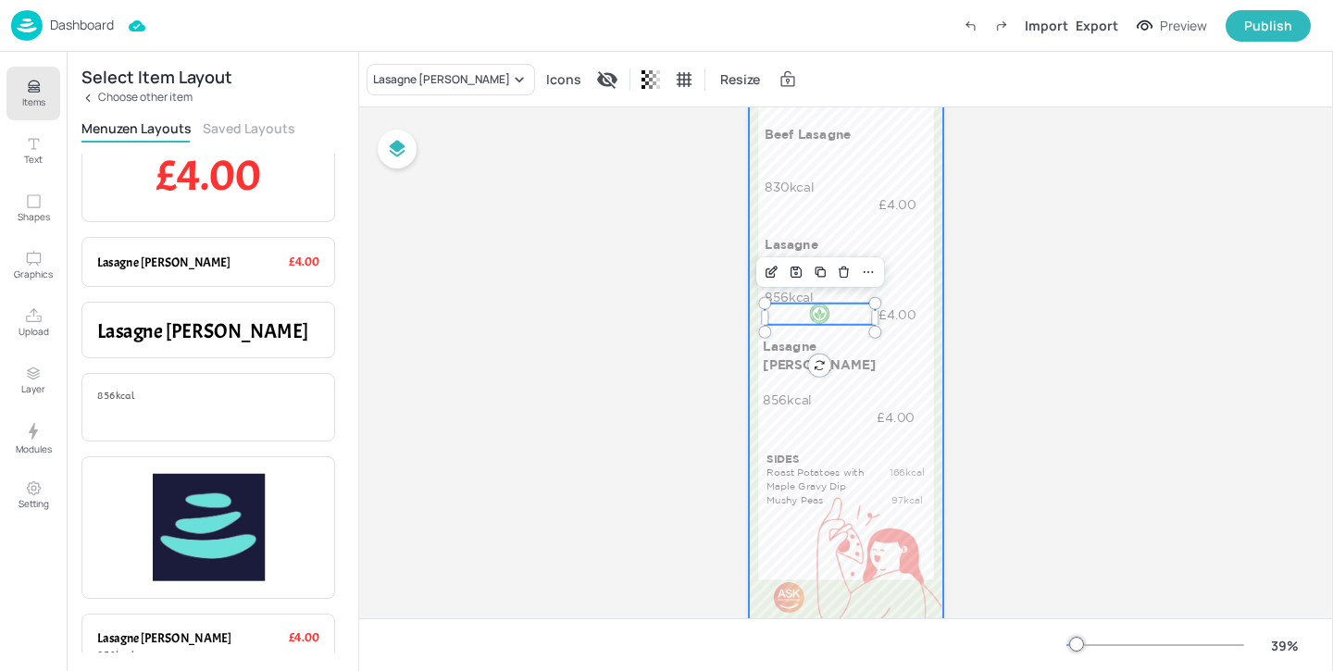
scroll to position [268, 0]
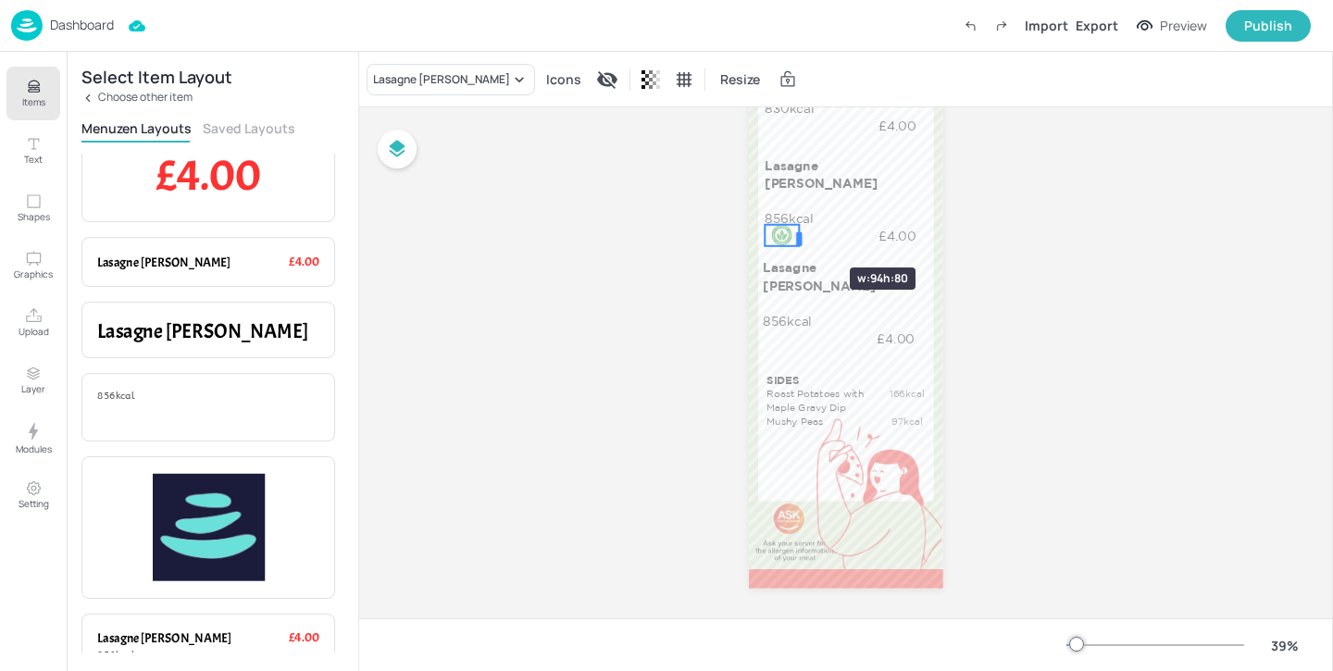
drag, startPoint x: 870, startPoint y: 239, endPoint x: 794, endPoint y: 234, distance: 76.0
click at [796, 234] on div at bounding box center [799, 238] width 6 height 17
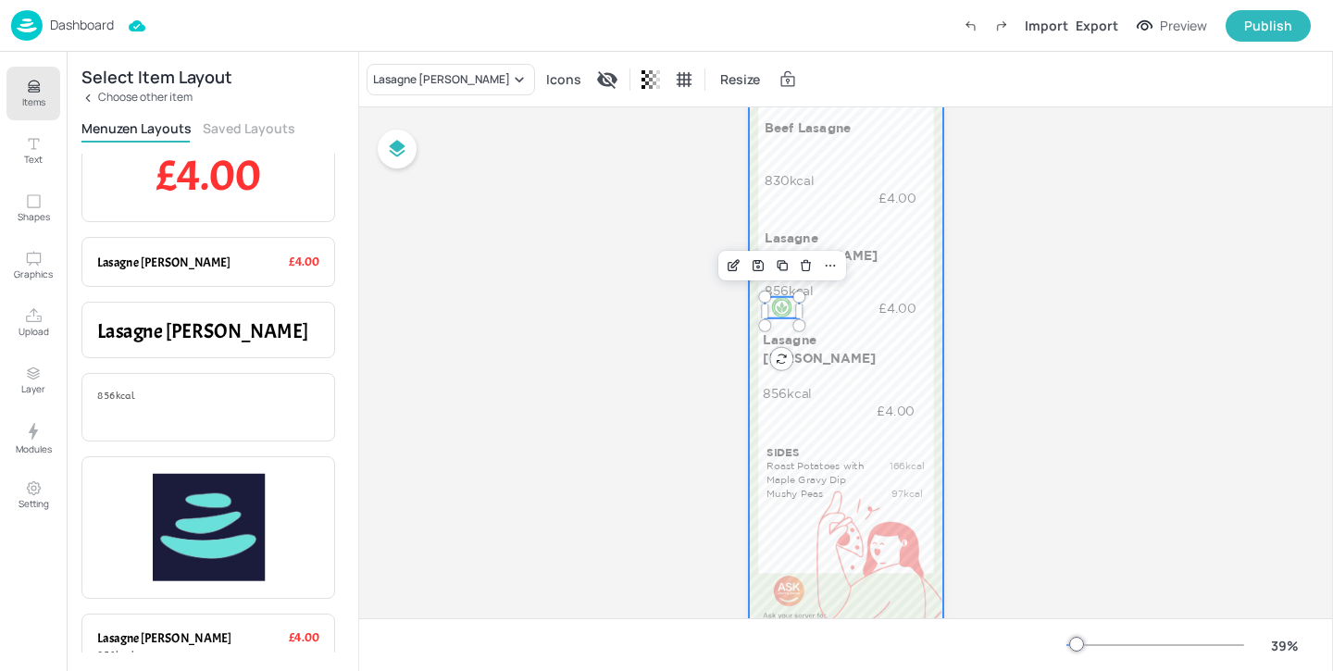
scroll to position [180, 0]
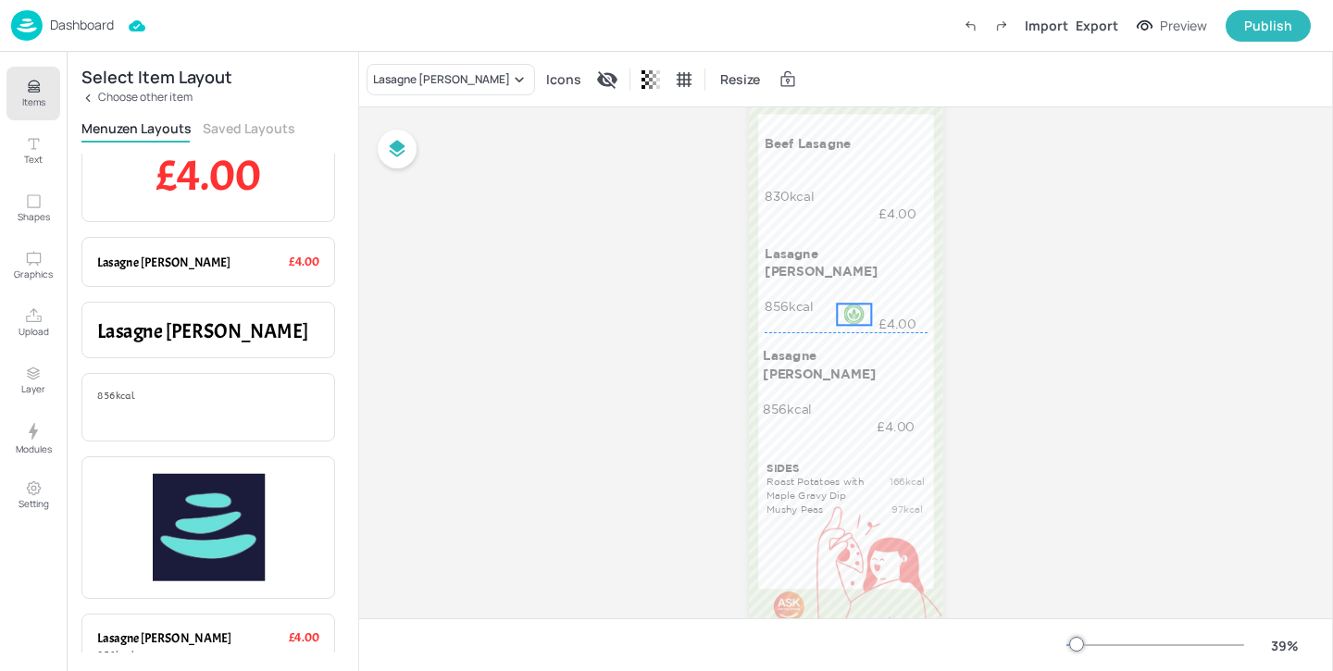
drag, startPoint x: 776, startPoint y: 326, endPoint x: 848, endPoint y: 317, distance: 72.8
click at [848, 317] on div at bounding box center [853, 314] width 21 height 21
click at [893, 302] on div "Lasagne [PERSON_NAME] 856kcal £4.00" at bounding box center [845, 288] width 162 height 88
